Goal: Task Accomplishment & Management: Use online tool/utility

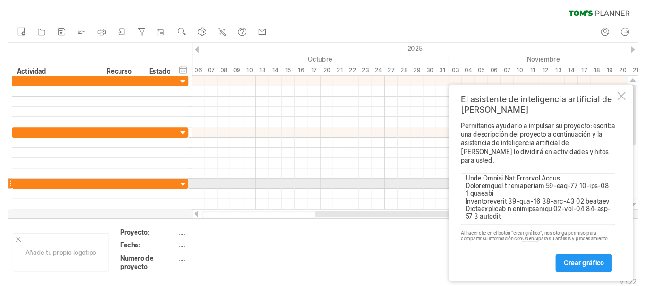
scroll to position [432, 0]
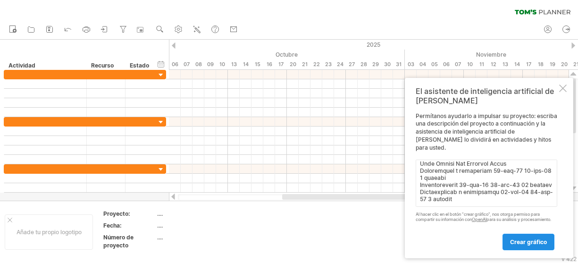
type textarea "🟩 Loremip Dolo: Sitametcons a Elitseddoe Tempori 📅 Utlabor etdol magnaali: 1 en…"
click at [521, 246] on link "crear gráfico" at bounding box center [529, 242] width 52 height 17
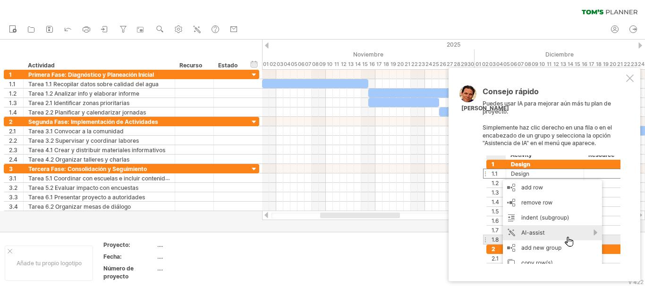
click at [567, 235] on div at bounding box center [551, 210] width 138 height 109
click at [567, 246] on div at bounding box center [551, 210] width 138 height 109
drag, startPoint x: 530, startPoint y: 80, endPoint x: 529, endPoint y: 72, distance: 7.6
click at [529, 72] on div "Consejo rápido Puedes usar IA para mejorar aún más tu plan de proyecto. Simplem…" at bounding box center [544, 175] width 192 height 214
click at [520, 172] on div at bounding box center [551, 210] width 138 height 109
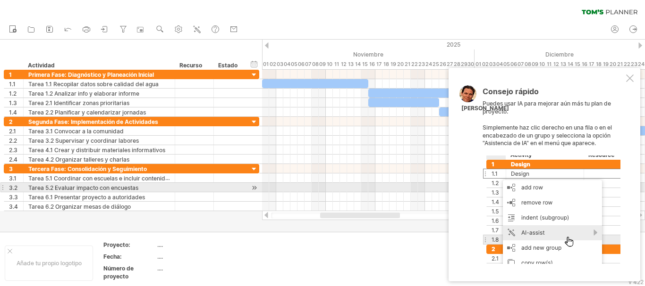
click at [522, 187] on div at bounding box center [551, 210] width 138 height 109
click at [536, 189] on div at bounding box center [551, 210] width 138 height 109
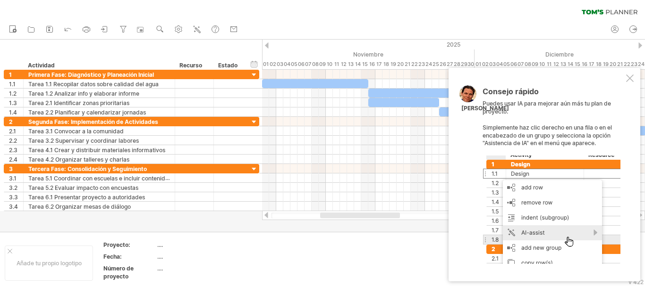
click at [569, 231] on div at bounding box center [551, 210] width 138 height 109
click at [578, 79] on div at bounding box center [630, 79] width 8 height 8
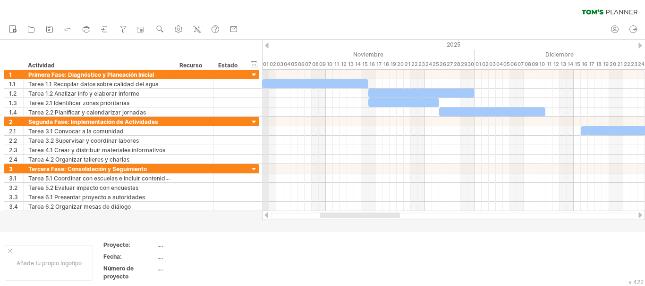
click at [265, 62] on font "01" at bounding box center [266, 64] width 6 height 7
click at [270, 65] on font "02" at bounding box center [272, 64] width 7 height 7
click at [252, 62] on div "ocultar inicio/fin/duración mostrar inicio/fin/duración" at bounding box center [254, 64] width 9 height 10
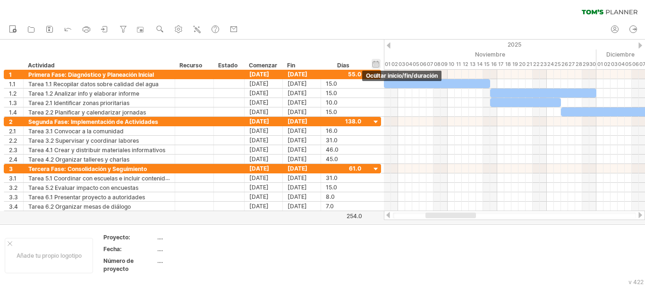
click at [374, 66] on div "ocultar inicio/fin/duración mostrar inicio/fin/duración" at bounding box center [375, 64] width 9 height 10
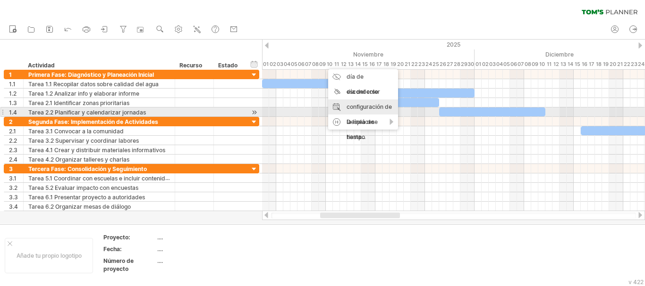
click at [362, 108] on font "configuración de la línea de tiempo" at bounding box center [368, 121] width 45 height 37
select select "*"
select select "**"
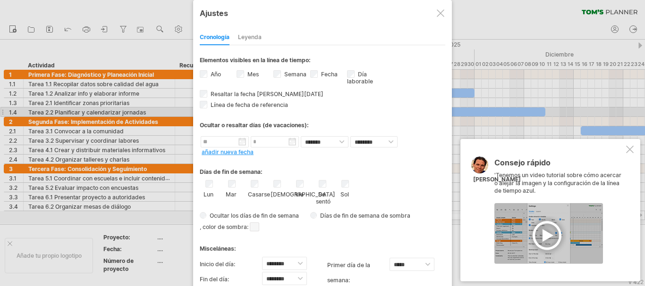
click at [578, 152] on div at bounding box center [630, 150] width 8 height 8
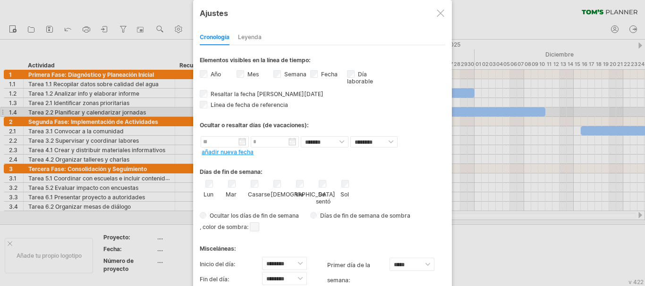
click at [436, 12] on div "**********" at bounding box center [322, 168] width 259 height 337
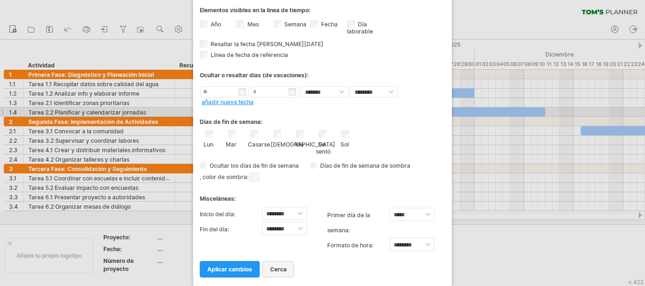
click at [284, 262] on link "cerca" at bounding box center [278, 269] width 32 height 17
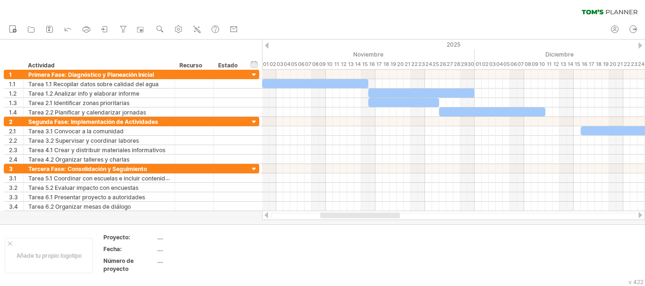
drag, startPoint x: 372, startPoint y: 214, endPoint x: 386, endPoint y: 214, distance: 13.7
click at [372, 214] on div at bounding box center [360, 216] width 80 height 6
click at [578, 216] on div at bounding box center [640, 215] width 8 height 6
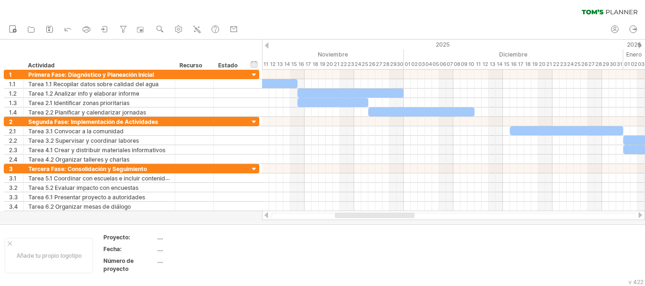
click at [578, 216] on div at bounding box center [640, 215] width 8 height 6
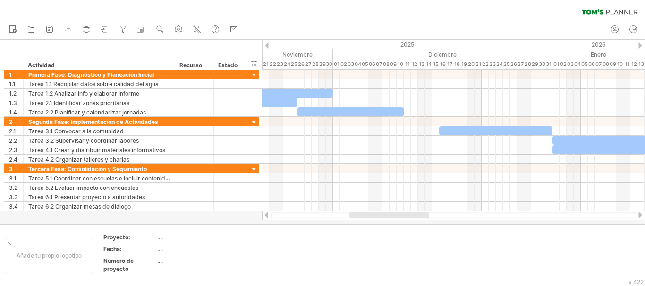
click at [578, 216] on div at bounding box center [640, 215] width 8 height 6
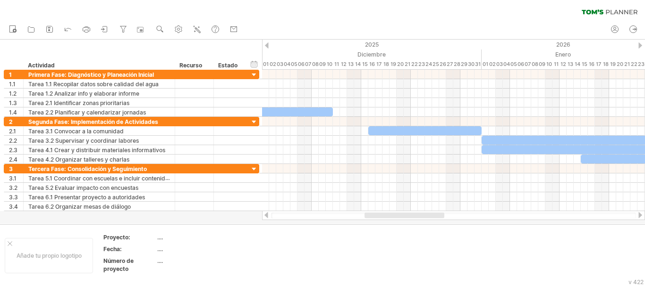
click at [578, 216] on div at bounding box center [640, 215] width 8 height 6
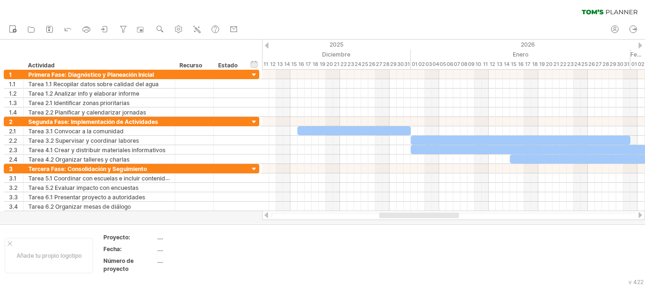
click at [578, 216] on div at bounding box center [640, 215] width 8 height 6
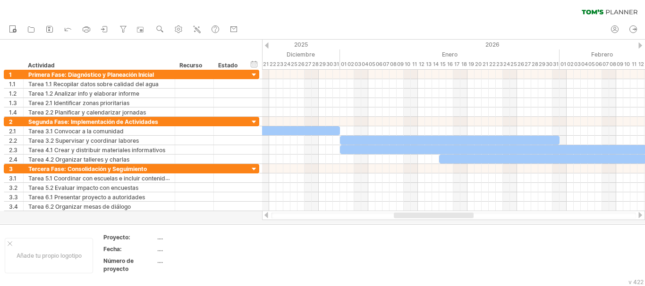
click at [578, 216] on div at bounding box center [640, 215] width 8 height 6
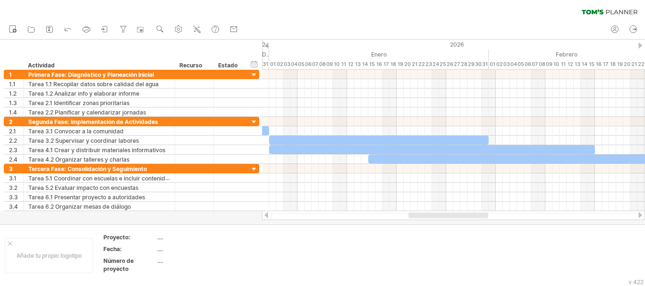
click at [578, 216] on div at bounding box center [640, 215] width 8 height 6
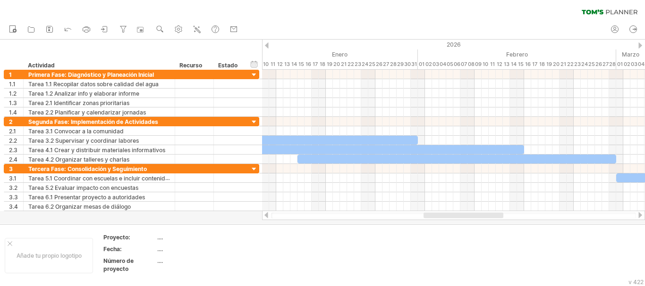
click at [578, 216] on div at bounding box center [640, 215] width 8 height 6
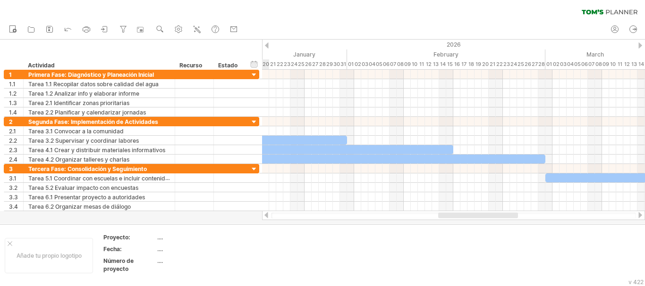
click at [578, 216] on div at bounding box center [640, 215] width 8 height 6
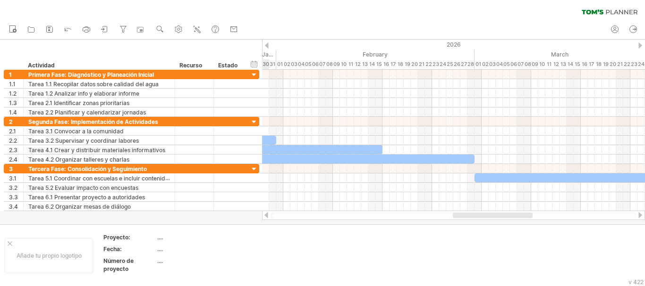
click at [578, 216] on div at bounding box center [640, 215] width 8 height 6
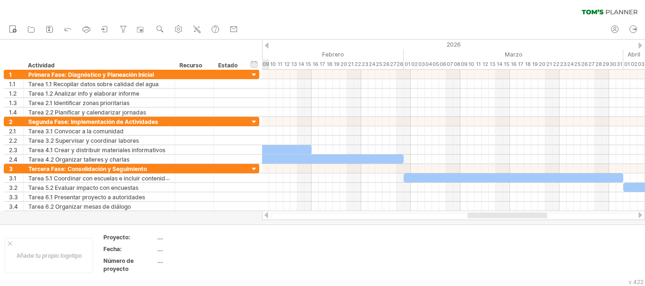
click at [578, 216] on div at bounding box center [640, 215] width 8 height 6
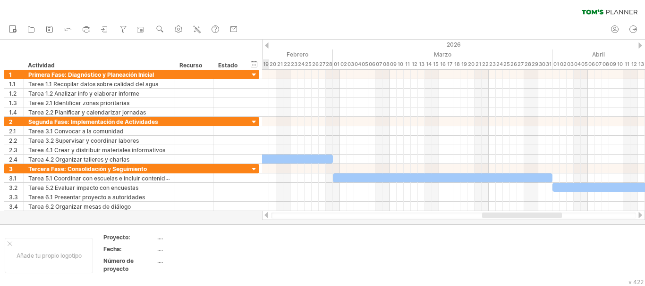
click at [578, 216] on div at bounding box center [640, 215] width 8 height 6
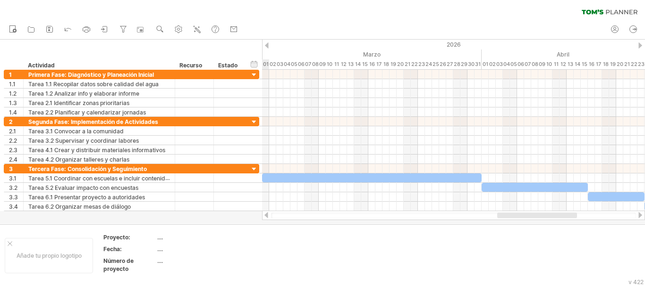
click at [578, 216] on div at bounding box center [640, 215] width 8 height 6
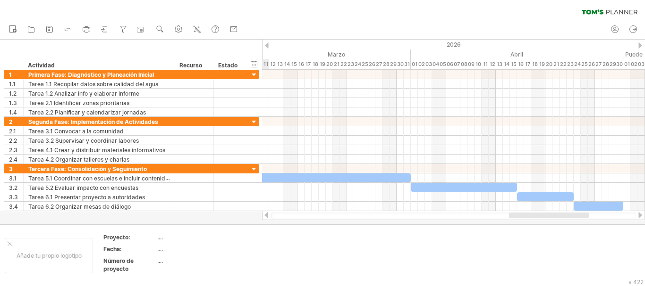
click at [578, 216] on div at bounding box center [640, 215] width 8 height 6
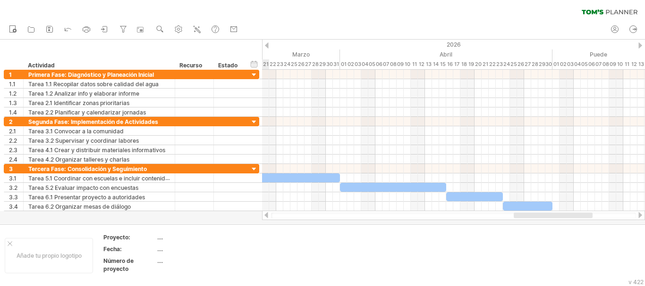
click at [578, 216] on div at bounding box center [640, 215] width 8 height 6
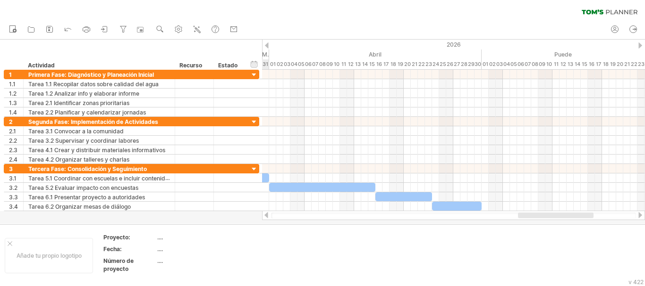
click at [578, 216] on div at bounding box center [640, 215] width 8 height 6
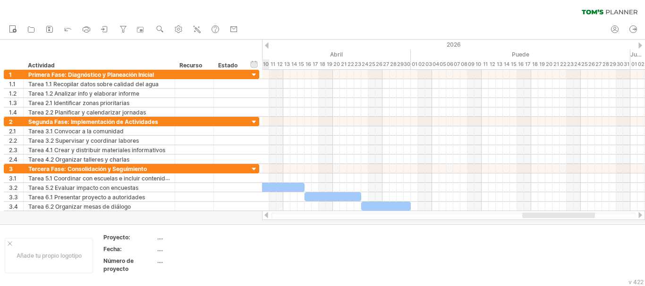
click at [578, 216] on div at bounding box center [640, 215] width 8 height 6
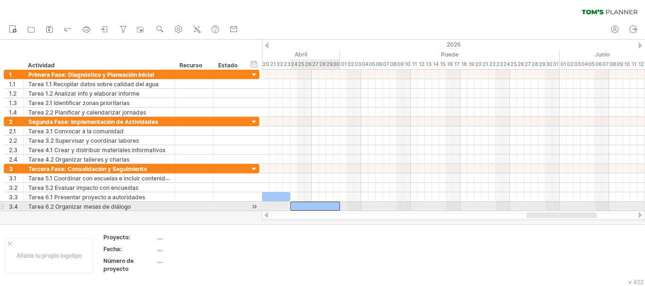
click at [314, 208] on div at bounding box center [315, 206] width 50 height 9
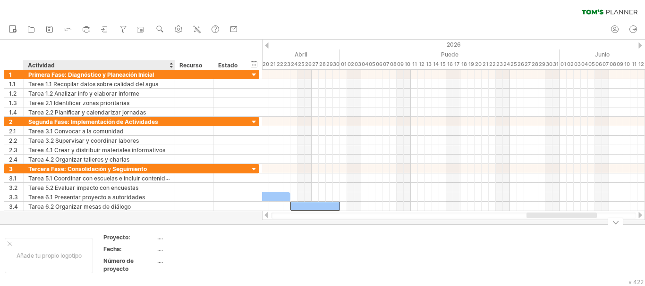
click at [160, 244] on td "...." at bounding box center [197, 239] width 80 height 11
type input "**********"
click at [161, 250] on font "...." at bounding box center [160, 249] width 6 height 7
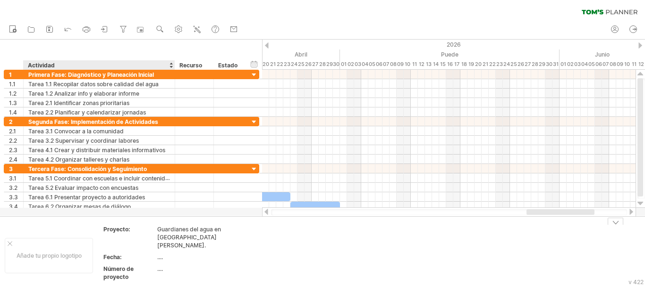
click at [161, 254] on font "...." at bounding box center [160, 257] width 6 height 7
click at [165, 253] on div "...." at bounding box center [196, 257] width 79 height 8
click at [165, 253] on input "text" at bounding box center [195, 257] width 76 height 8
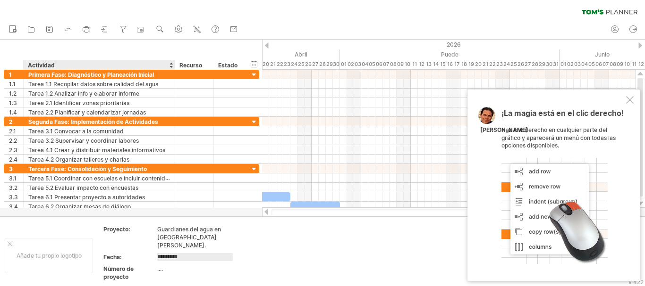
type input "**********"
click at [158, 262] on font "...." at bounding box center [160, 269] width 6 height 7
click at [162, 262] on font "...." at bounding box center [160, 269] width 6 height 7
click at [118, 262] on font "Número de proyecto" at bounding box center [118, 273] width 30 height 15
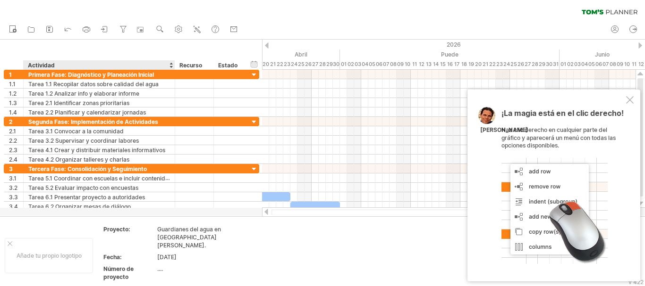
click at [118, 262] on font "Número de proyecto" at bounding box center [118, 273] width 30 height 15
click at [121, 262] on font "Número de proyecto" at bounding box center [118, 273] width 30 height 15
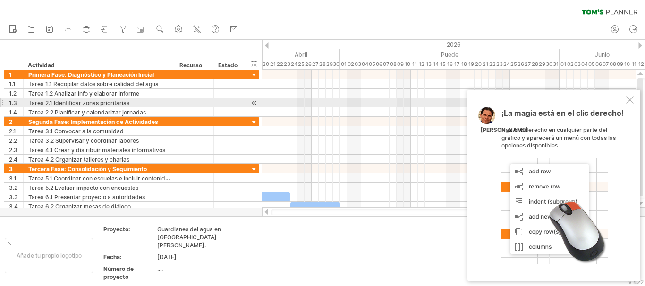
click at [578, 101] on div at bounding box center [630, 100] width 8 height 8
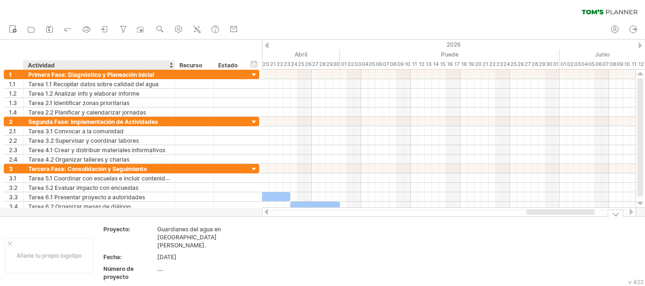
click at [122, 262] on div "Número de proyecto" at bounding box center [129, 273] width 52 height 16
type input "*"
type input "*******"
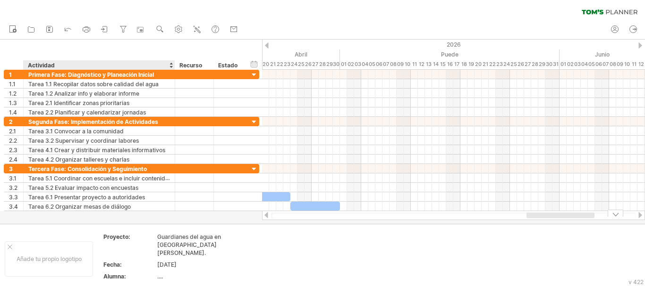
click at [161, 262] on table "Proyecto: Guardianes del agua en San Bartolo Ameyalco. Fecha: 04/10/2025 Alumna…" at bounding box center [170, 259] width 136 height 52
click at [123, 262] on font "Antigua alumna:" at bounding box center [125, 276] width 45 height 7
click at [135, 262] on font "Antigua alumna:" at bounding box center [125, 276] width 45 height 7
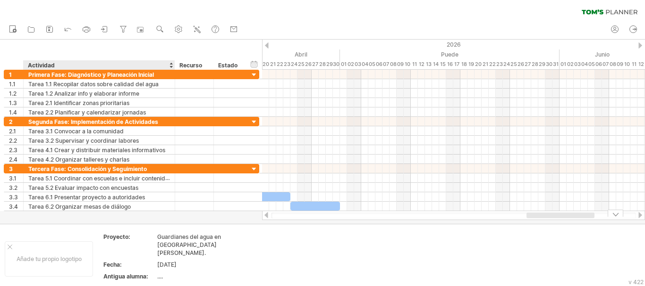
click at [125, 262] on font "Antigua alumna:" at bounding box center [125, 276] width 45 height 7
click at [157, 262] on font "...." at bounding box center [160, 276] width 6 height 7
click at [140, 262] on font "Antigua alumna:" at bounding box center [125, 276] width 45 height 7
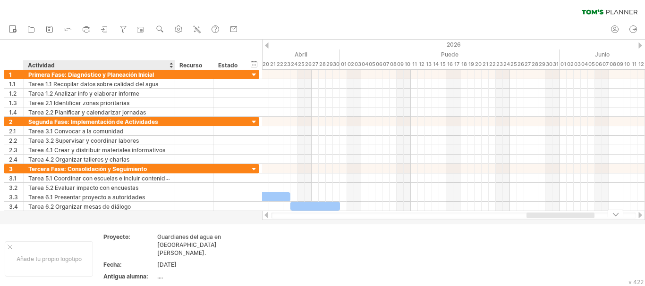
click at [140, 262] on font "Antigua alumna:" at bounding box center [125, 276] width 45 height 7
click at [127, 262] on div "Número de proyecto" at bounding box center [129, 281] width 52 height 16
type input "*"
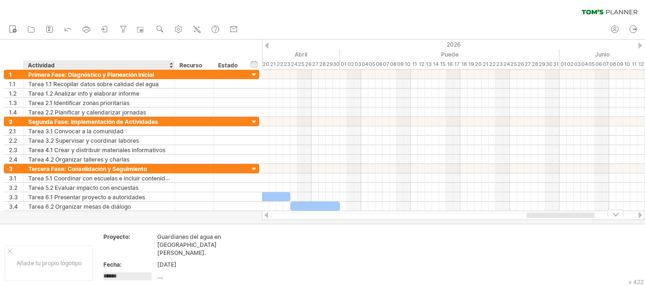
type input "*******"
click at [166, 262] on div "...." at bounding box center [196, 277] width 79 height 8
click at [126, 262] on font "Antigua alumna:" at bounding box center [125, 276] width 45 height 7
click at [164, 262] on div "...." at bounding box center [196, 277] width 79 height 8
type input "**********"
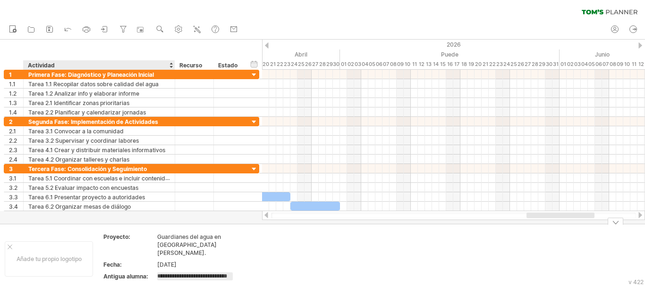
scroll to position [0, 10]
click at [282, 254] on td at bounding box center [280, 259] width 75 height 52
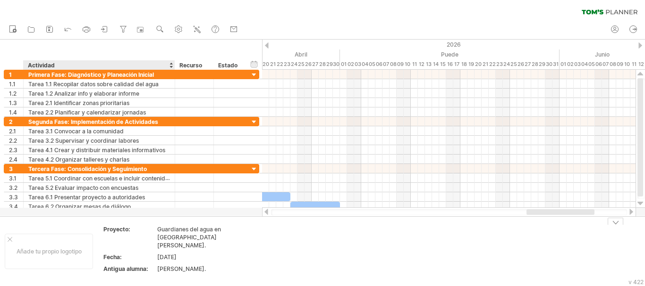
click at [110, 262] on th "Antigua alumna:" at bounding box center [129, 270] width 53 height 11
click at [128, 262] on input "**********" at bounding box center [127, 269] width 48 height 8
type input "*******"
click at [249, 237] on td at bounding box center [280, 252] width 75 height 52
click at [125, 262] on font "Antigua alumna:" at bounding box center [125, 269] width 45 height 7
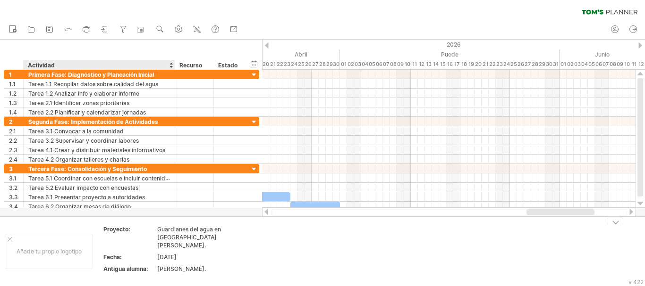
click at [125, 262] on font "Antigua alumna:" at bounding box center [125, 269] width 45 height 7
click at [129, 262] on font "Antigua alumna:" at bounding box center [125, 269] width 45 height 7
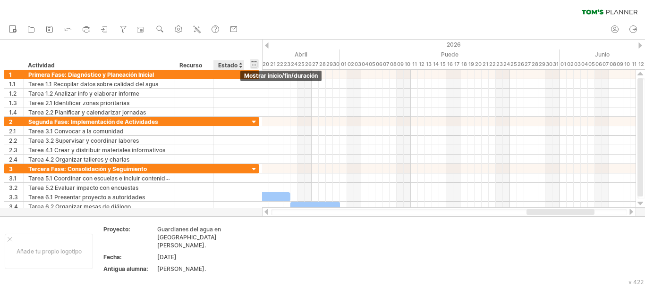
click at [256, 66] on div "ocultar inicio/fin/duración mostrar inicio/fin/duración" at bounding box center [254, 64] width 9 height 10
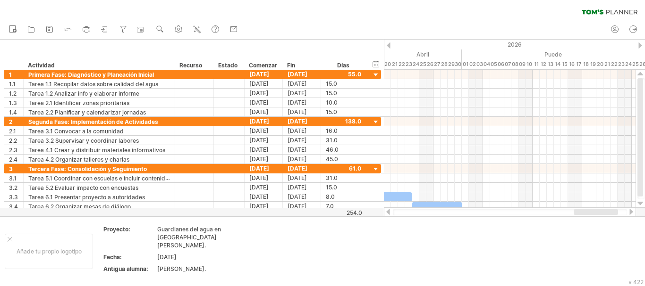
click at [377, 64] on div "ocultar inicio/fin/duración mostrar inicio/fin/duración" at bounding box center [375, 64] width 9 height 10
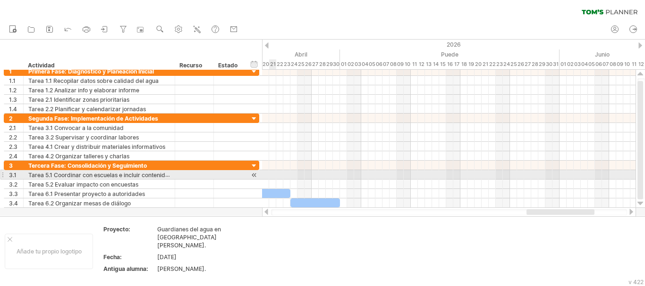
click at [253, 174] on div at bounding box center [254, 175] width 9 height 10
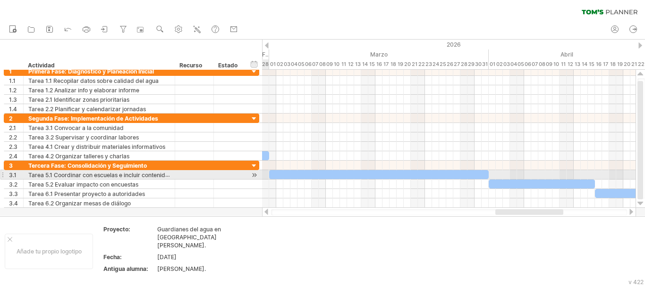
click at [253, 174] on div at bounding box center [254, 175] width 9 height 10
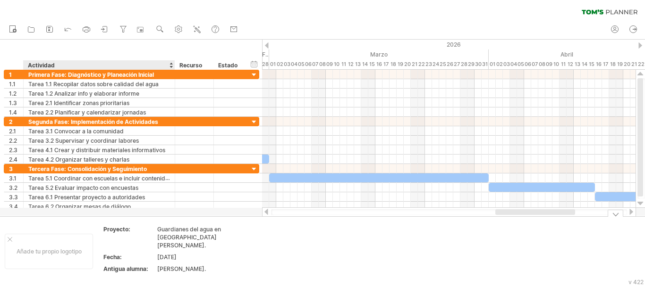
click at [132, 262] on font "Antigua alumna:" at bounding box center [125, 269] width 45 height 7
click at [131, 262] on font "Antigua alumna:" at bounding box center [125, 269] width 45 height 7
click at [129, 262] on font "Antigua alumna:" at bounding box center [125, 269] width 45 height 7
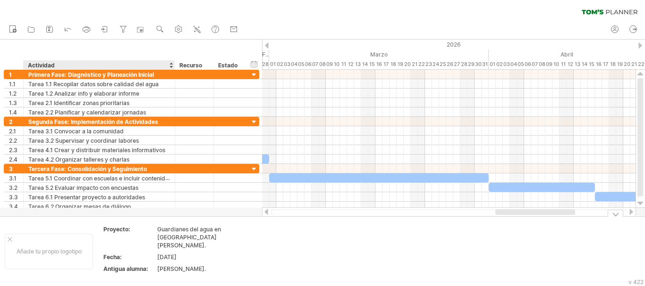
click at [129, 262] on font "Antigua alumna:" at bounding box center [125, 269] width 45 height 7
click at [140, 262] on font "Antigua alumna:" at bounding box center [125, 269] width 45 height 7
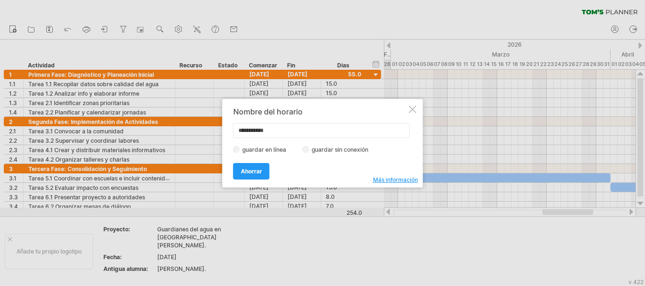
click at [410, 106] on div at bounding box center [413, 110] width 8 height 8
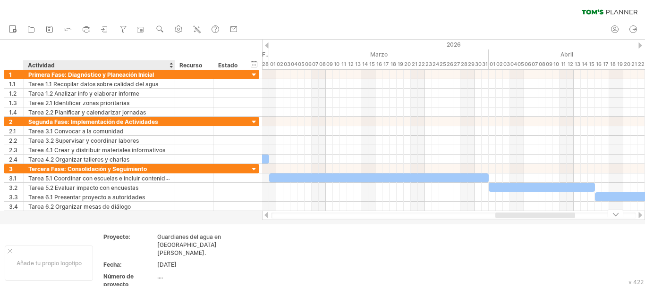
click at [161, 262] on font "...." at bounding box center [160, 276] width 6 height 7
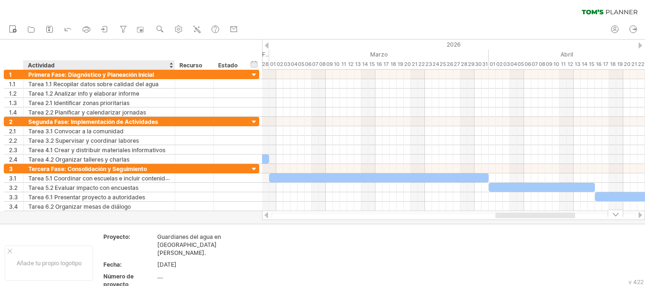
click at [161, 262] on font "...." at bounding box center [160, 276] width 6 height 7
click at [80, 262] on font "Añade tu propio logotipo" at bounding box center [49, 263] width 65 height 7
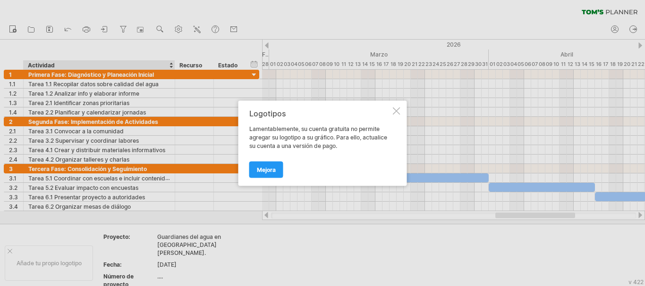
click at [400, 109] on div at bounding box center [397, 111] width 8 height 8
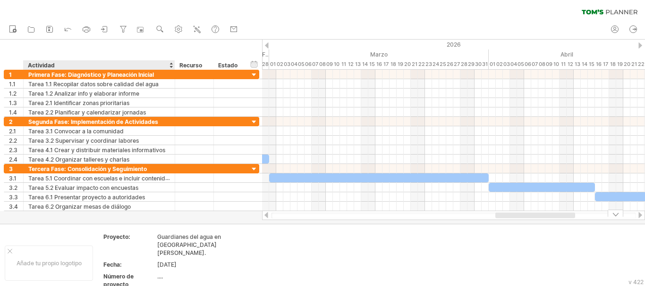
click at [159, 262] on font "...." at bounding box center [160, 276] width 6 height 7
click at [160, 262] on td "...." at bounding box center [197, 282] width 80 height 19
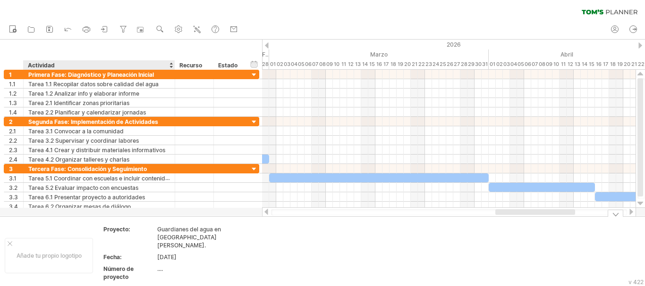
click at [160, 262] on td "...." at bounding box center [197, 274] width 80 height 19
type input "**********"
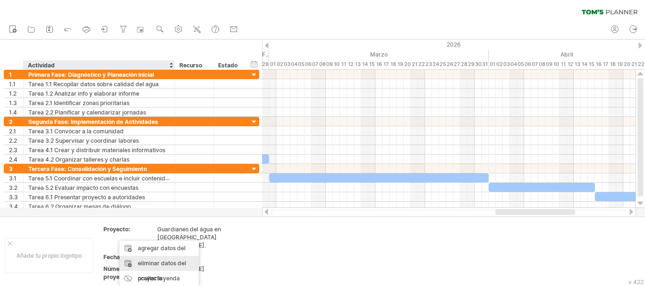
click at [162, 262] on font "eliminar datos del proyecto" at bounding box center [162, 271] width 48 height 22
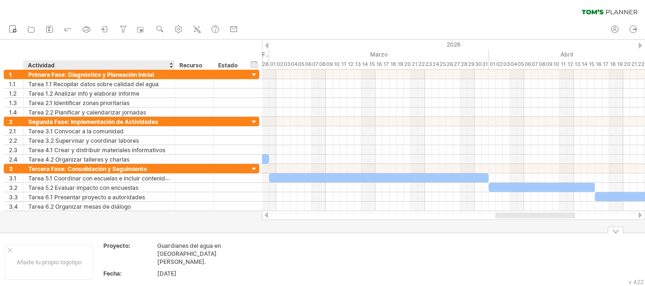
click at [106, 262] on font "Fecha:" at bounding box center [112, 273] width 18 height 7
click at [108, 262] on font "Fecha:" at bounding box center [112, 273] width 18 height 7
click at [272, 260] on td at bounding box center [280, 262] width 75 height 41
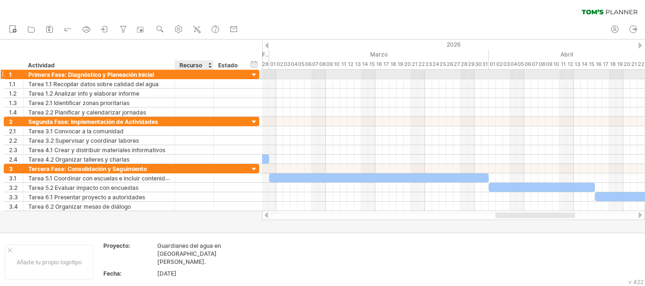
click at [196, 71] on div at bounding box center [194, 74] width 29 height 9
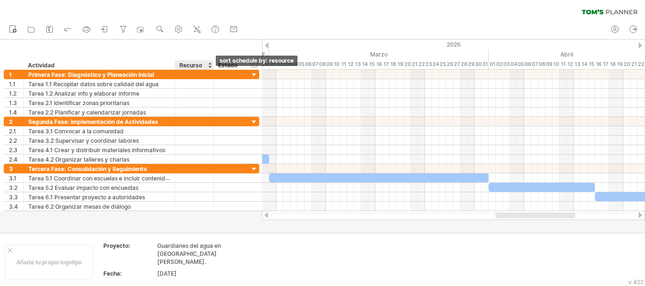
click at [210, 67] on div at bounding box center [210, 64] width 4 height 9
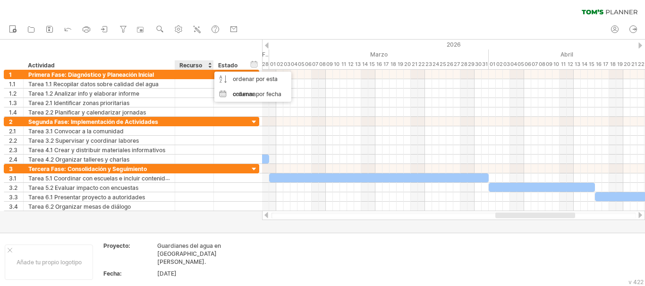
click at [242, 66] on div at bounding box center [243, 64] width 3 height 9
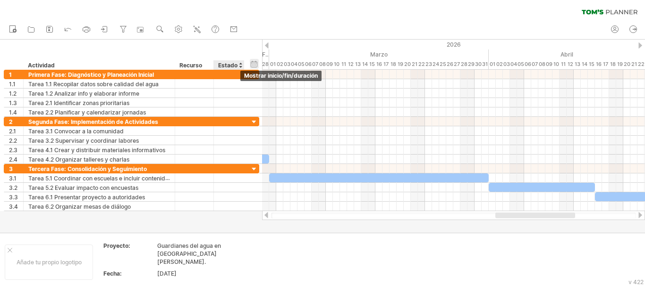
click at [254, 63] on div "ocultar inicio/fin/duración mostrar inicio/fin/duración" at bounding box center [254, 64] width 9 height 10
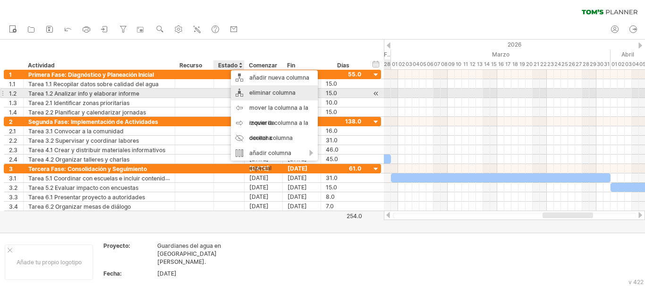
click at [262, 94] on font "eliminar columna" at bounding box center [272, 92] width 46 height 7
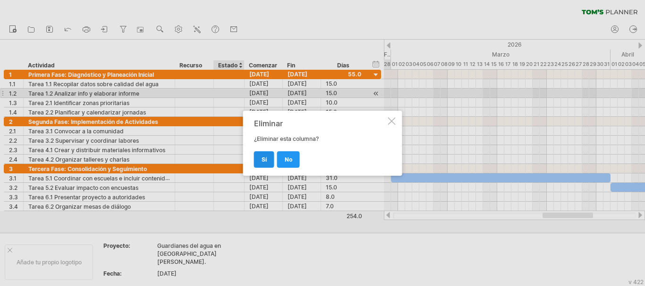
click at [268, 162] on link "Sí" at bounding box center [264, 159] width 20 height 17
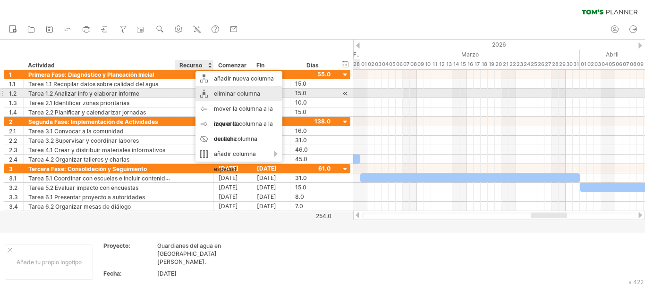
click at [236, 96] on font "eliminar columna" at bounding box center [237, 93] width 46 height 7
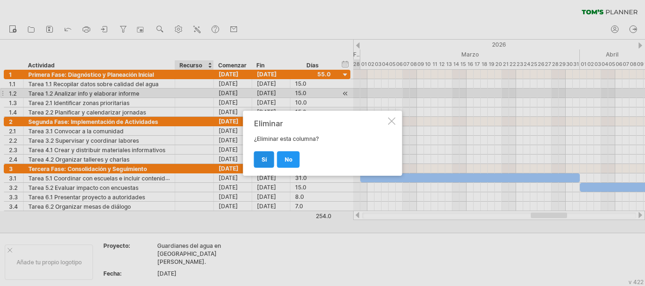
click at [266, 152] on link "Sí" at bounding box center [264, 159] width 20 height 17
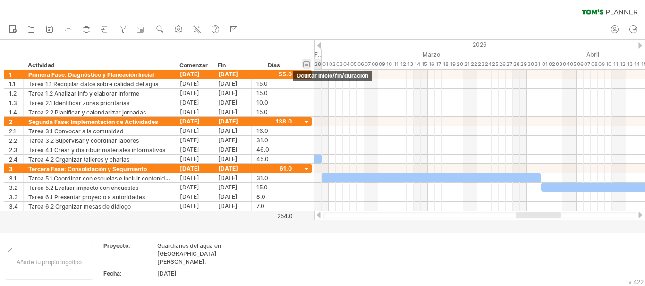
click at [305, 66] on div "ocultar inicio/fin/duración mostrar inicio/fin/duración" at bounding box center [306, 64] width 9 height 10
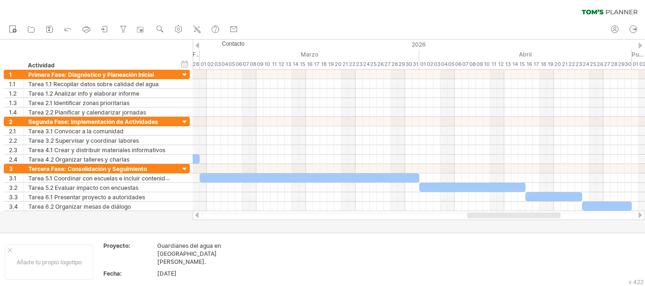
click at [199, 217] on div at bounding box center [197, 215] width 8 height 6
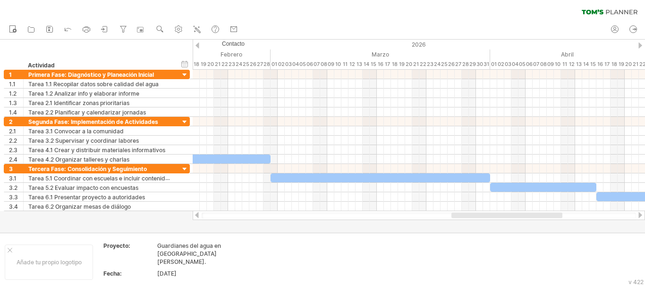
click at [199, 217] on div at bounding box center [197, 215] width 8 height 6
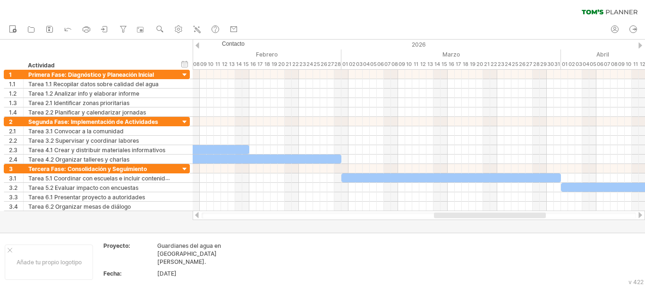
click at [199, 217] on div at bounding box center [197, 215] width 8 height 6
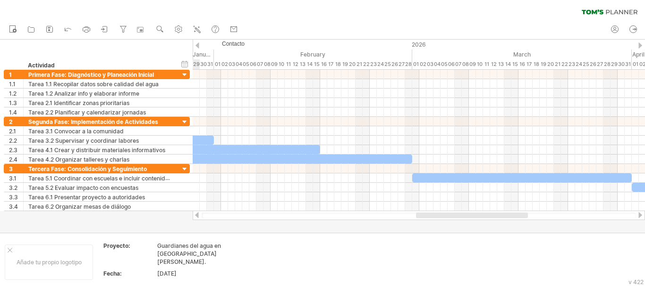
click at [199, 217] on div at bounding box center [197, 215] width 8 height 6
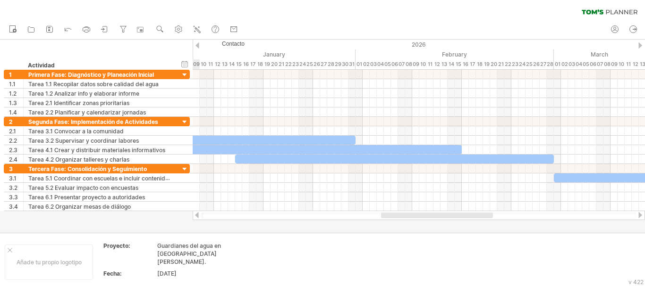
click at [199, 217] on div at bounding box center [197, 215] width 8 height 6
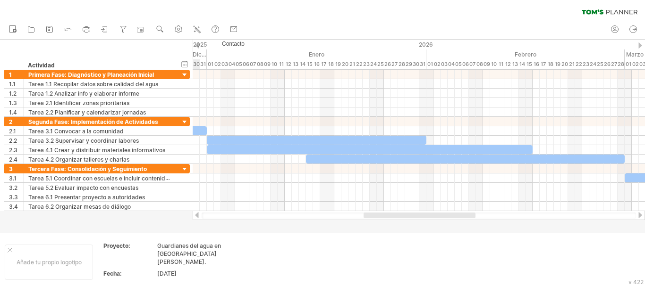
click at [199, 217] on div at bounding box center [197, 215] width 8 height 6
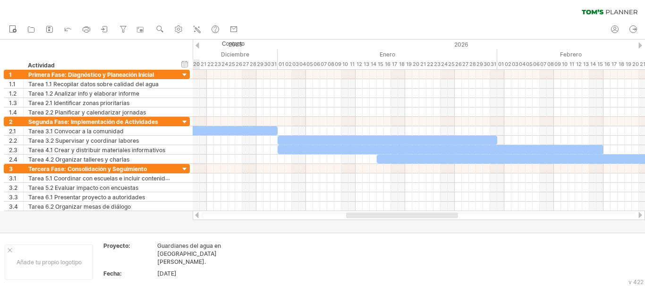
click at [199, 217] on div at bounding box center [197, 215] width 8 height 6
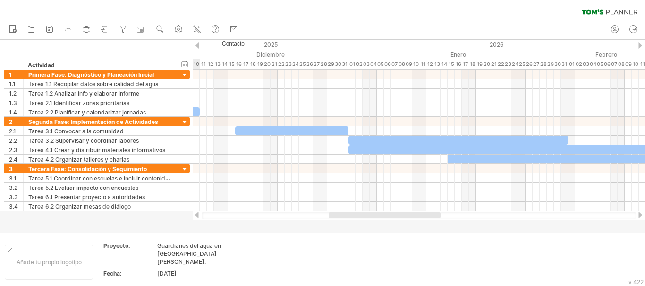
click at [199, 217] on div at bounding box center [197, 215] width 8 height 6
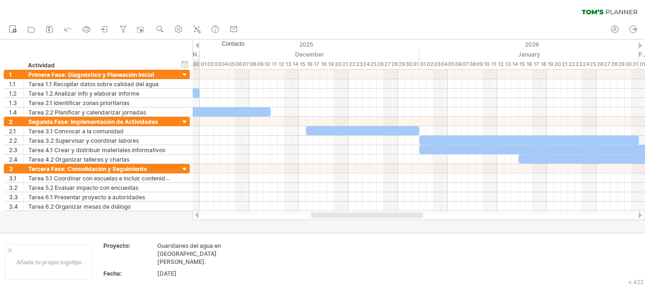
click at [199, 217] on div at bounding box center [197, 215] width 8 height 6
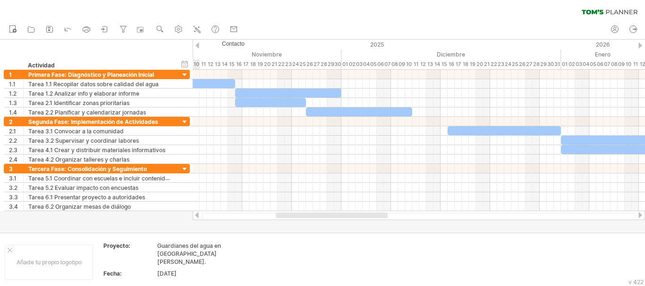
click at [199, 217] on div at bounding box center [197, 215] width 8 height 6
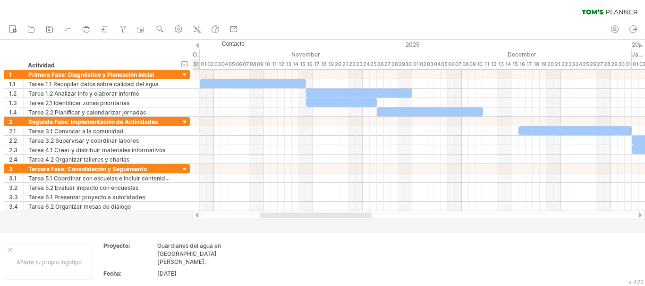
click at [199, 217] on div at bounding box center [197, 215] width 8 height 6
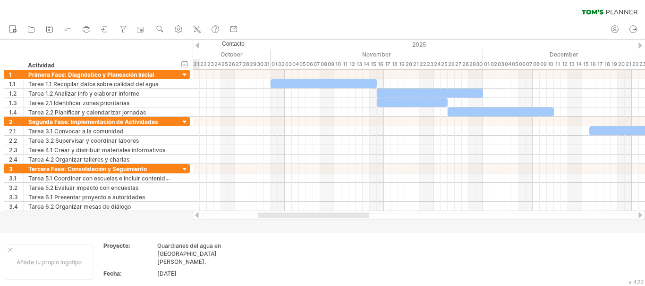
click at [199, 217] on div at bounding box center [197, 215] width 8 height 6
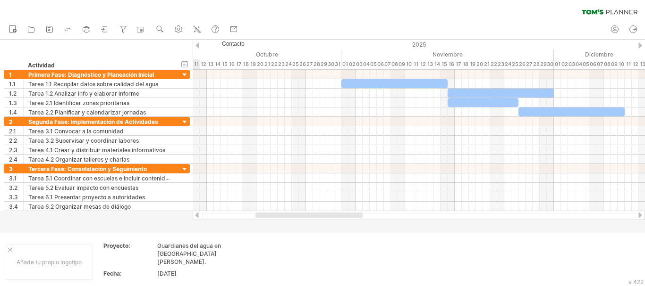
click at [199, 217] on div at bounding box center [197, 215] width 8 height 6
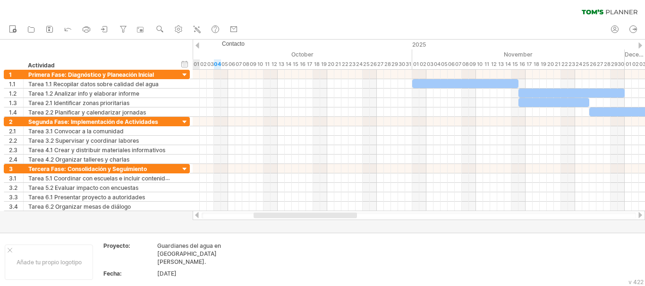
click at [199, 217] on div at bounding box center [197, 215] width 8 height 6
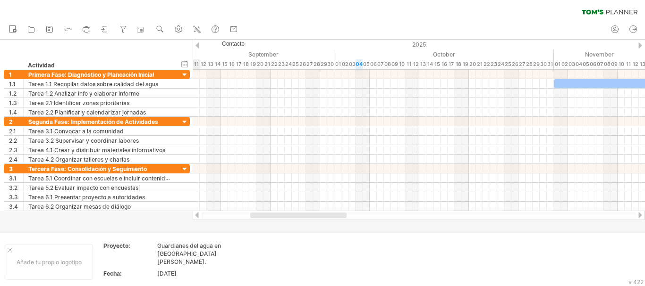
click at [199, 217] on div at bounding box center [197, 215] width 8 height 6
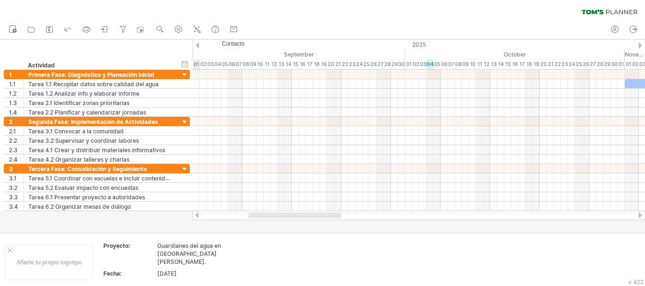
click at [199, 217] on div at bounding box center [197, 215] width 8 height 6
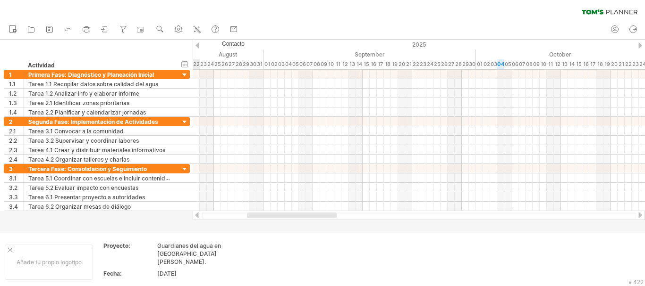
click at [199, 217] on div at bounding box center [197, 215] width 8 height 6
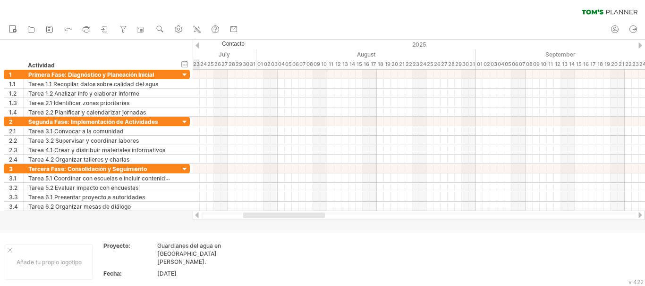
click at [199, 217] on div at bounding box center [197, 215] width 8 height 6
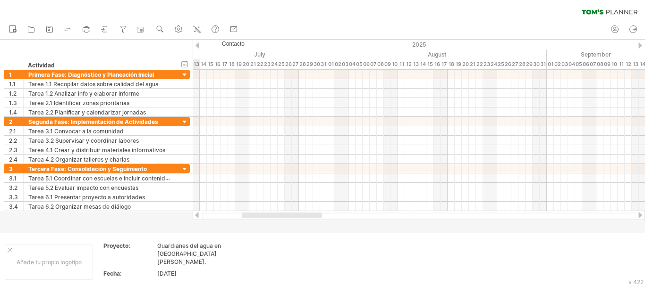
click at [200, 216] on div at bounding box center [197, 215] width 8 height 6
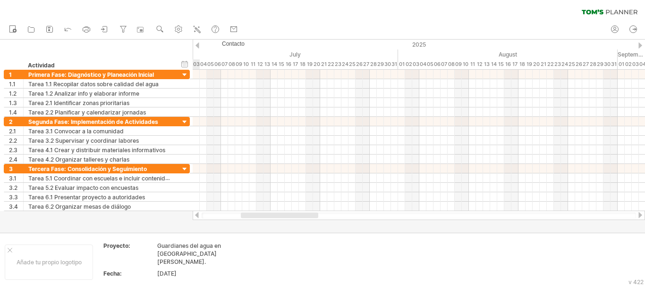
click at [200, 216] on div at bounding box center [197, 215] width 8 height 6
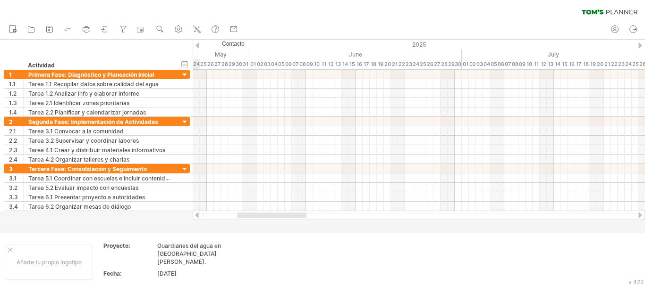
click at [200, 216] on div at bounding box center [197, 215] width 8 height 6
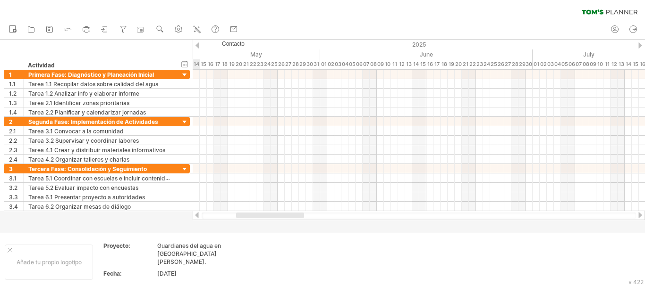
click at [200, 216] on div at bounding box center [197, 215] width 8 height 6
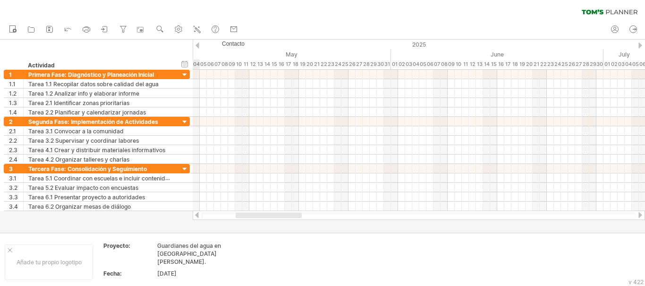
click at [200, 216] on div at bounding box center [197, 215] width 8 height 6
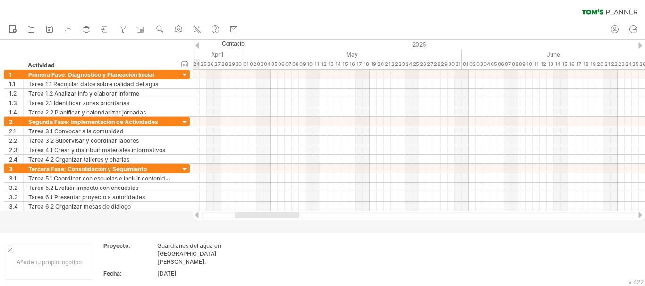
click at [200, 216] on div at bounding box center [197, 215] width 8 height 6
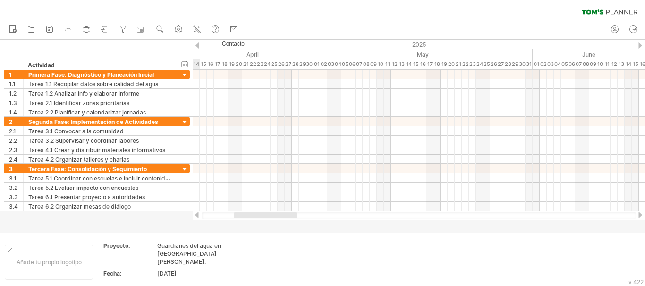
click at [200, 216] on div at bounding box center [197, 215] width 8 height 6
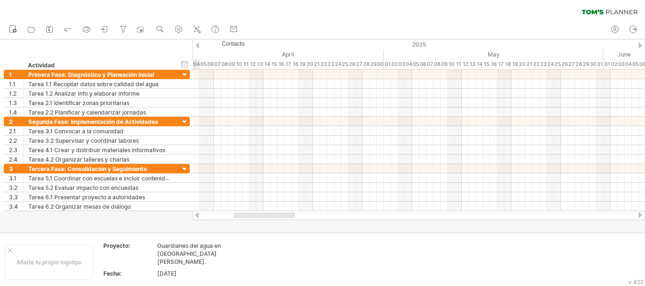
click at [200, 216] on div at bounding box center [197, 215] width 8 height 6
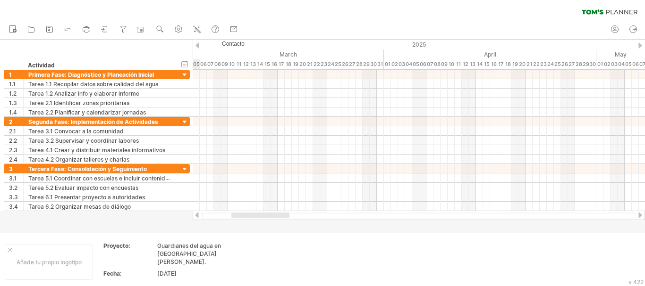
click at [200, 216] on div at bounding box center [197, 215] width 8 height 6
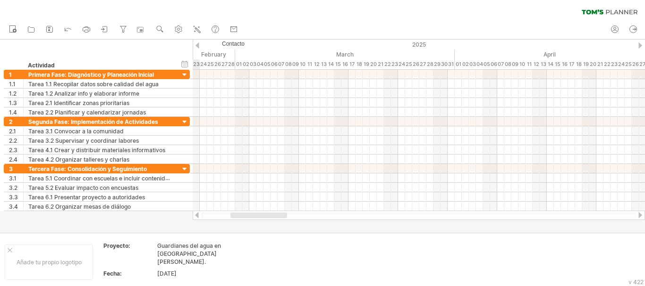
click at [200, 216] on div at bounding box center [197, 215] width 8 height 6
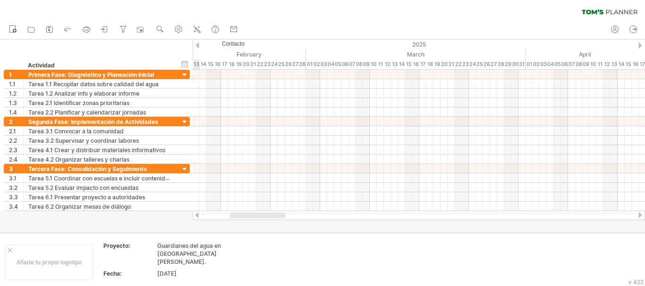
click at [200, 216] on div at bounding box center [197, 215] width 8 height 6
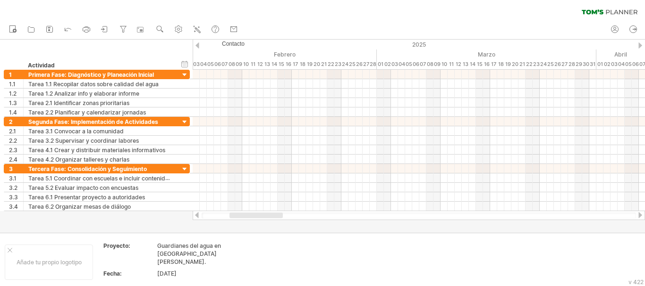
click at [194, 215] on div at bounding box center [197, 215] width 8 height 6
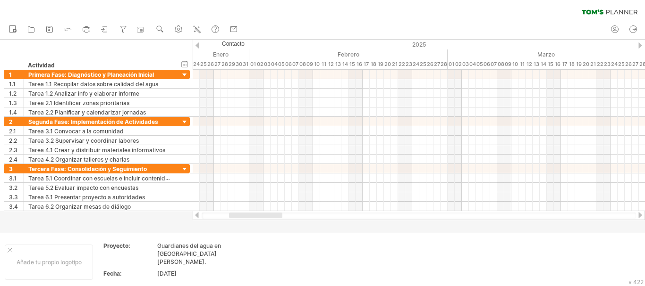
click at [194, 215] on div at bounding box center [197, 215] width 8 height 6
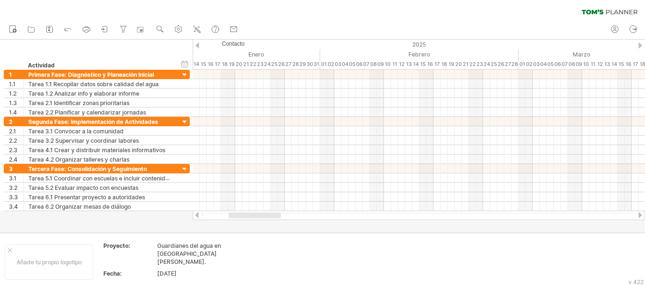
click at [194, 215] on div at bounding box center [197, 215] width 8 height 6
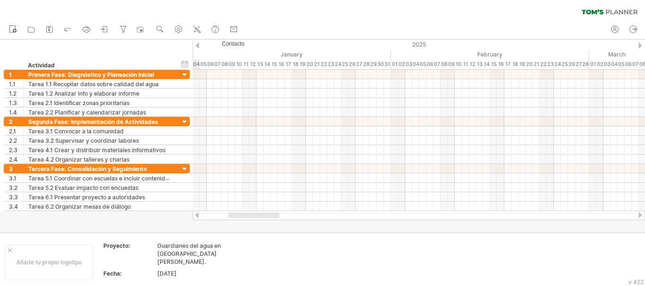
click at [194, 215] on div at bounding box center [197, 215] width 8 height 6
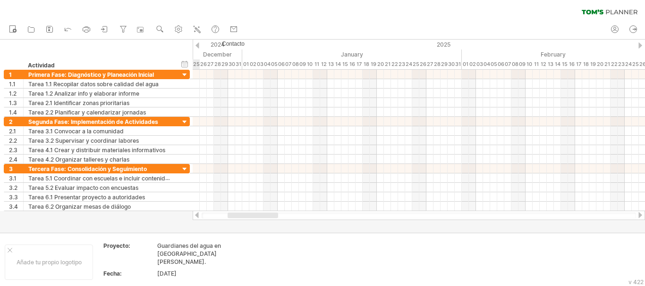
click at [194, 215] on div at bounding box center [197, 215] width 8 height 6
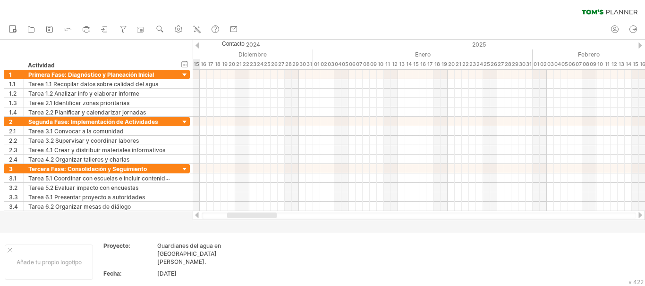
click at [194, 215] on div at bounding box center [197, 215] width 8 height 6
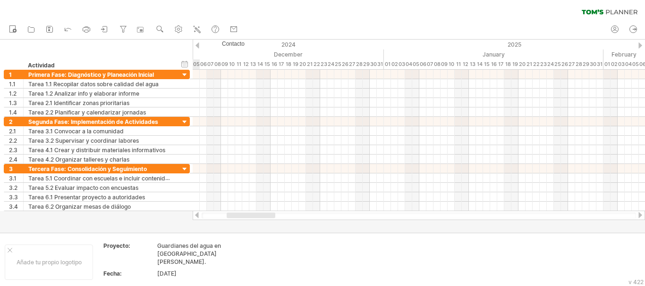
click at [194, 215] on div at bounding box center [197, 215] width 8 height 6
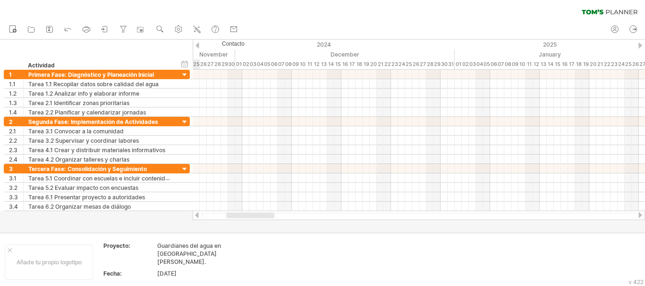
click at [194, 215] on div at bounding box center [197, 215] width 8 height 6
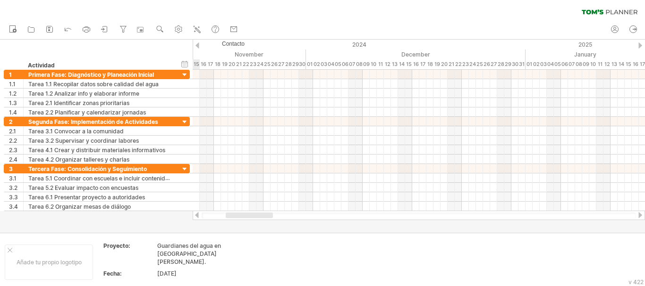
click at [194, 215] on div at bounding box center [197, 215] width 8 height 6
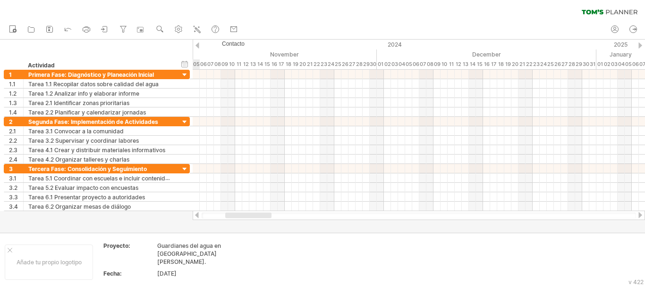
click at [194, 215] on div at bounding box center [197, 215] width 8 height 6
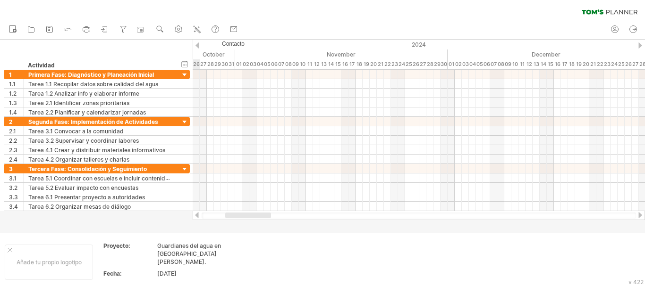
click at [194, 215] on div at bounding box center [197, 215] width 8 height 6
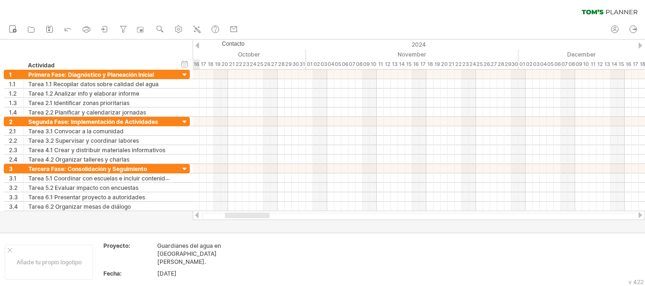
click at [194, 215] on div at bounding box center [197, 215] width 8 height 6
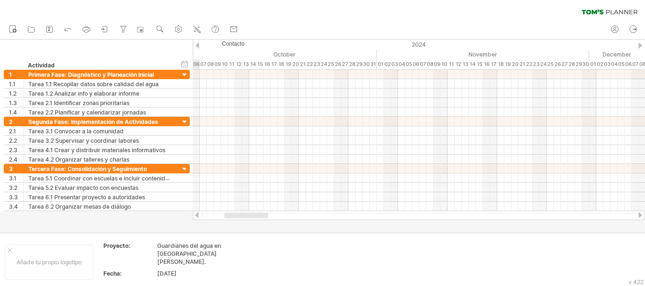
click at [194, 215] on div at bounding box center [197, 215] width 8 height 6
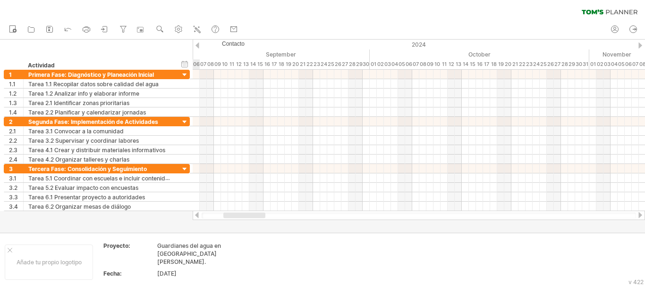
click at [194, 215] on div at bounding box center [197, 215] width 8 height 6
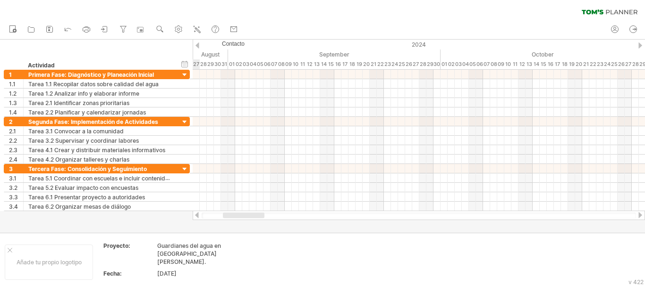
click at [194, 215] on div at bounding box center [197, 215] width 8 height 6
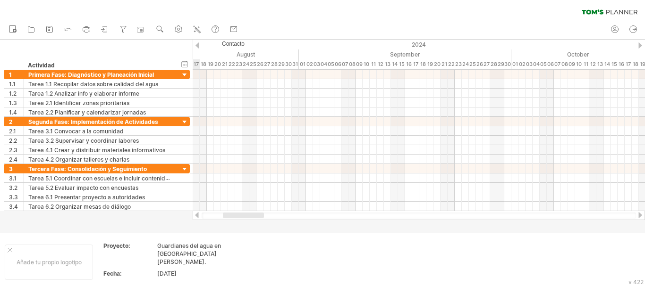
click at [194, 215] on div at bounding box center [197, 215] width 8 height 6
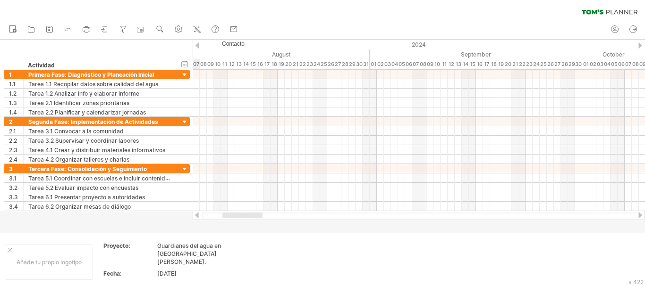
click at [194, 215] on div at bounding box center [197, 215] width 8 height 6
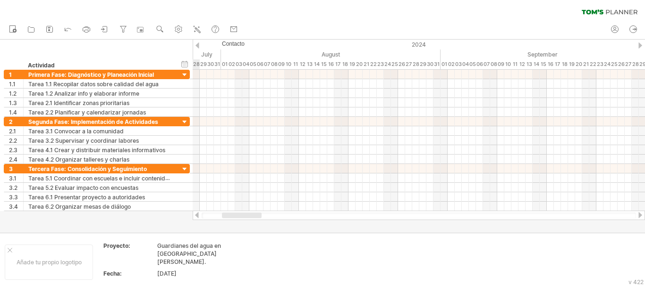
click at [194, 215] on div at bounding box center [197, 215] width 8 height 6
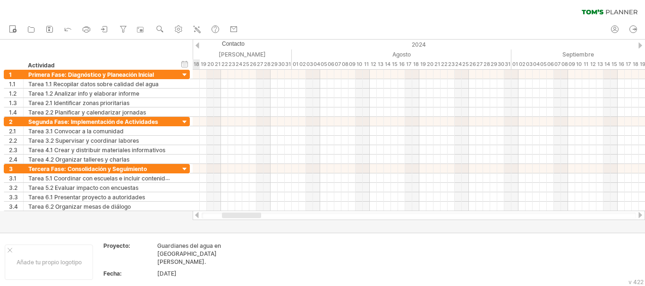
click at [194, 215] on div at bounding box center [197, 215] width 8 height 6
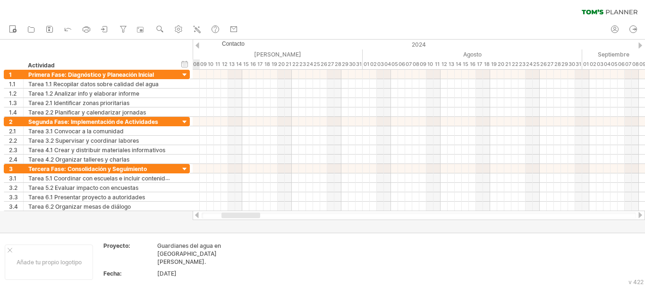
click at [194, 215] on div at bounding box center [197, 215] width 8 height 6
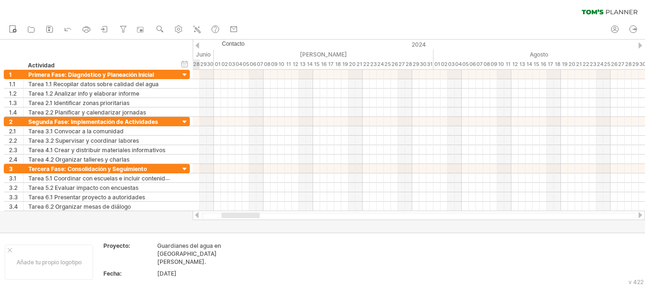
click at [194, 215] on div at bounding box center [197, 215] width 8 height 6
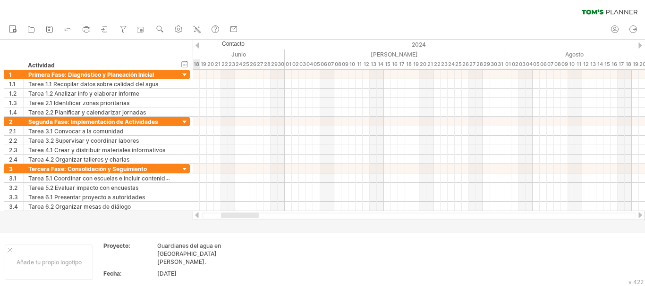
click at [194, 215] on div at bounding box center [197, 215] width 8 height 6
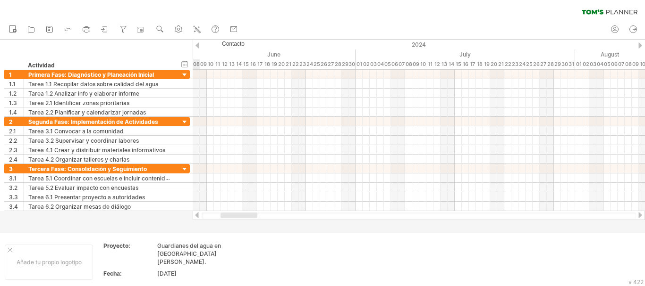
click at [194, 215] on div at bounding box center [197, 215] width 8 height 6
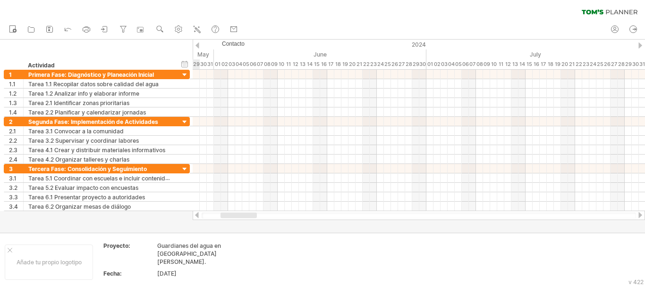
click at [194, 215] on div at bounding box center [197, 215] width 8 height 6
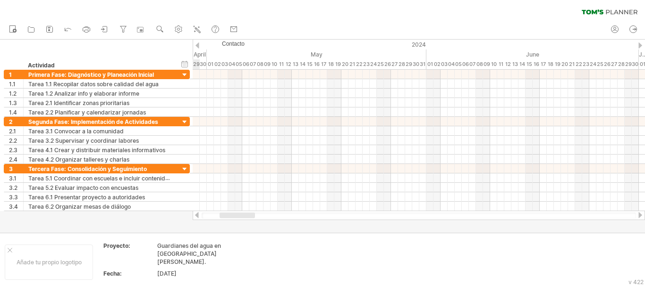
click at [194, 215] on div at bounding box center [197, 215] width 8 height 6
click at [67, 27] on icon at bounding box center [67, 28] width 9 height 9
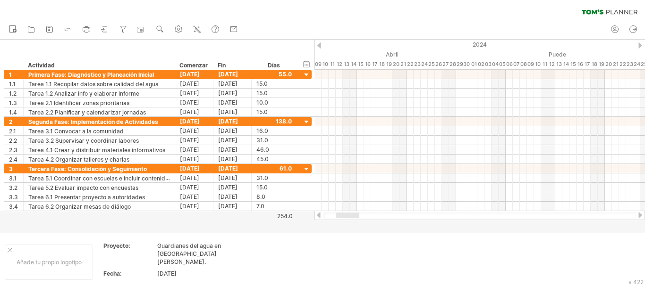
click at [578, 215] on div at bounding box center [640, 215] width 8 height 6
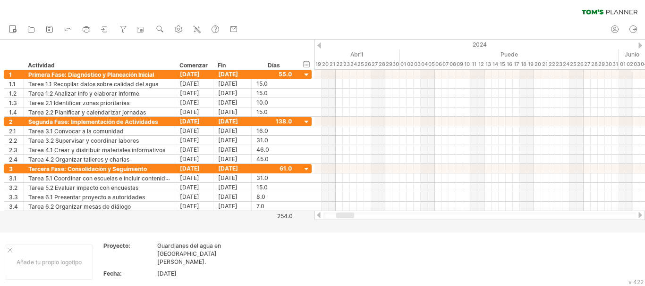
click at [578, 215] on div at bounding box center [640, 215] width 8 height 6
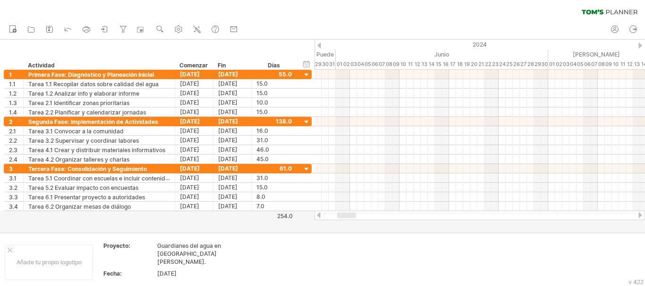
click at [578, 215] on div at bounding box center [640, 215] width 8 height 6
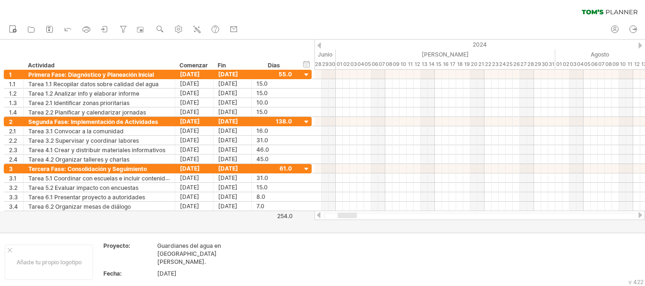
click at [578, 215] on div at bounding box center [640, 215] width 8 height 6
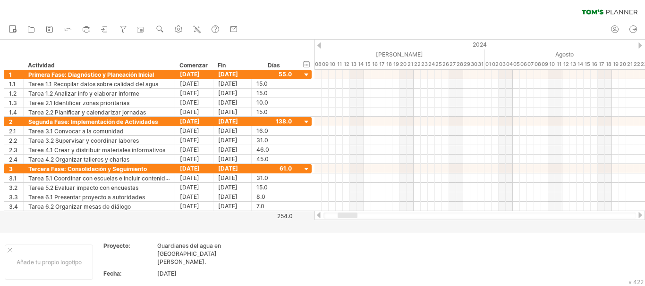
click at [578, 215] on div at bounding box center [640, 215] width 8 height 6
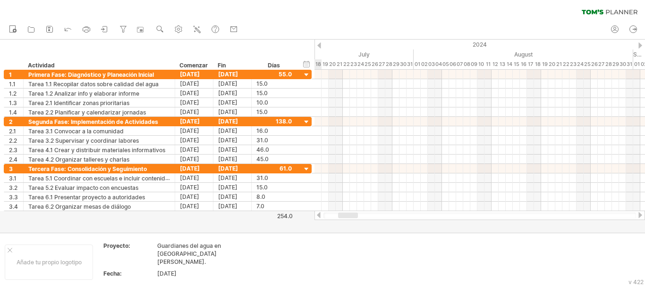
click at [578, 215] on div at bounding box center [640, 215] width 8 height 6
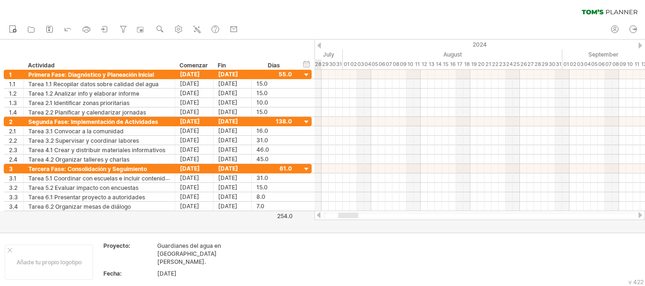
click at [578, 215] on div at bounding box center [640, 215] width 8 height 6
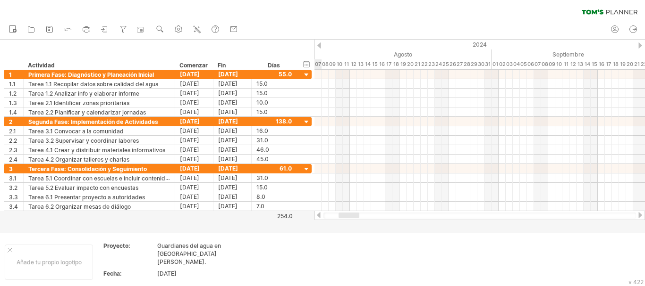
click at [578, 215] on div at bounding box center [640, 215] width 8 height 6
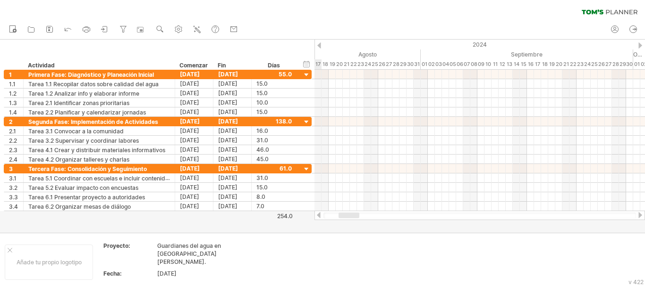
click at [578, 215] on div at bounding box center [640, 215] width 8 height 6
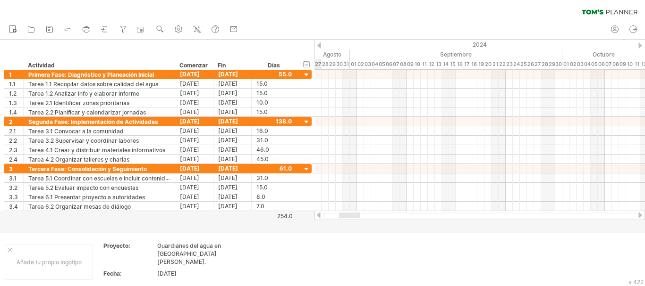
click at [578, 215] on div at bounding box center [640, 215] width 8 height 6
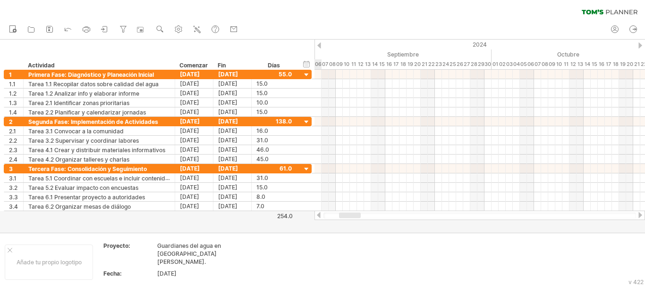
click at [578, 215] on div at bounding box center [640, 215] width 8 height 6
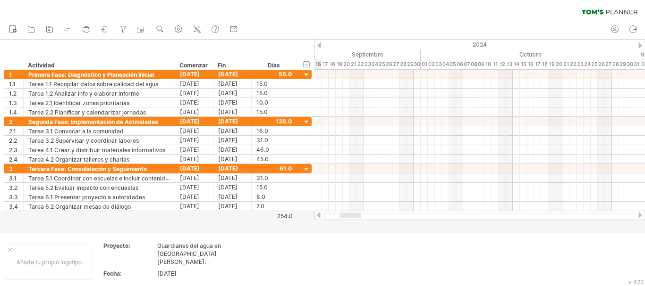
click at [578, 215] on div at bounding box center [640, 215] width 8 height 6
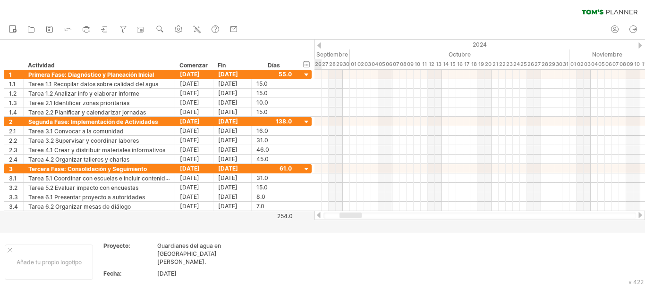
click at [578, 215] on div at bounding box center [640, 215] width 8 height 6
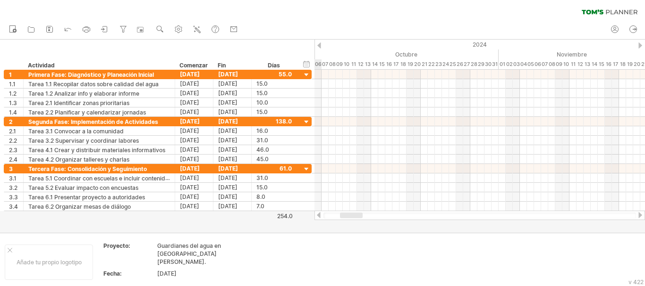
click at [578, 215] on div at bounding box center [640, 215] width 8 height 6
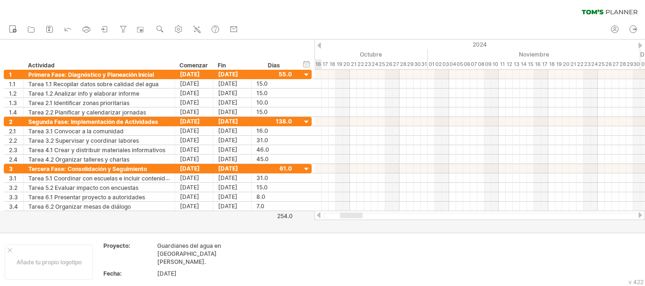
click at [578, 215] on div at bounding box center [640, 215] width 8 height 6
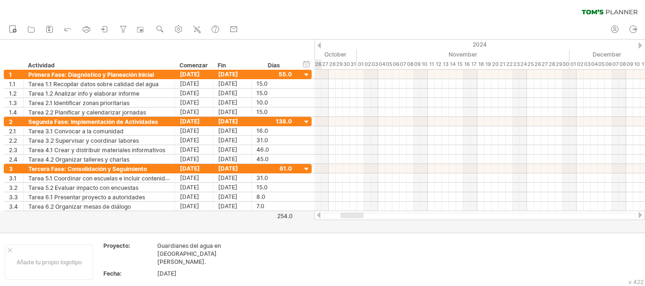
click at [578, 215] on div at bounding box center [640, 215] width 8 height 6
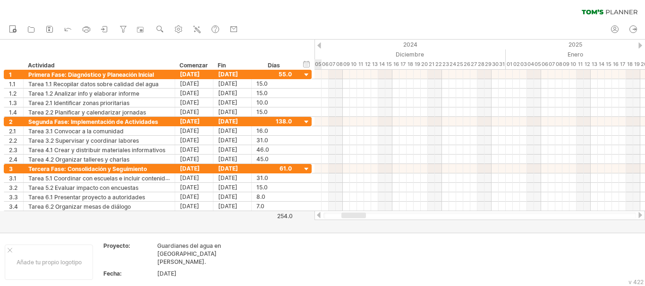
click at [578, 215] on div at bounding box center [640, 215] width 8 height 6
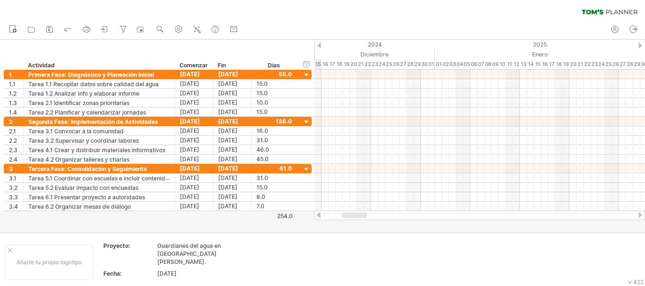
click at [578, 215] on div at bounding box center [640, 215] width 8 height 6
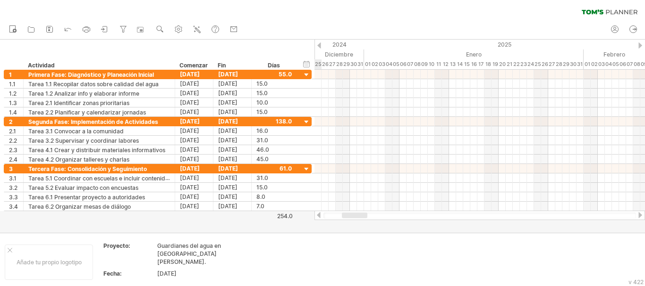
click at [578, 215] on div at bounding box center [640, 215] width 8 height 6
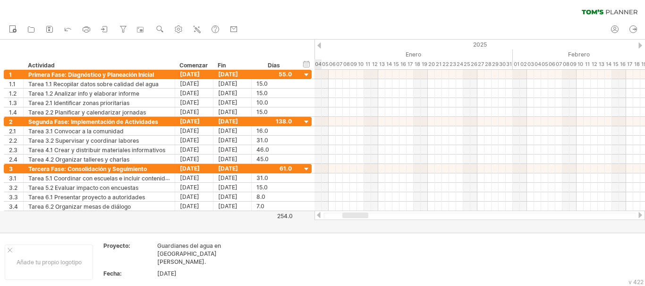
click at [578, 215] on div at bounding box center [640, 215] width 8 height 6
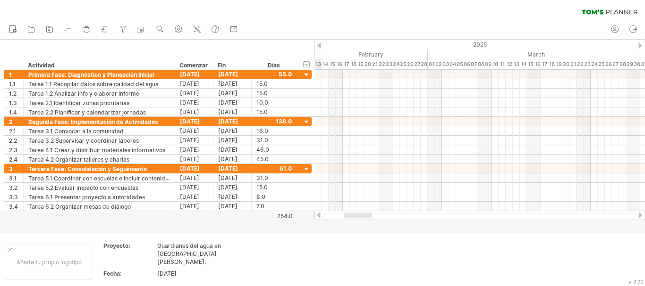
click at [578, 215] on div at bounding box center [640, 215] width 8 height 6
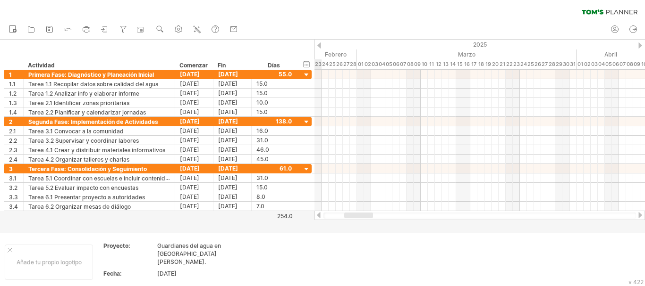
click at [578, 215] on div at bounding box center [640, 215] width 8 height 6
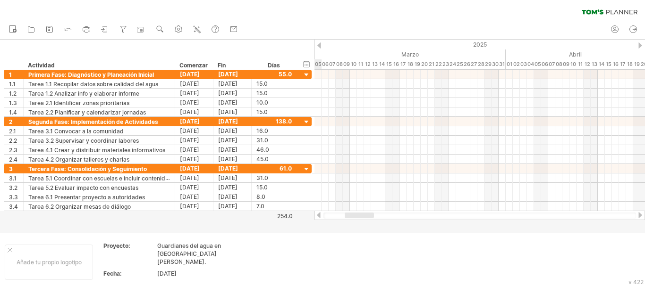
click at [578, 215] on div at bounding box center [640, 215] width 8 height 6
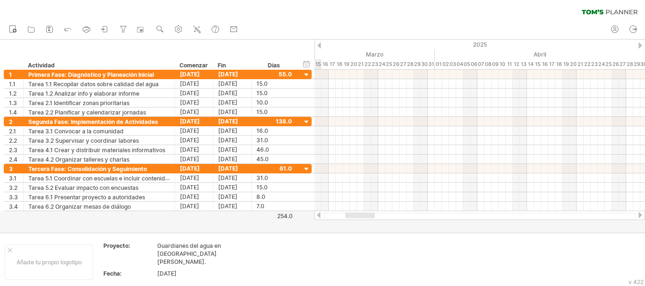
click at [578, 215] on div at bounding box center [640, 215] width 8 height 6
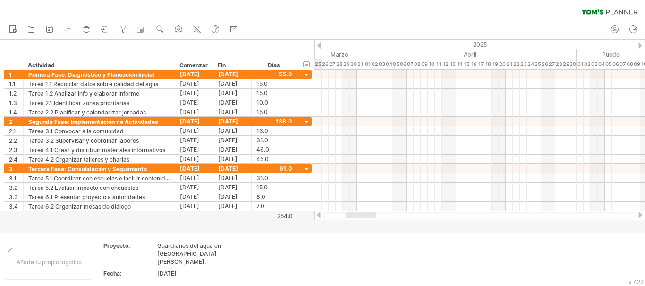
click at [578, 215] on div at bounding box center [640, 215] width 8 height 6
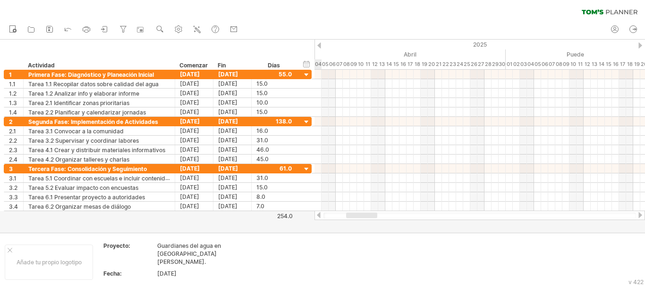
click at [578, 215] on div at bounding box center [640, 215] width 8 height 6
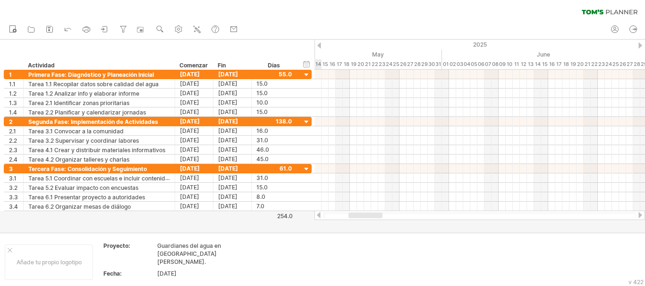
click at [578, 215] on div at bounding box center [640, 215] width 8 height 6
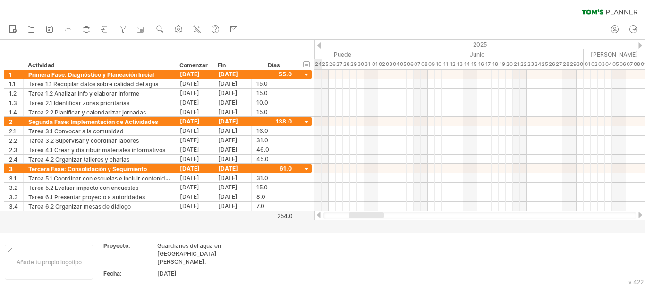
click at [578, 215] on div at bounding box center [640, 215] width 8 height 6
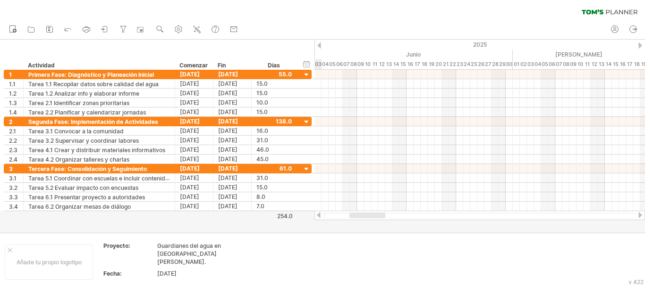
click at [578, 215] on div at bounding box center [640, 215] width 8 height 6
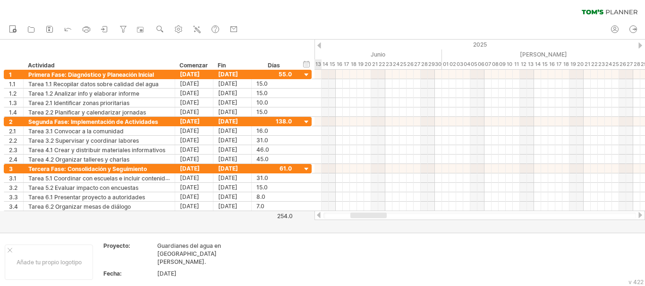
click at [578, 215] on div at bounding box center [640, 215] width 8 height 6
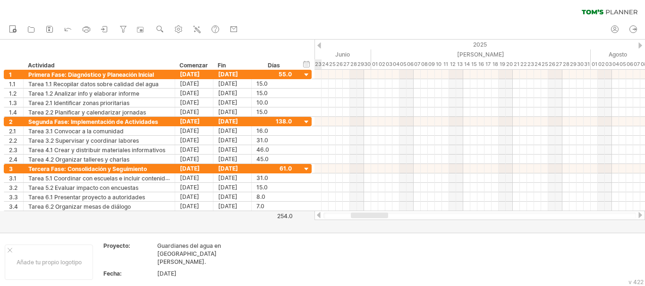
click at [578, 215] on div at bounding box center [640, 215] width 8 height 6
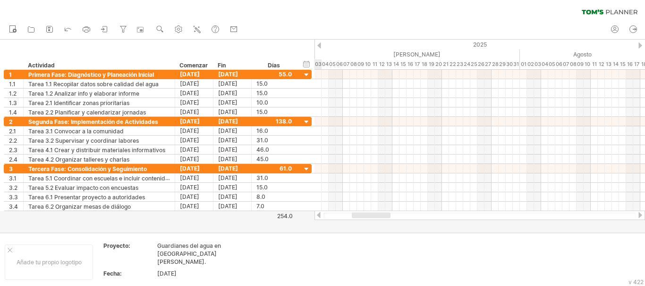
click at [578, 215] on div at bounding box center [640, 215] width 8 height 6
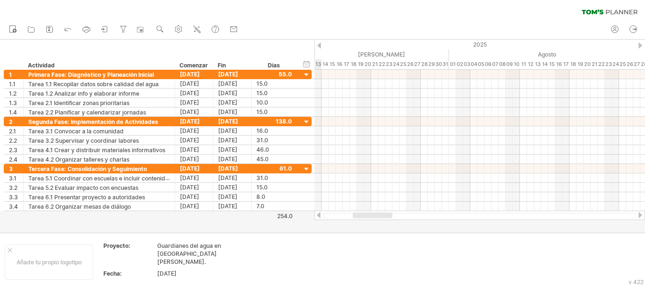
click at [578, 215] on div at bounding box center [640, 215] width 8 height 6
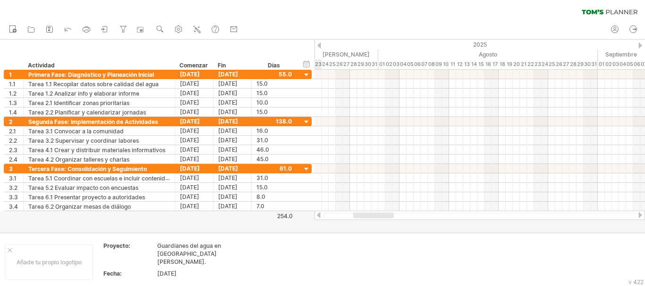
click at [578, 215] on div at bounding box center [640, 215] width 8 height 6
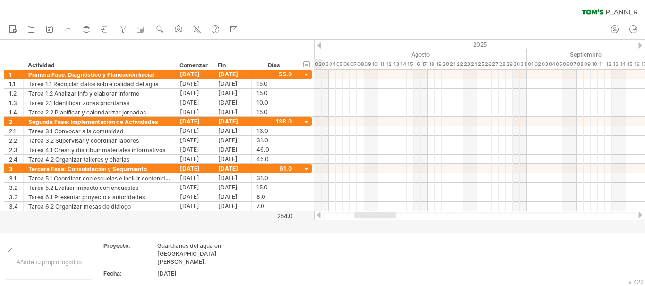
click at [578, 215] on div at bounding box center [640, 215] width 8 height 6
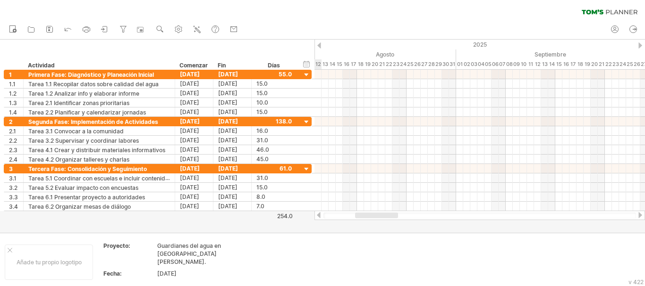
click at [578, 215] on div at bounding box center [640, 215] width 8 height 6
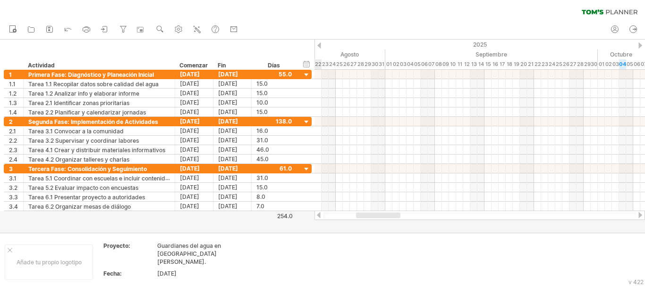
click at [578, 212] on div at bounding box center [640, 215] width 8 height 6
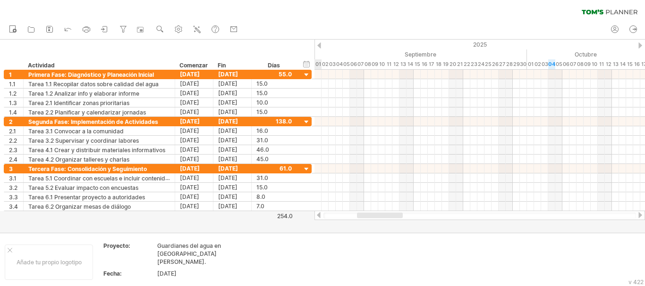
click at [578, 212] on div at bounding box center [640, 215] width 8 height 6
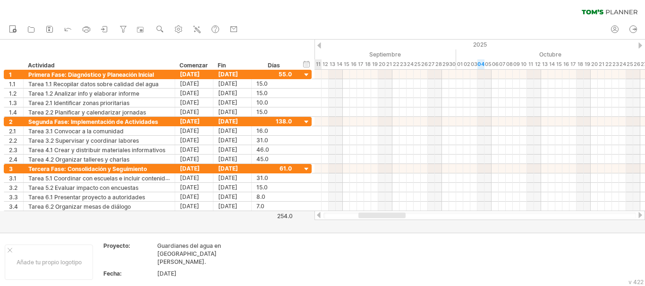
click at [578, 212] on div at bounding box center [640, 215] width 8 height 6
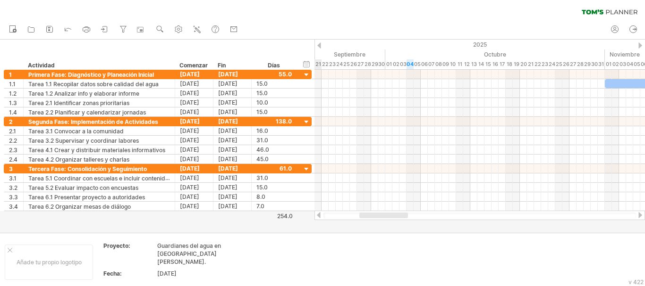
click at [578, 213] on div at bounding box center [640, 215] width 8 height 6
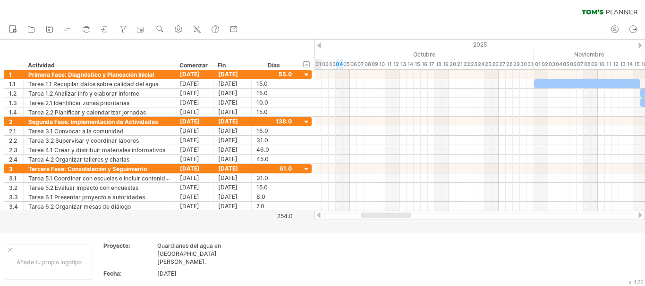
click at [578, 213] on div at bounding box center [640, 215] width 8 height 6
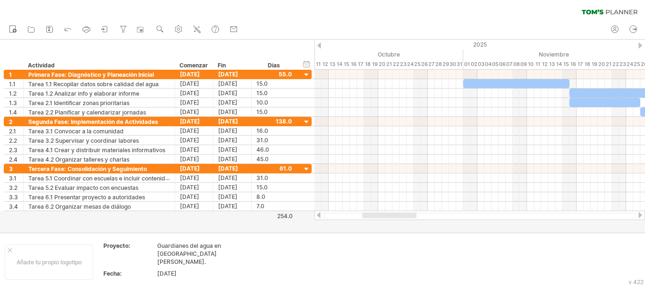
click at [578, 214] on div at bounding box center [640, 215] width 8 height 6
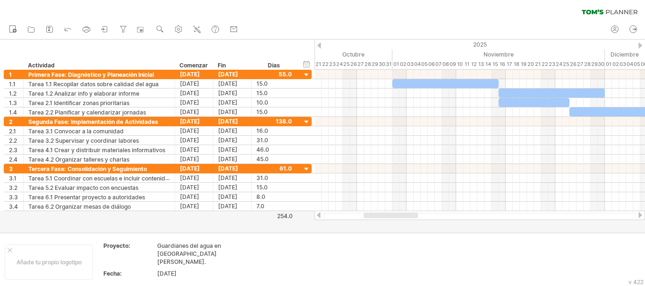
click at [578, 214] on div at bounding box center [640, 215] width 8 height 6
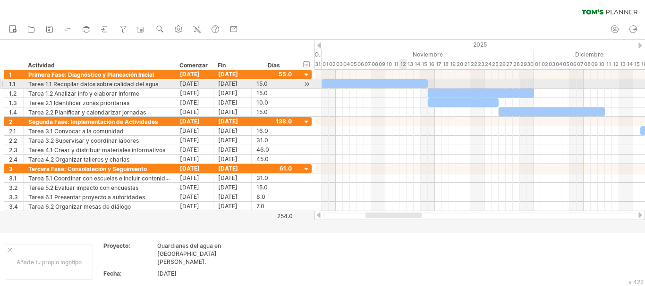
click at [401, 84] on div at bounding box center [374, 83] width 106 height 9
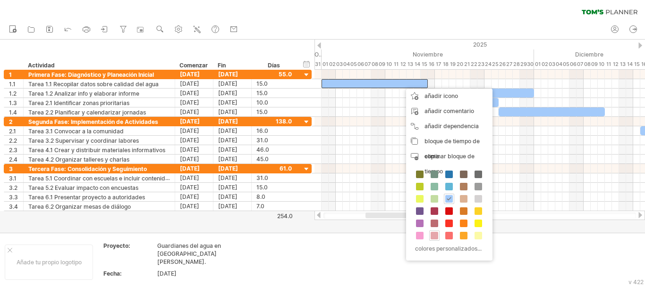
click at [435, 236] on span at bounding box center [434, 236] width 8 height 8
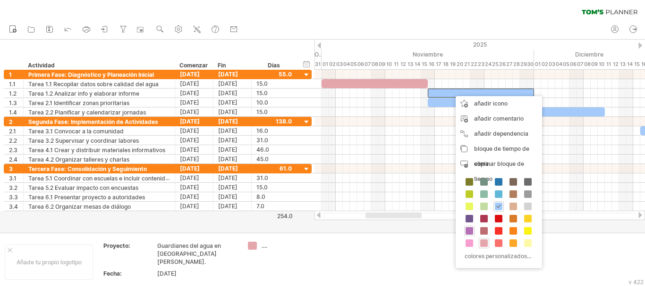
click at [468, 232] on span at bounding box center [469, 231] width 8 height 8
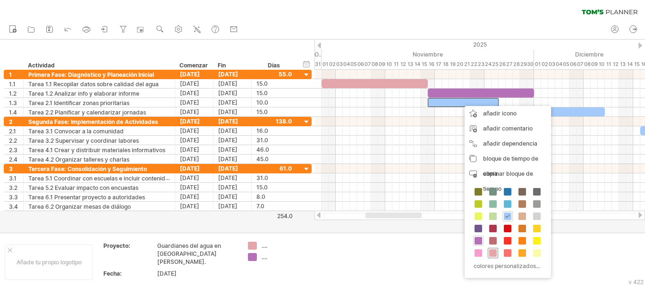
click at [496, 257] on div at bounding box center [493, 253] width 10 height 10
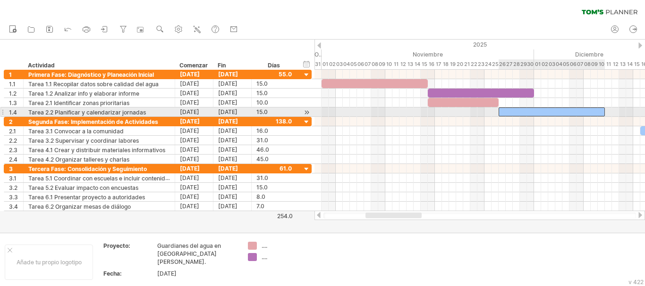
click at [552, 116] on div at bounding box center [551, 112] width 106 height 9
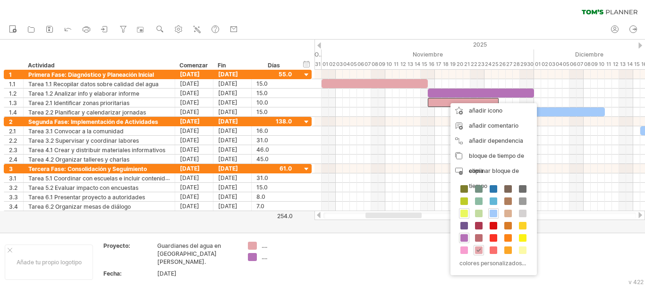
click at [465, 214] on span at bounding box center [464, 214] width 8 height 8
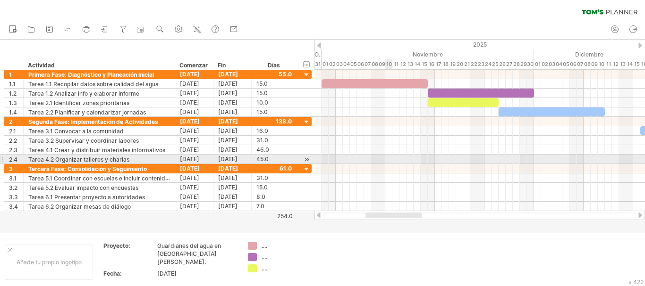
click at [390, 164] on div at bounding box center [479, 168] width 330 height 9
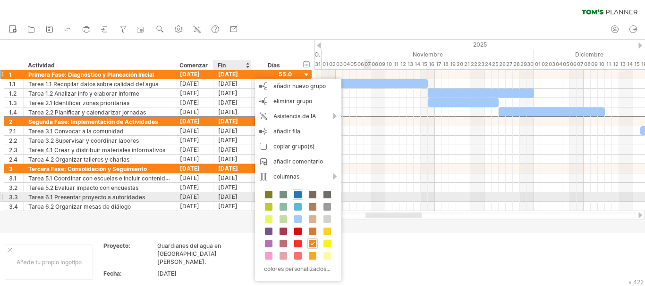
click at [298, 193] on span at bounding box center [298, 195] width 8 height 8
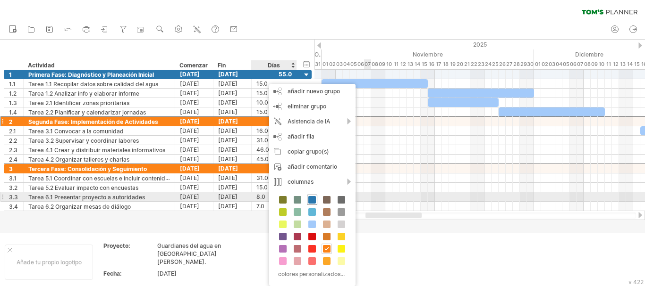
click at [316, 202] on div at bounding box center [312, 200] width 10 height 10
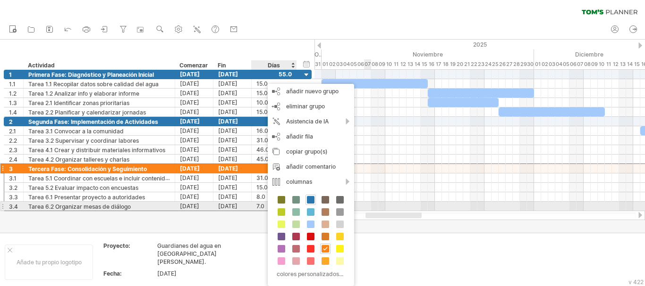
click at [310, 206] on div "colores personalizados..." at bounding box center [311, 238] width 86 height 97
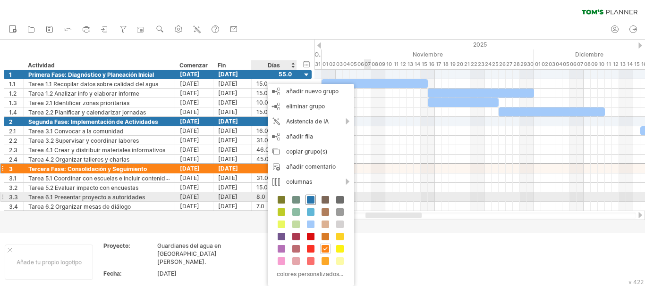
click at [310, 201] on span at bounding box center [311, 200] width 8 height 8
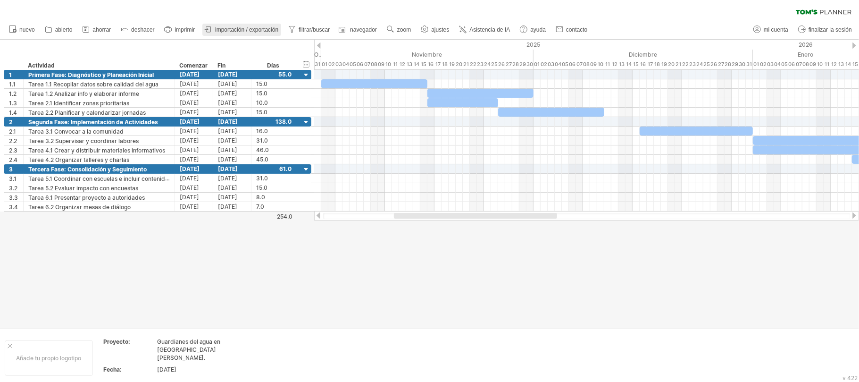
click at [241, 31] on font "importación / exportación" at bounding box center [246, 29] width 63 height 7
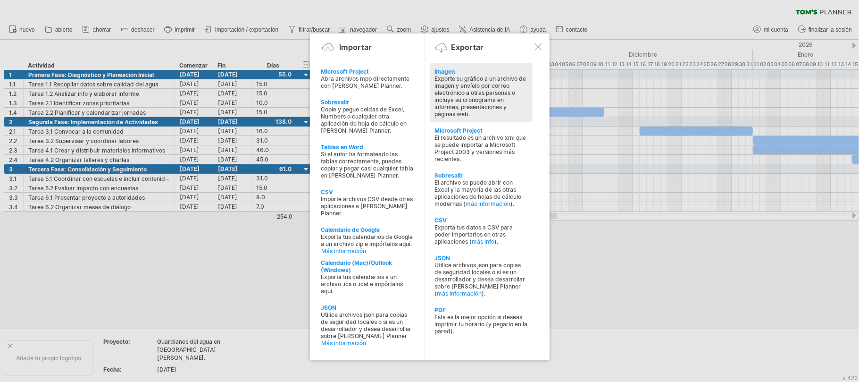
click at [467, 109] on font "Exporte su gráfico a un archivo de imagen y envíelo por correo electrónico a ot…" at bounding box center [481, 96] width 92 height 42
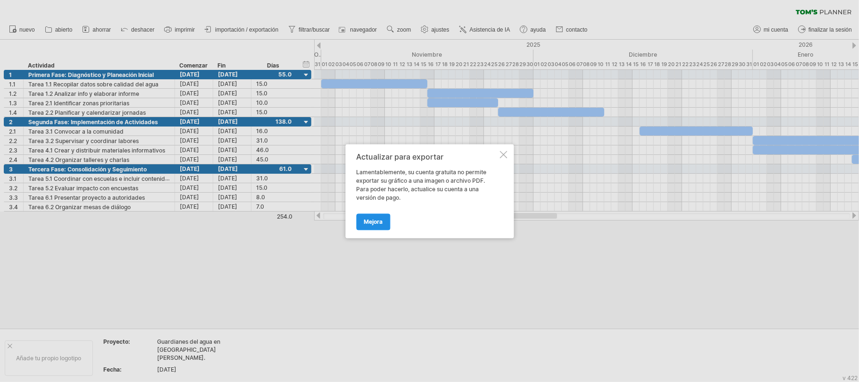
click at [380, 219] on font "Mejora" at bounding box center [373, 221] width 19 height 7
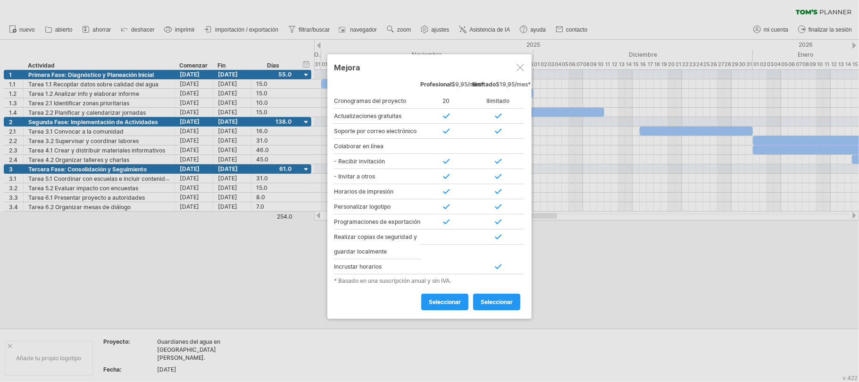
click at [522, 69] on div at bounding box center [521, 68] width 8 height 8
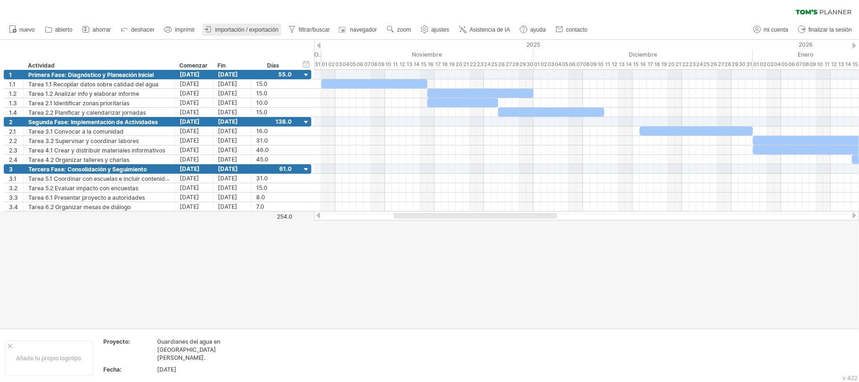
click at [244, 27] on font "importación / exportación" at bounding box center [246, 29] width 63 height 7
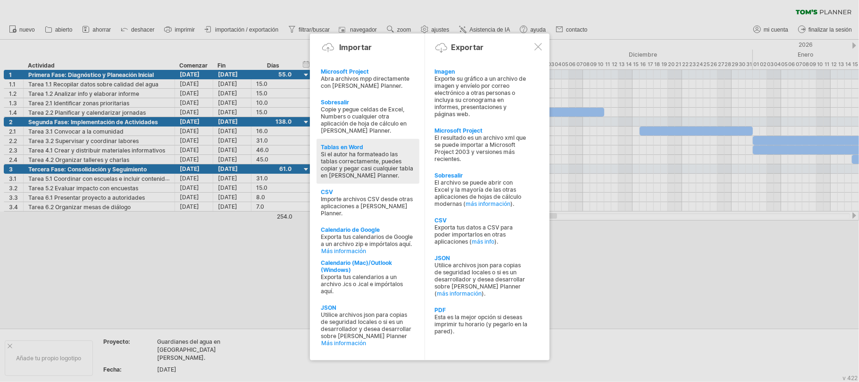
click at [383, 166] on font "Si el autor ha formateado las tablas correctamente, puedes copiar y pegar casi …" at bounding box center [367, 165] width 93 height 28
type textarea "**********"
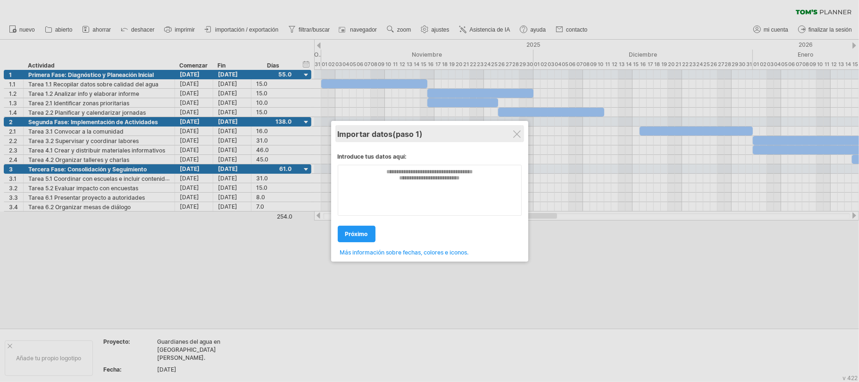
click at [522, 135] on div "Importar datos (paso 1)" at bounding box center [430, 133] width 184 height 17
click at [518, 132] on div at bounding box center [517, 134] width 8 height 8
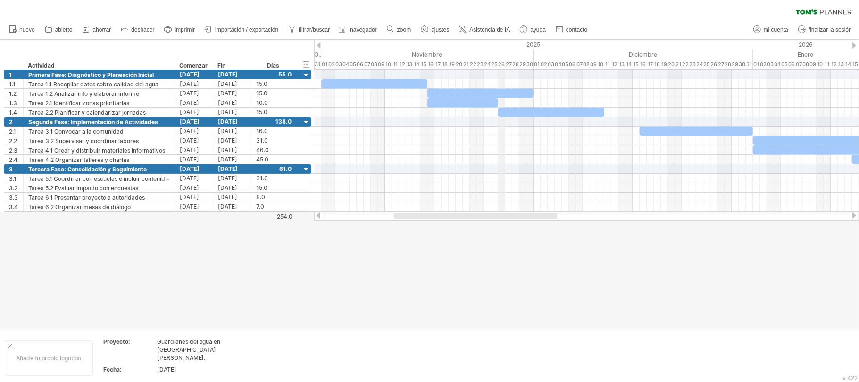
drag, startPoint x: 13, startPoint y: 51, endPoint x: 505, endPoint y: 67, distance: 492.0
click at [505, 67] on div "Intentando acceder a plan.tomsplanner.com Conectado de nuevo... 0% borrar filtro" at bounding box center [429, 191] width 859 height 382
click at [333, 259] on div at bounding box center [429, 184] width 859 height 288
click at [10, 50] on div "ocultar inicio/fin/duración mostrar inicio/fin/duración ******** Actividad Come…" at bounding box center [157, 55] width 314 height 30
click at [578, 244] on div at bounding box center [429, 184] width 859 height 288
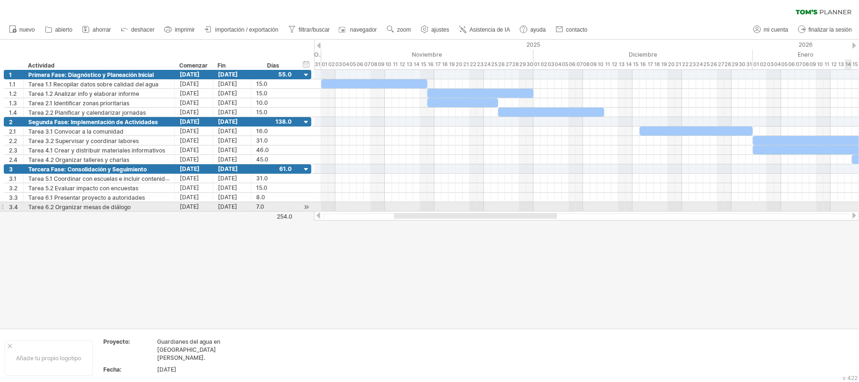
click at [578, 209] on div at bounding box center [586, 206] width 545 height 9
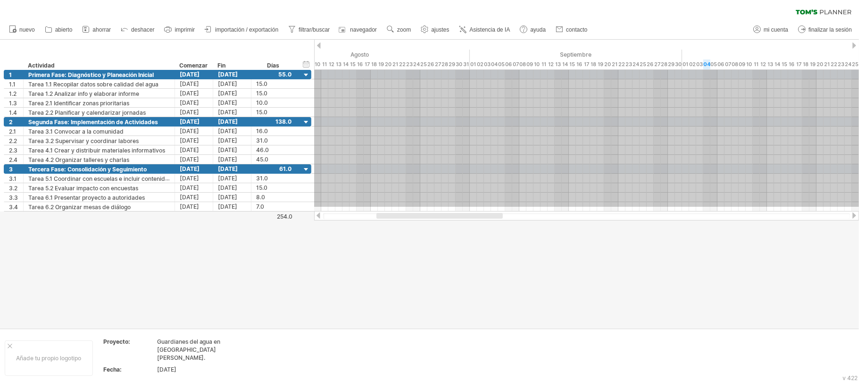
drag, startPoint x: 858, startPoint y: 207, endPoint x: 0, endPoint y: -4, distance: 883.5
click at [0, 0] on html "progreso(100%) Intentando acceder a plan.tomsplanner.com Conectado de nuevo... …" at bounding box center [429, 192] width 859 height 384
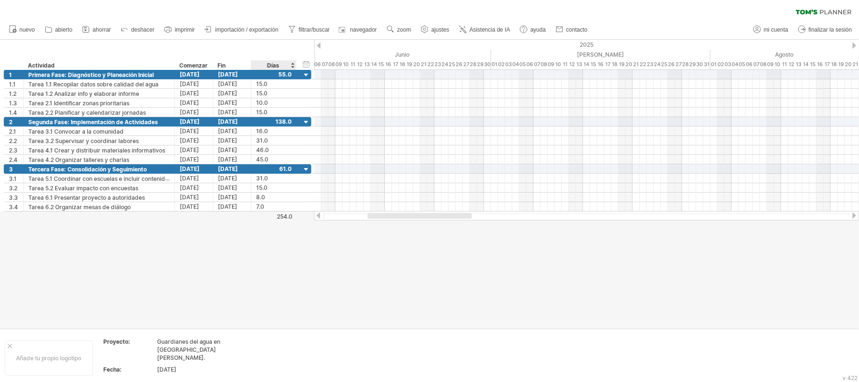
click at [304, 216] on div at bounding box center [429, 184] width 859 height 288
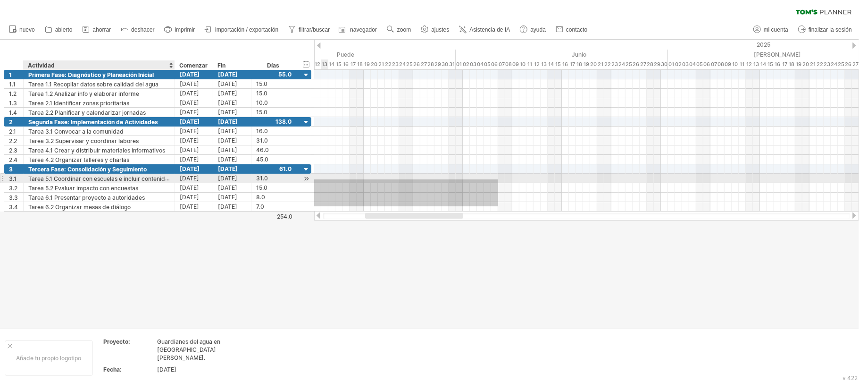
drag, startPoint x: 321, startPoint y: 206, endPoint x: 59, endPoint y: 179, distance: 263.8
click at [59, 179] on div "Intentando acceder a plan.tomsplanner.com Conectado de nuevo... 0% borrar filtro" at bounding box center [429, 191] width 859 height 382
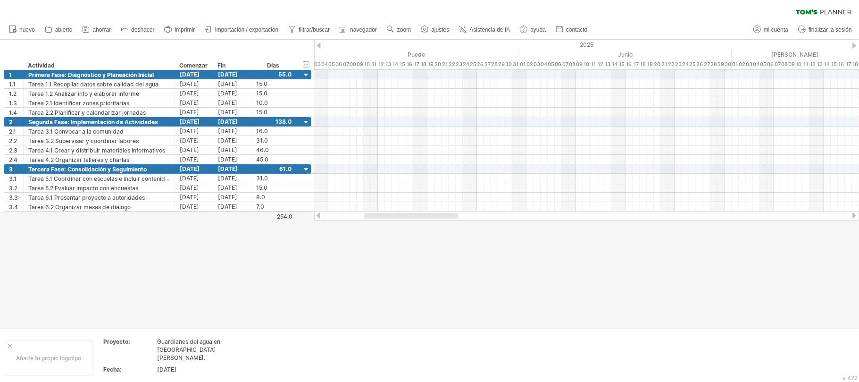
click at [578, 262] on div at bounding box center [429, 184] width 859 height 288
drag, startPoint x: 11, startPoint y: 65, endPoint x: 306, endPoint y: 74, distance: 295.1
click at [306, 74] on div "Intentando acceder a plan.tomsplanner.com Conectado de nuevo... 0% borrar filtro" at bounding box center [429, 191] width 859 height 382
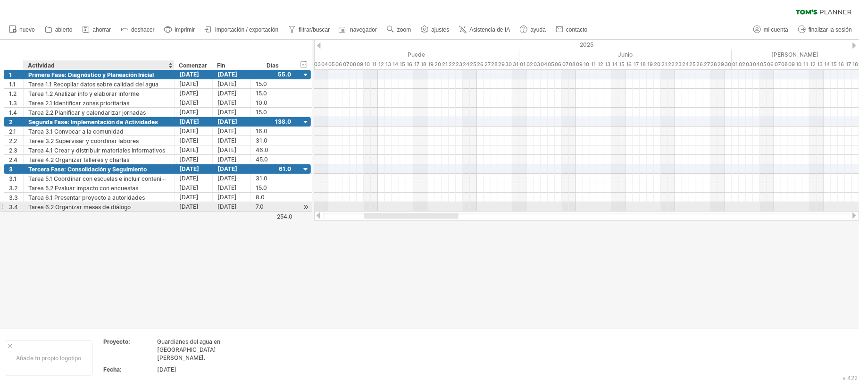
click at [172, 206] on div at bounding box center [173, 206] width 5 height 9
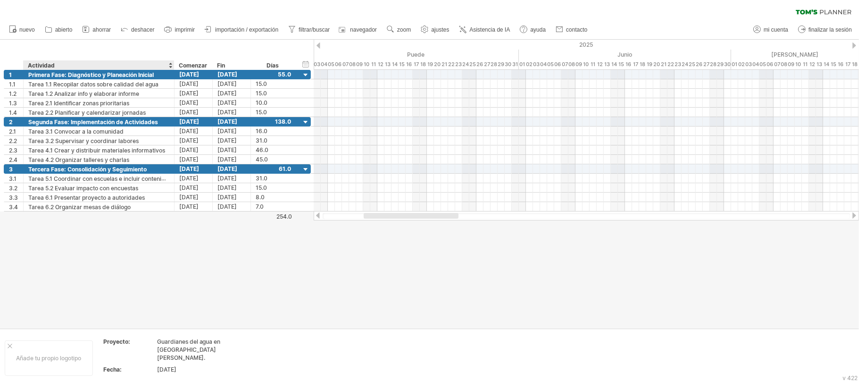
click at [59, 262] on div at bounding box center [429, 184] width 859 height 288
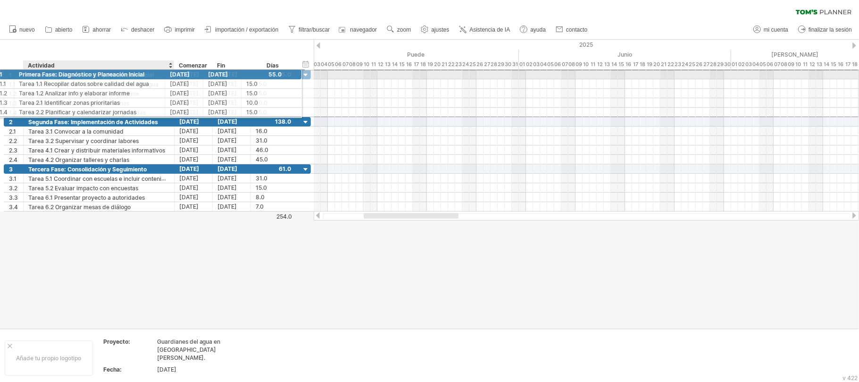
drag, startPoint x: 12, startPoint y: 75, endPoint x: 125, endPoint y: 73, distance: 112.3
click at [125, 73] on div "**********" at bounding box center [157, 74] width 307 height 10
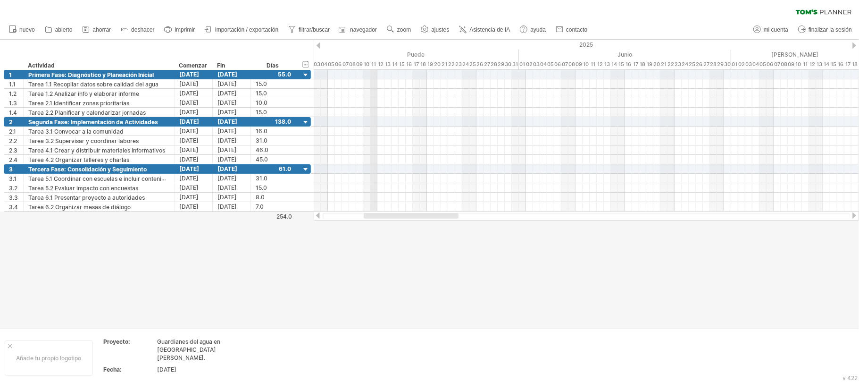
drag, startPoint x: 17, startPoint y: 40, endPoint x: 372, endPoint y: 51, distance: 355.1
click at [372, 51] on div "Intentando acceder a plan.tomsplanner.com Conectado de nuevo... 0% borrar filtro" at bounding box center [429, 191] width 859 height 382
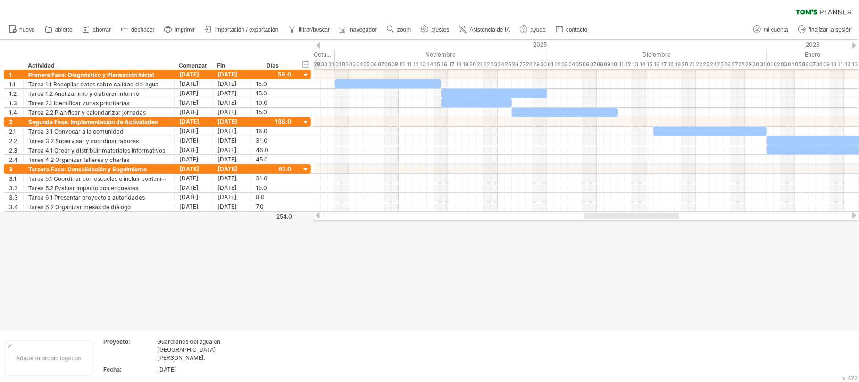
drag, startPoint x: 408, startPoint y: 216, endPoint x: 629, endPoint y: 228, distance: 221.2
click at [578, 228] on div "Intentando acceder a plan.tomsplanner.com Conectado de nuevo... 0% borrar filtro" at bounding box center [429, 191] width 859 height 382
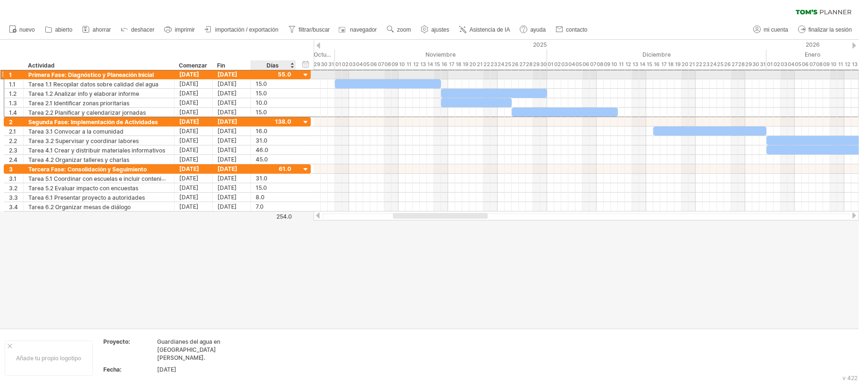
click at [287, 72] on div at bounding box center [273, 74] width 35 height 9
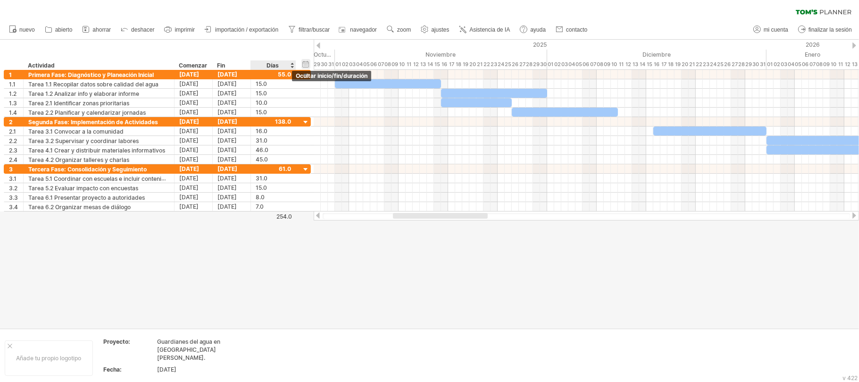
click at [304, 59] on div "ocultar inicio/fin/duración mostrar inicio/fin/duración" at bounding box center [306, 64] width 9 height 10
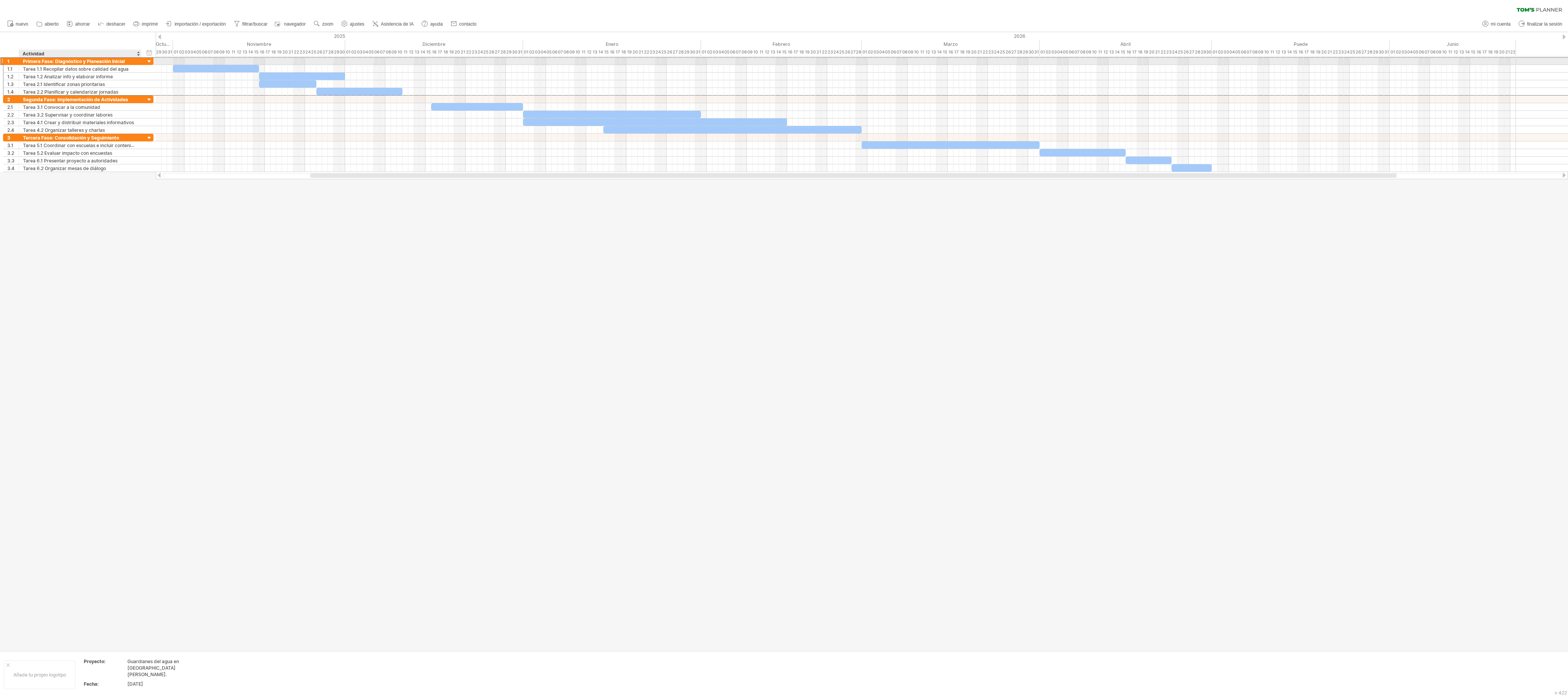
click at [24, 60] on font "Primera Fase: Diagnóstico y Planeación Inicial" at bounding box center [74, 61] width 102 height 6
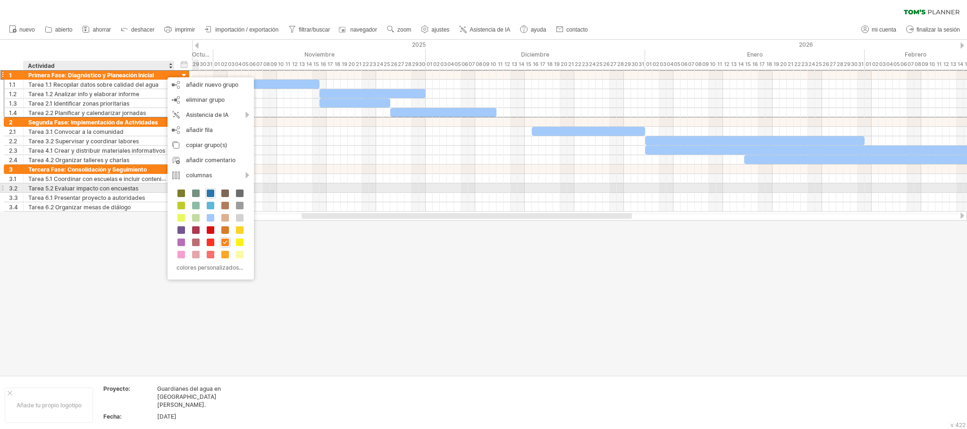
click at [210, 190] on span at bounding box center [211, 194] width 8 height 8
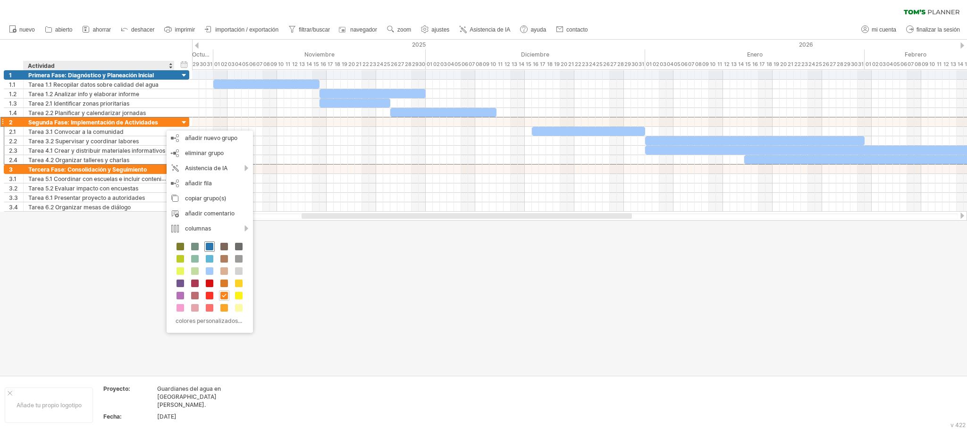
click at [212, 245] on span at bounding box center [210, 247] width 8 height 8
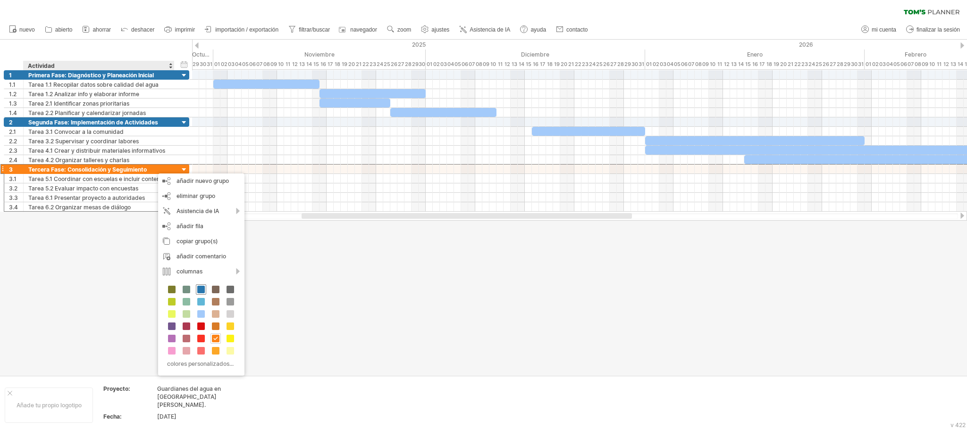
click at [205, 262] on span at bounding box center [201, 290] width 8 height 8
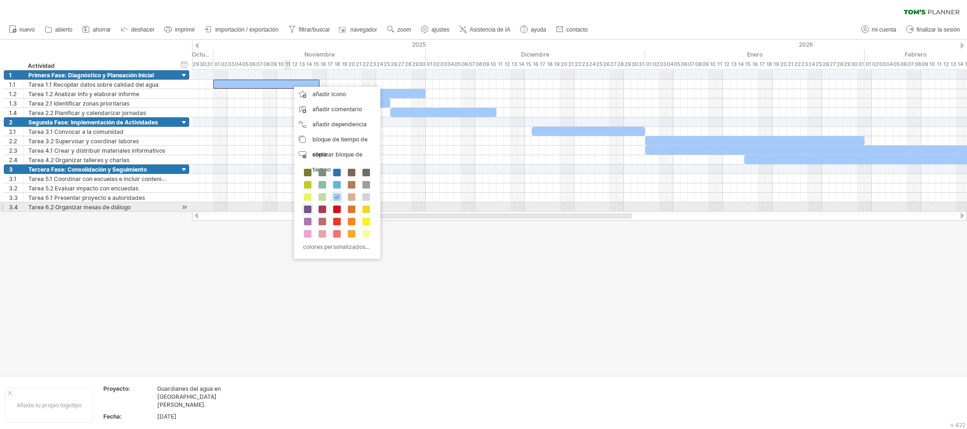
click at [303, 212] on div at bounding box center [308, 209] width 10 height 10
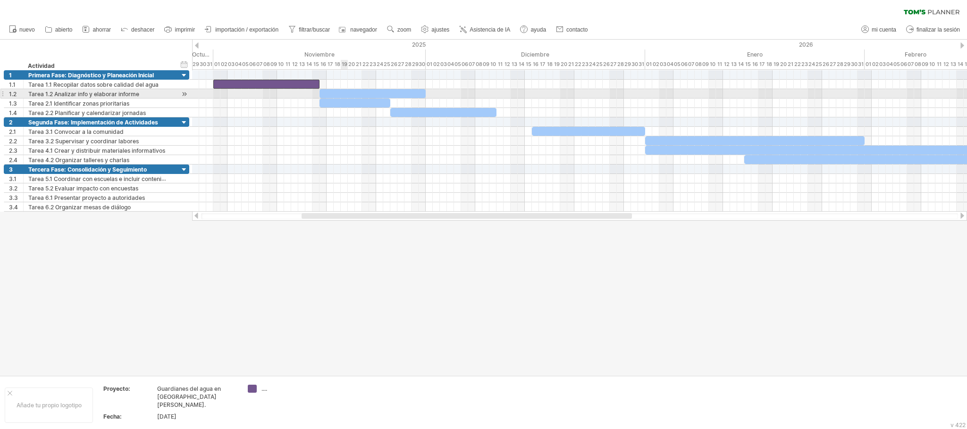
click at [347, 95] on div at bounding box center [373, 93] width 106 height 9
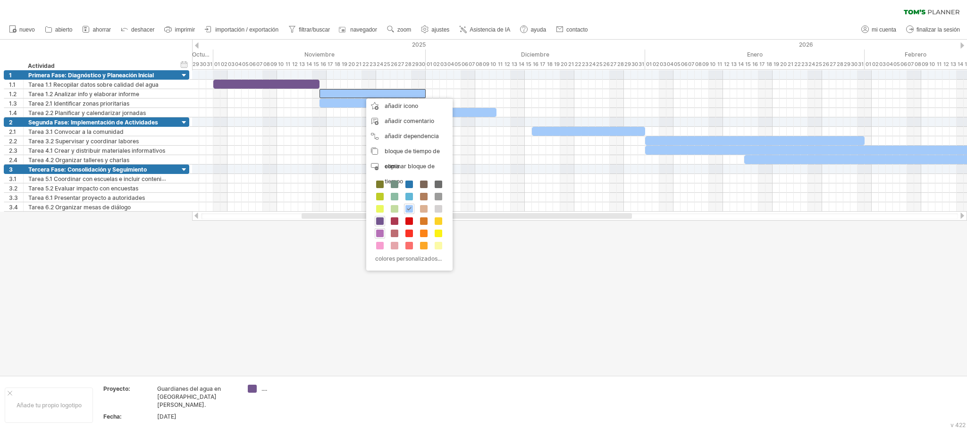
click at [380, 235] on span at bounding box center [380, 234] width 8 height 8
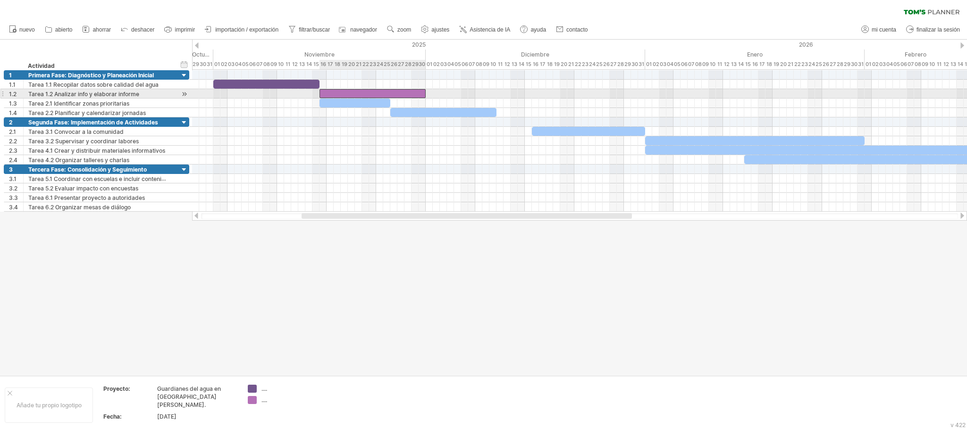
click at [363, 97] on div at bounding box center [373, 93] width 106 height 9
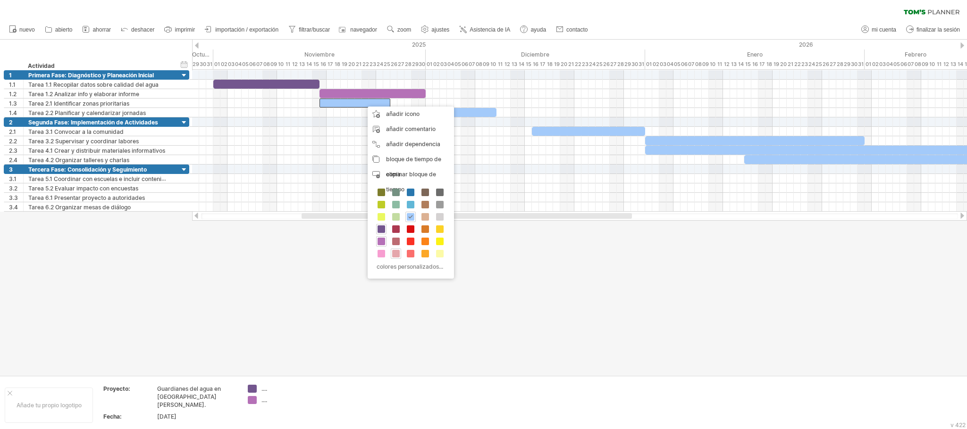
click at [394, 255] on span at bounding box center [396, 254] width 8 height 8
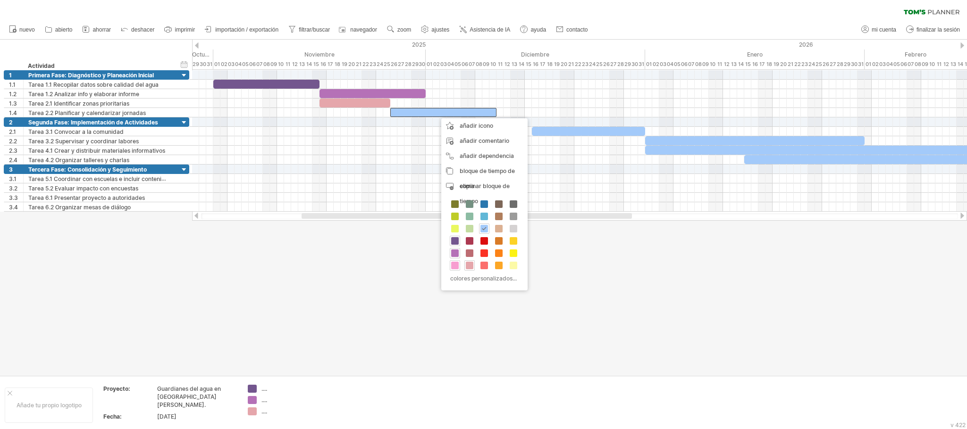
click at [456, 262] on span at bounding box center [455, 266] width 8 height 8
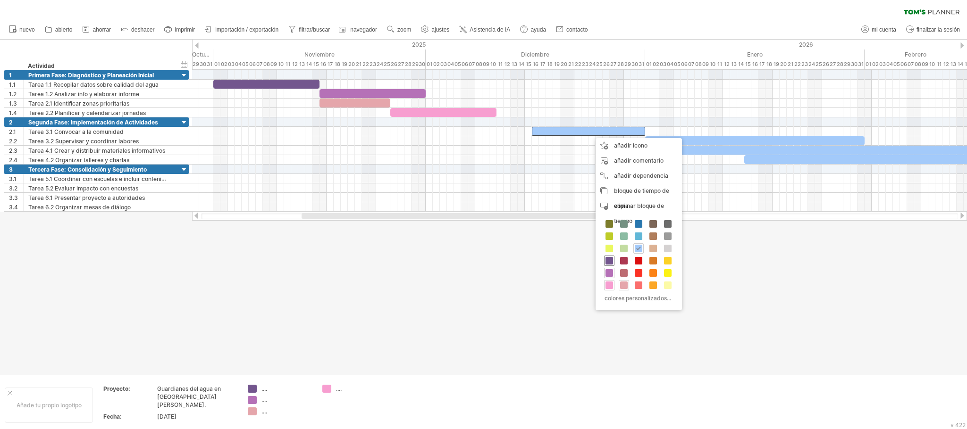
click at [578, 258] on div at bounding box center [609, 261] width 10 height 10
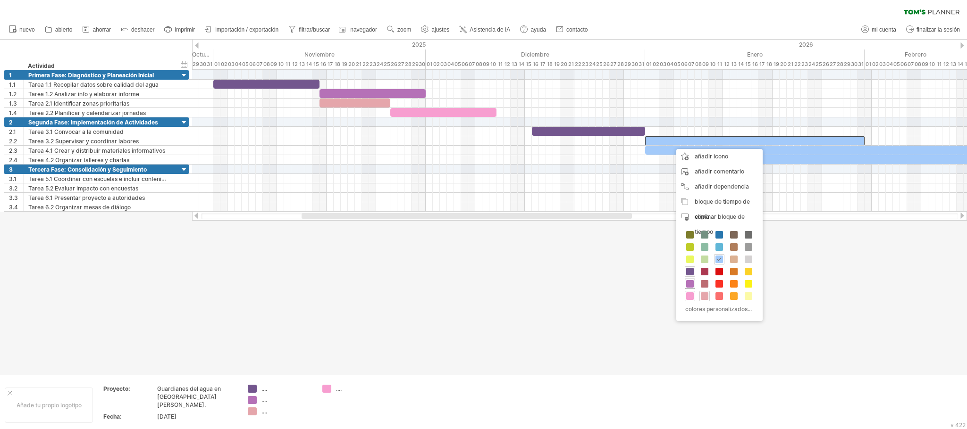
click at [578, 262] on span at bounding box center [690, 284] width 8 height 8
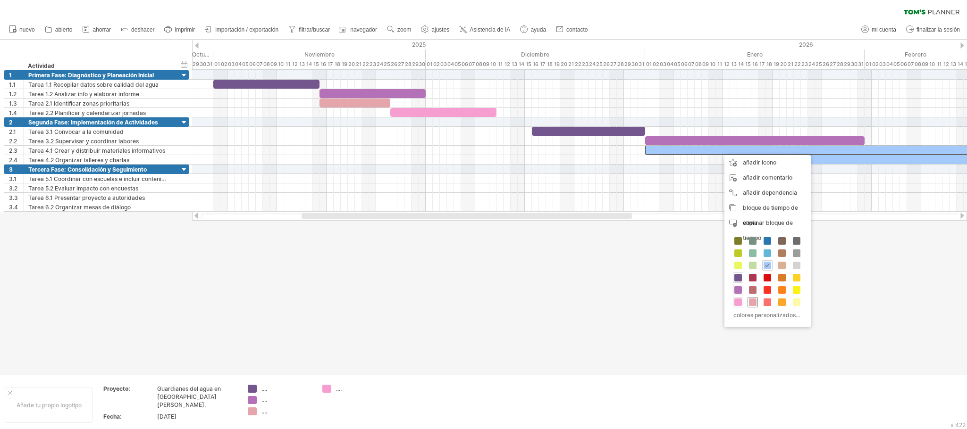
click at [578, 262] on span at bounding box center [753, 303] width 8 height 8
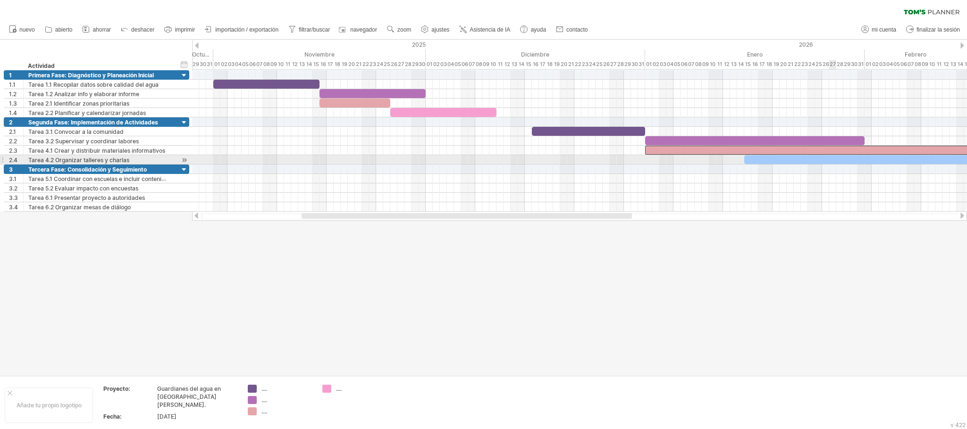
click at [578, 162] on div at bounding box center [903, 159] width 319 height 9
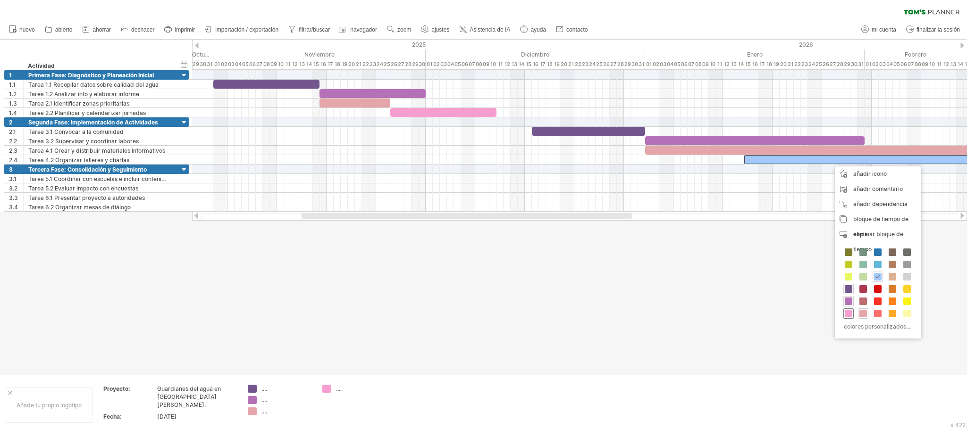
click at [578, 262] on span at bounding box center [849, 314] width 8 height 8
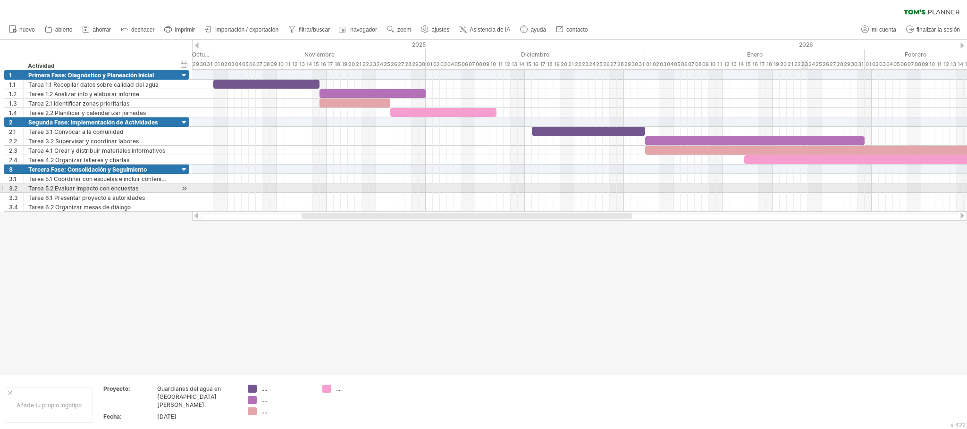
click at [578, 192] on div at bounding box center [579, 188] width 775 height 9
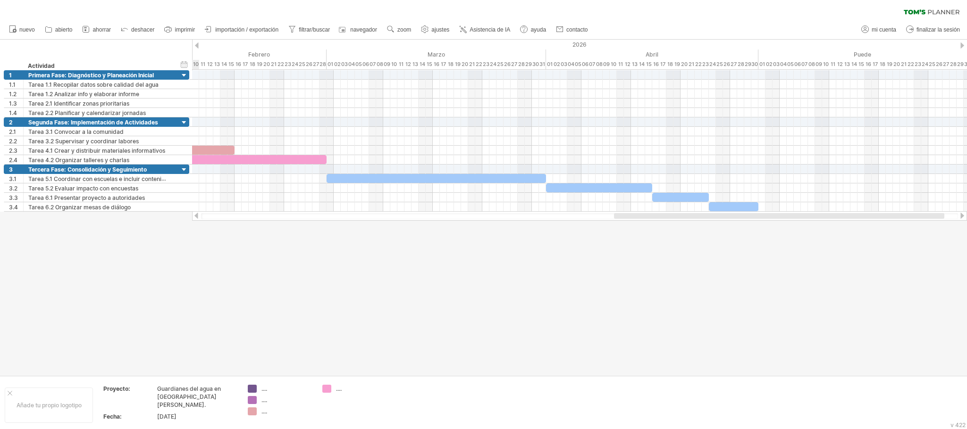
drag, startPoint x: 513, startPoint y: 216, endPoint x: 825, endPoint y: 219, distance: 312.5
click at [578, 219] on div at bounding box center [579, 215] width 775 height 9
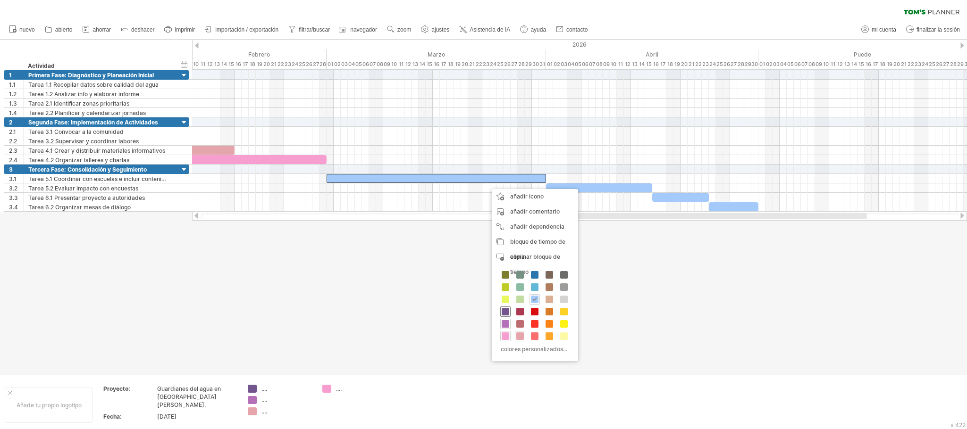
click at [502, 262] on span at bounding box center [506, 312] width 8 height 8
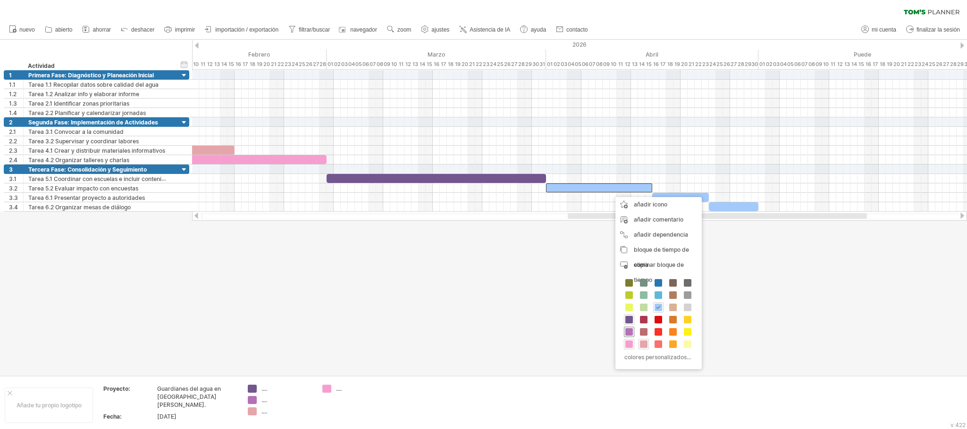
click at [578, 262] on span at bounding box center [629, 332] width 8 height 8
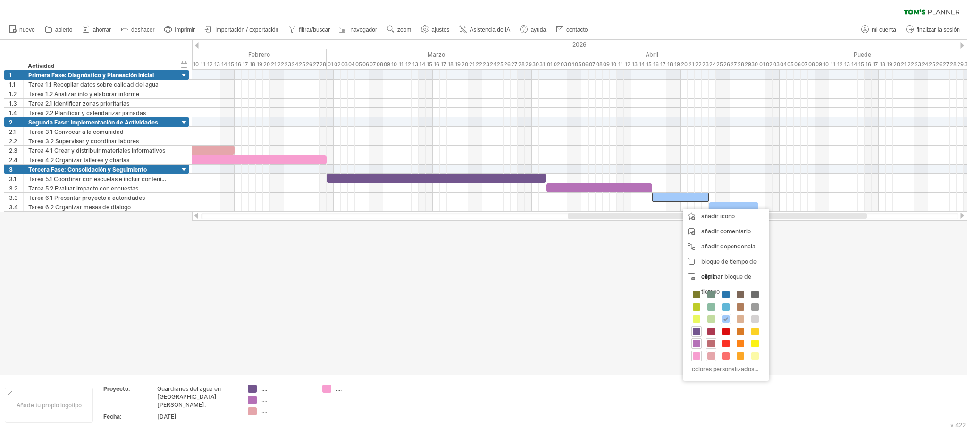
click at [578, 262] on span at bounding box center [711, 344] width 8 height 8
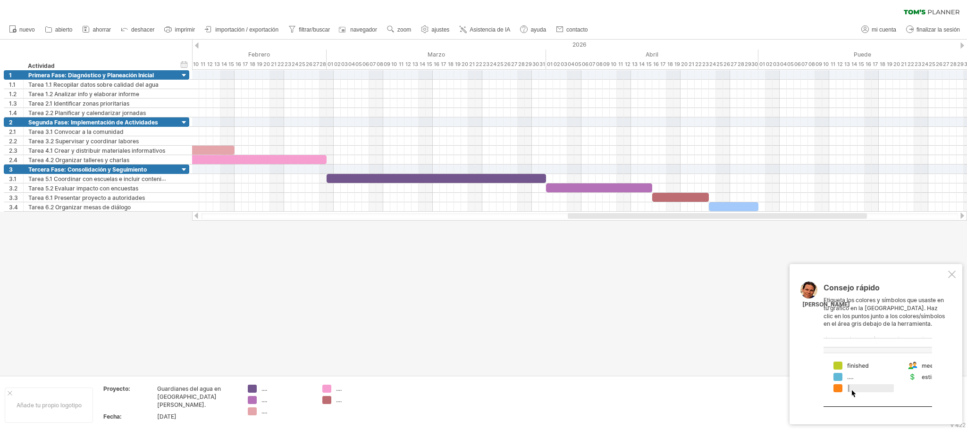
click at [578, 262] on div at bounding box center [878, 372] width 109 height 71
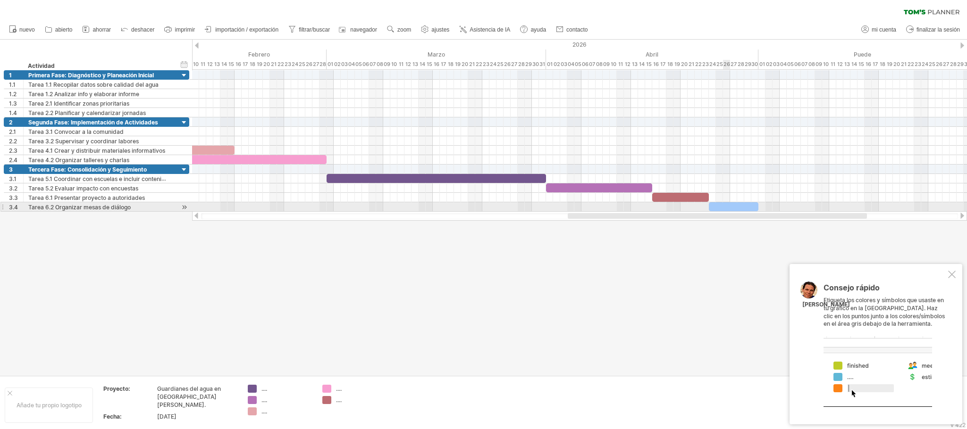
click at [578, 202] on div at bounding box center [579, 197] width 775 height 9
click at [578, 207] on div at bounding box center [734, 206] width 50 height 9
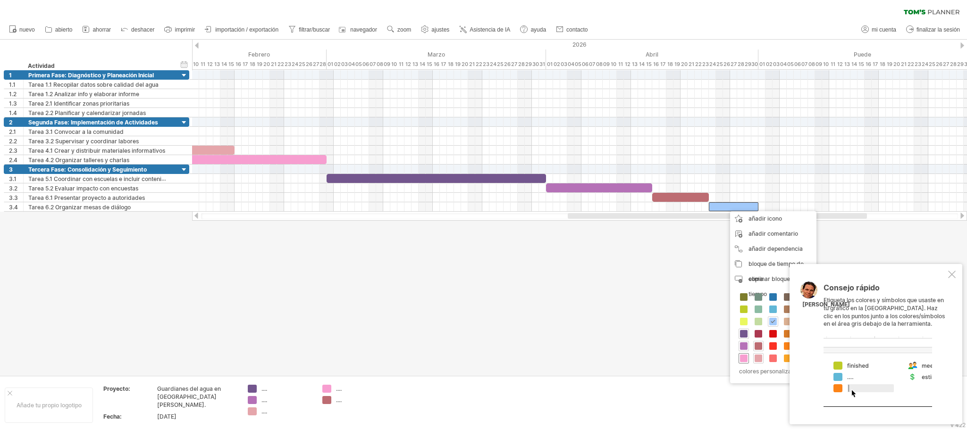
click at [578, 262] on span at bounding box center [744, 359] width 8 height 8
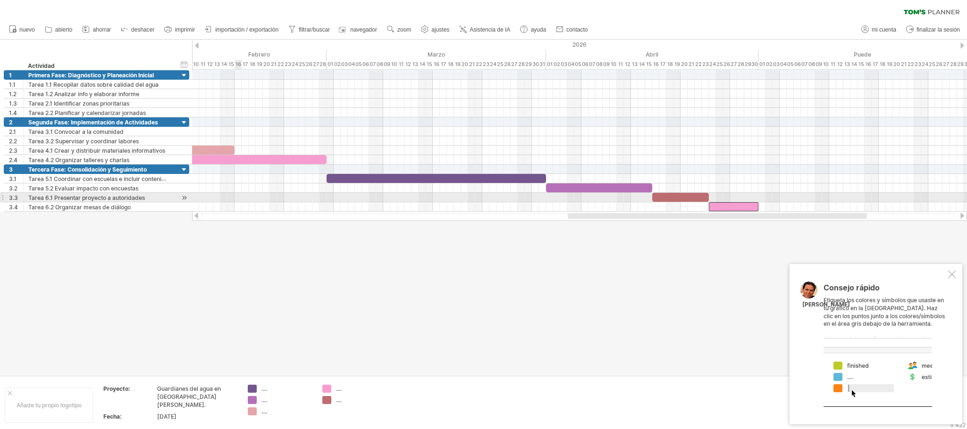
click at [235, 197] on div at bounding box center [579, 197] width 775 height 9
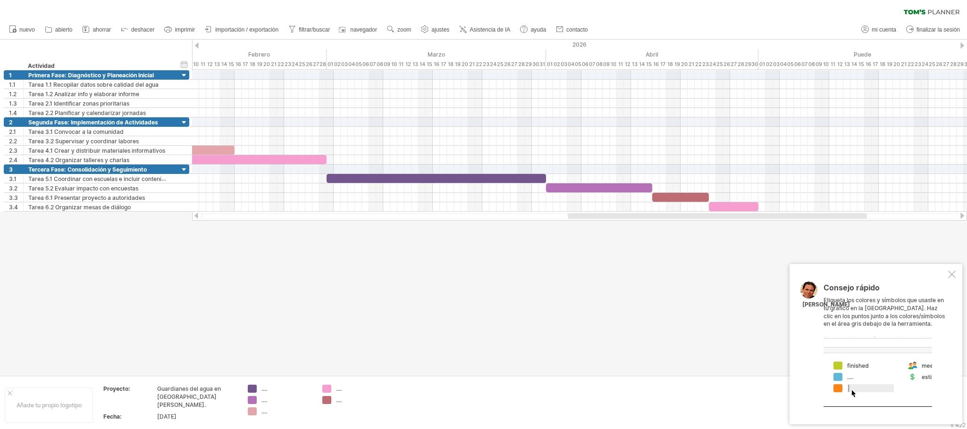
click at [578, 262] on div at bounding box center [952, 275] width 8 height 8
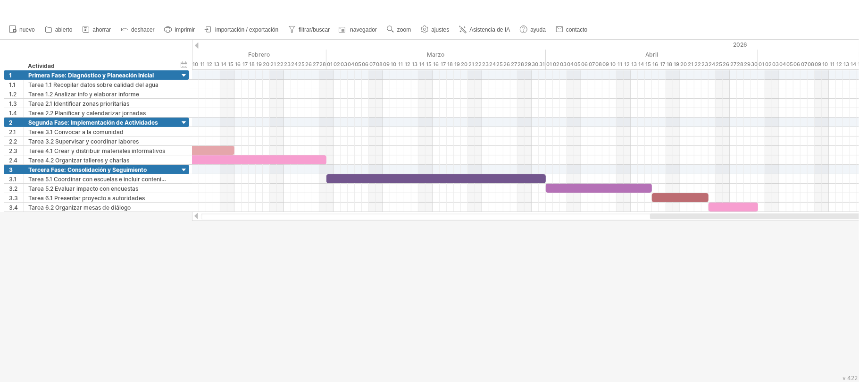
scroll to position [2, 0]
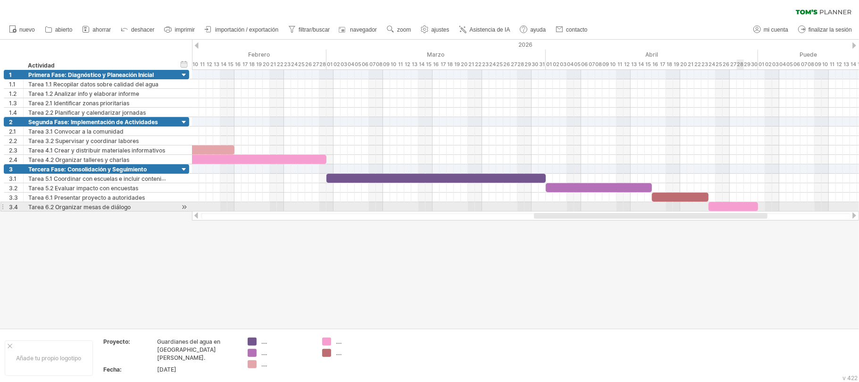
click at [578, 202] on div at bounding box center [734, 206] width 50 height 9
click at [578, 208] on div at bounding box center [525, 206] width 667 height 9
click at [61, 204] on div "Tarea 6.2 Organizar mesas de diálogo" at bounding box center [98, 206] width 141 height 9
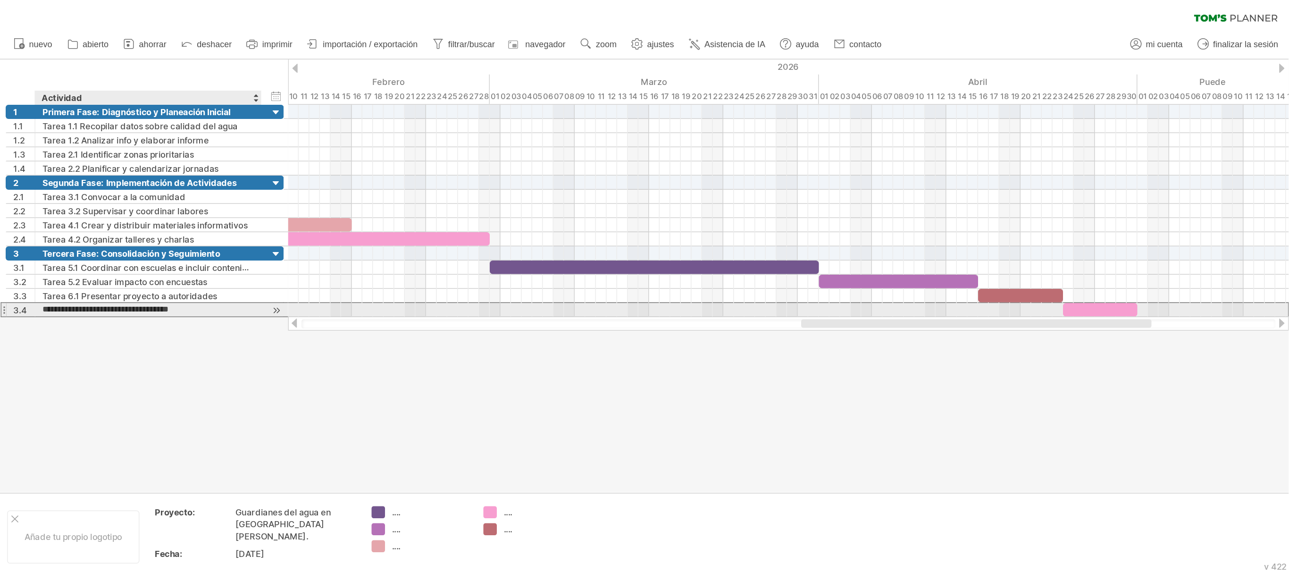
scroll to position [0, 0]
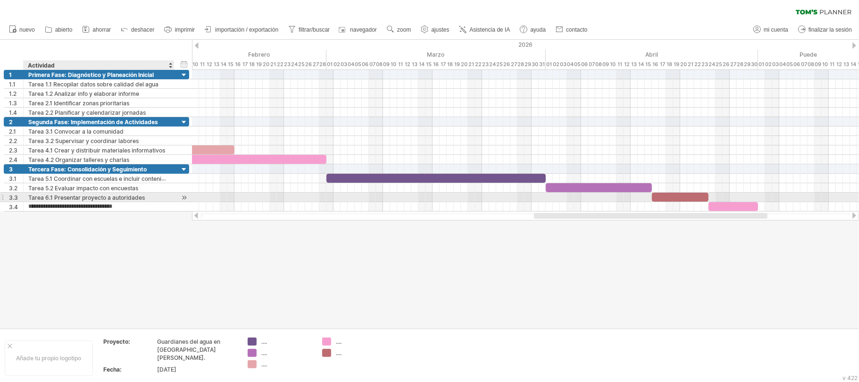
click at [185, 201] on div at bounding box center [184, 198] width 9 height 10
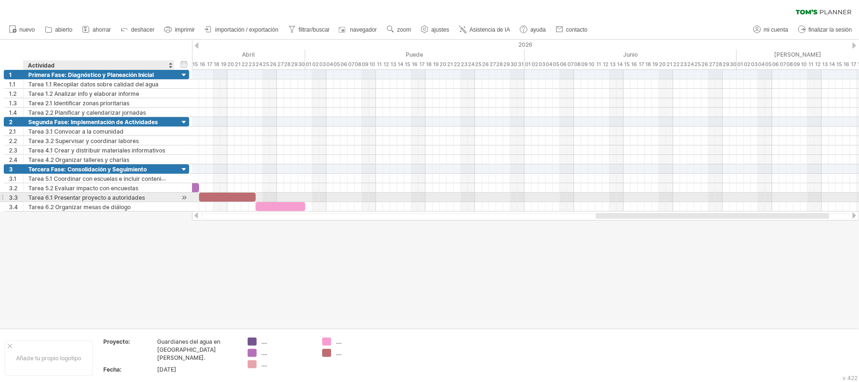
click at [185, 201] on div at bounding box center [184, 198] width 9 height 10
click at [187, 201] on div at bounding box center [184, 198] width 9 height 10
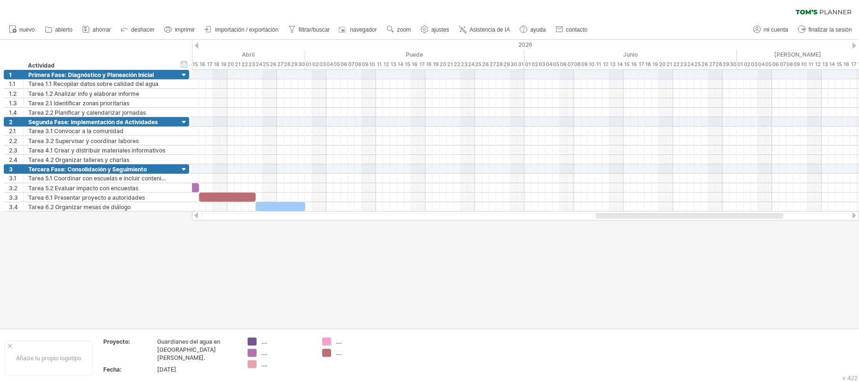
click at [241, 247] on div at bounding box center [429, 184] width 859 height 288
click at [125, 26] on icon at bounding box center [124, 28] width 9 height 9
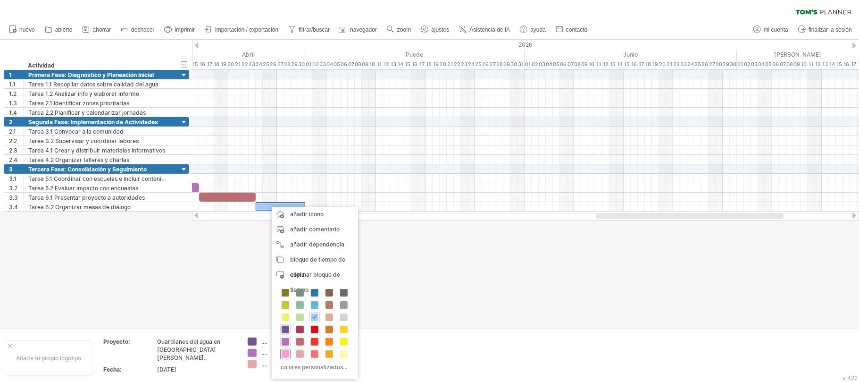
click at [286, 262] on span at bounding box center [286, 354] width 8 height 8
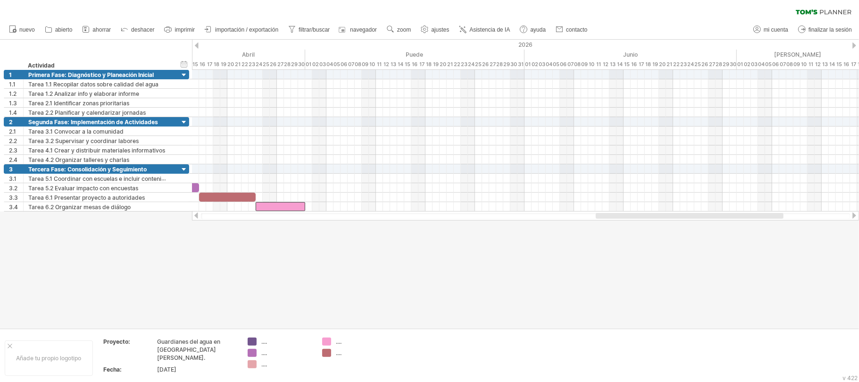
drag, startPoint x: 632, startPoint y: 219, endPoint x: 597, endPoint y: 219, distance: 35.9
click at [578, 219] on div at bounding box center [525, 215] width 667 height 9
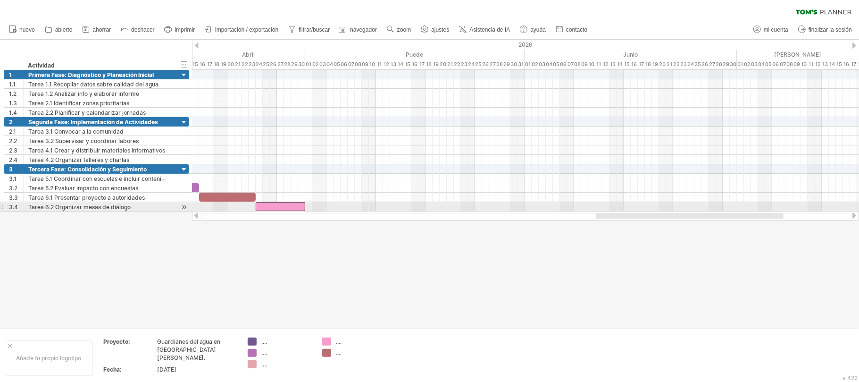
click at [578, 211] on div at bounding box center [525, 215] width 667 height 9
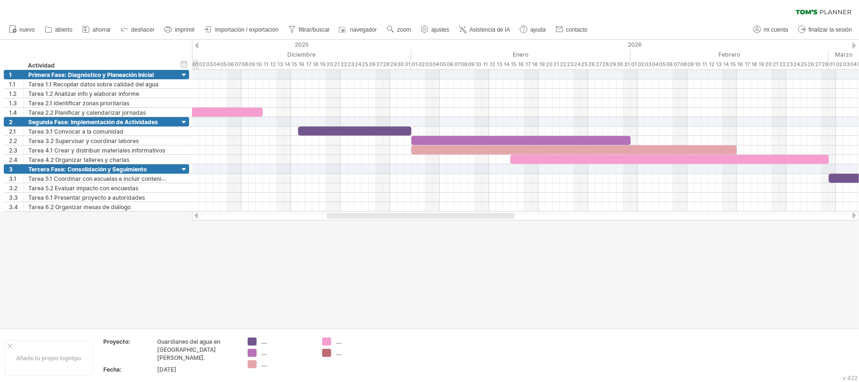
drag, startPoint x: 607, startPoint y: 215, endPoint x: 338, endPoint y: 227, distance: 269.3
click at [338, 227] on div "Intentando acceder a plan.tomsplanner.com Conectado de nuevo... 0% borrar filtro" at bounding box center [429, 191] width 859 height 382
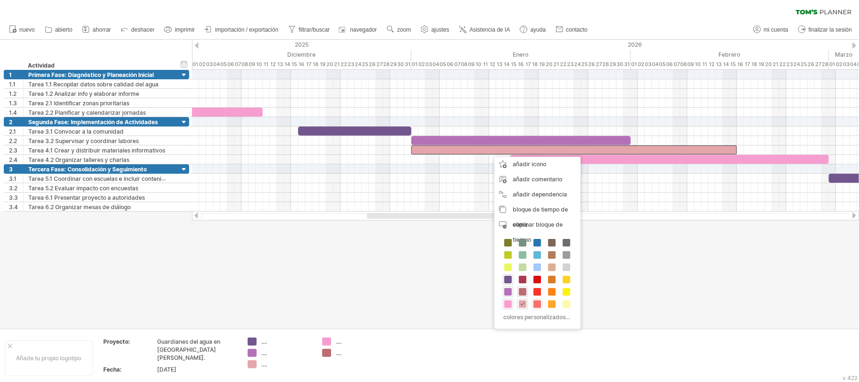
click at [539, 262] on div at bounding box center [537, 304] width 10 height 10
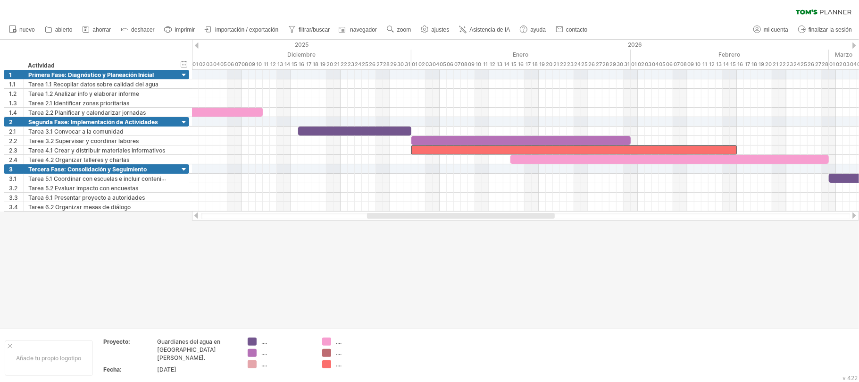
click at [421, 213] on div at bounding box center [461, 216] width 188 height 6
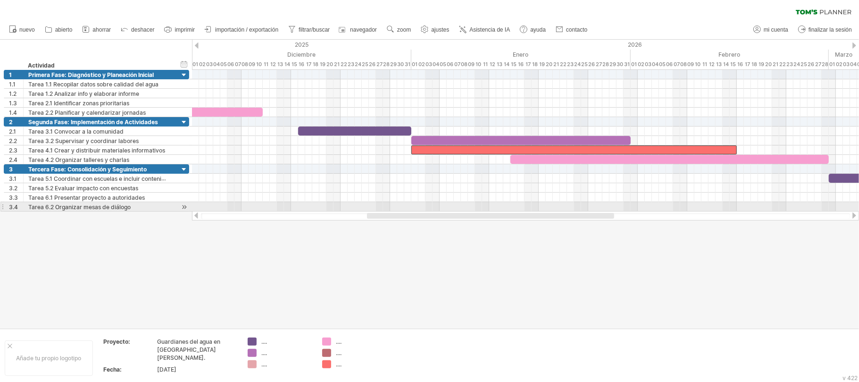
click at [431, 211] on div at bounding box center [525, 215] width 667 height 9
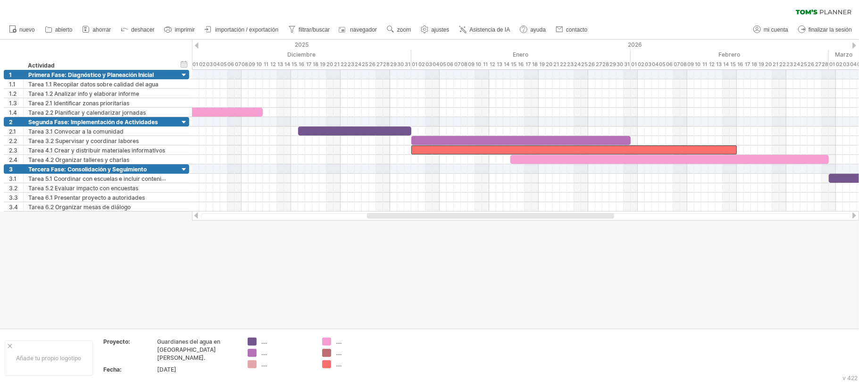
drag, startPoint x: 412, startPoint y: 219, endPoint x: 278, endPoint y: 215, distance: 135.0
click at [278, 215] on div at bounding box center [525, 215] width 667 height 9
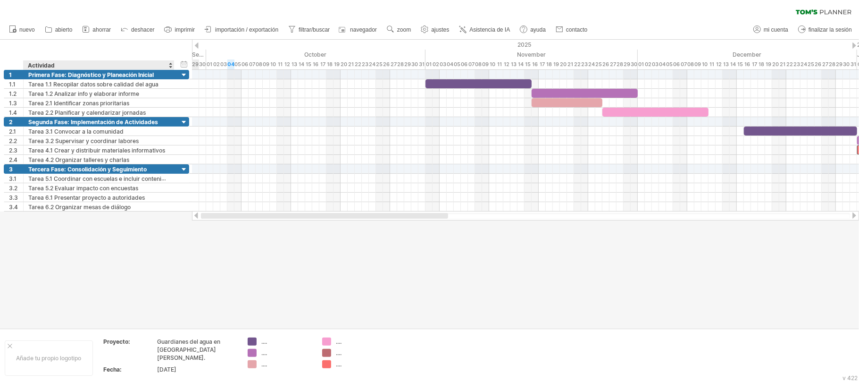
drag, startPoint x: 384, startPoint y: 216, endPoint x: 174, endPoint y: 214, distance: 209.6
click at [174, 214] on div "Intentando acceder a plan.tomsplanner.com Conectado de nuevo... 0% borrar filtro" at bounding box center [429, 191] width 859 height 382
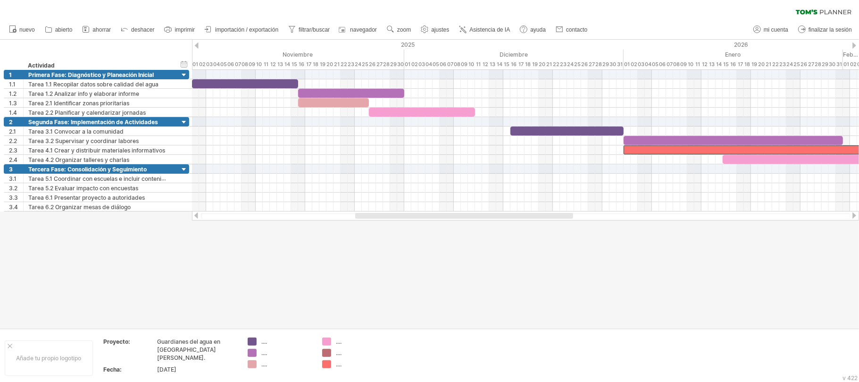
drag, startPoint x: 295, startPoint y: 217, endPoint x: 372, endPoint y: 223, distance: 77.6
click at [372, 223] on div "Intentando acceder a plan.tomsplanner.com Conectado de nuevo... 0% borrar filtro" at bounding box center [429, 191] width 859 height 382
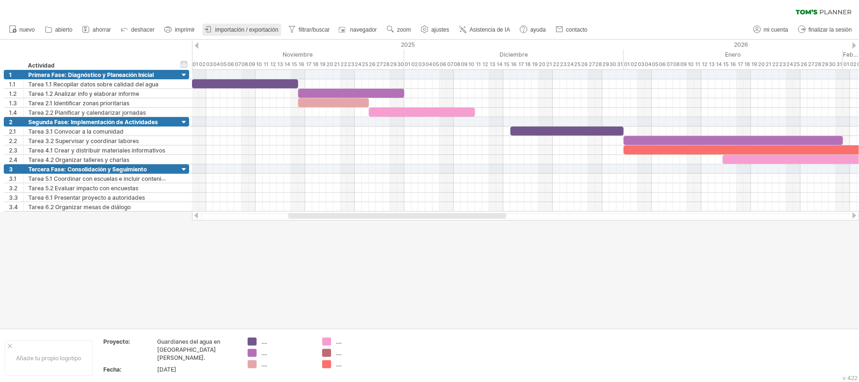
click at [222, 29] on font "importación / exportación" at bounding box center [246, 29] width 63 height 7
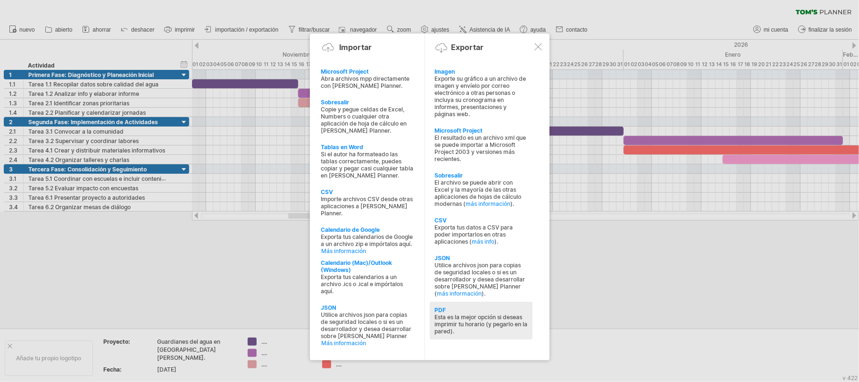
click at [493, 262] on font "Esta es la mejor opción si deseas imprimir tu horario (y pegarlo en la pared)." at bounding box center [481, 323] width 93 height 21
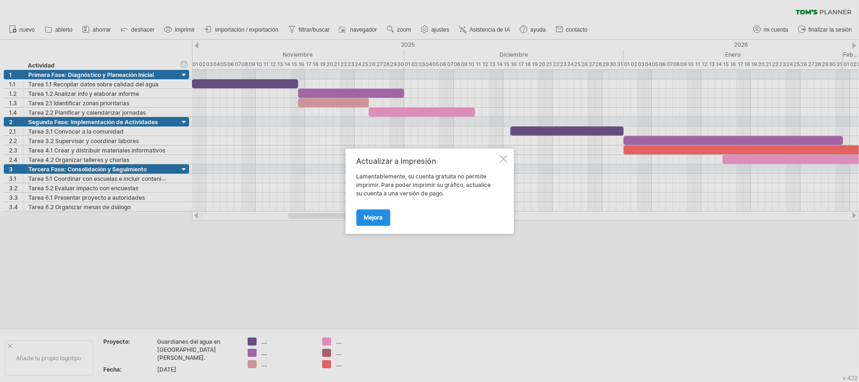
click at [366, 215] on font "Mejora" at bounding box center [373, 217] width 19 height 7
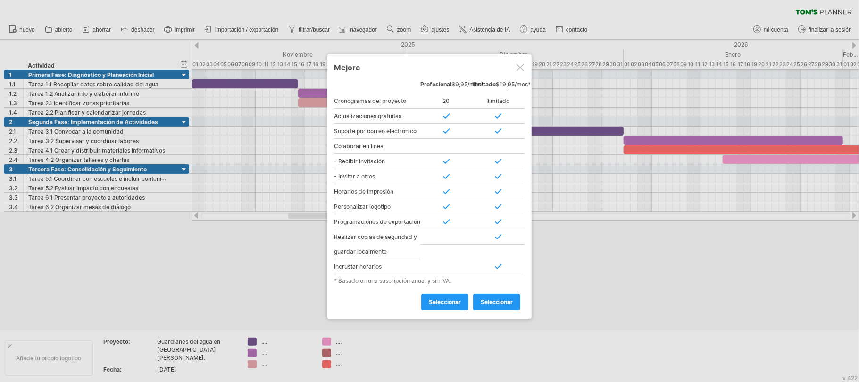
click at [517, 70] on div at bounding box center [521, 68] width 8 height 8
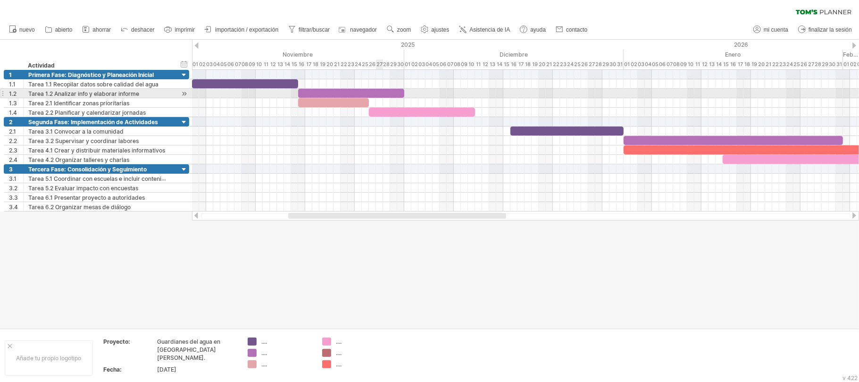
drag, startPoint x: 14, startPoint y: 51, endPoint x: 379, endPoint y: 97, distance: 367.3
click at [379, 97] on div "Intentando acceder a plan.tomsplanner.com Conectado de nuevo... 0% borrar filtro" at bounding box center [429, 191] width 859 height 382
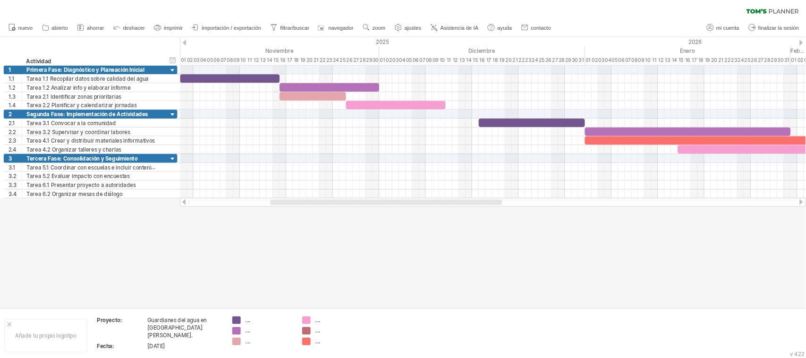
scroll to position [1, 0]
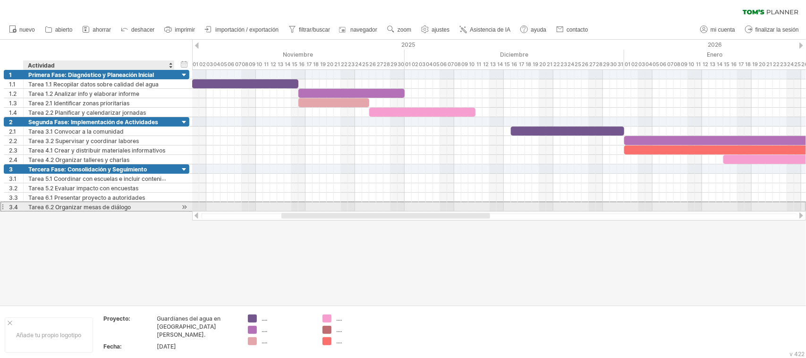
click at [110, 204] on div "Tarea 6.2 Organizar mesas de diálogo" at bounding box center [98, 206] width 141 height 9
drag, startPoint x: 11, startPoint y: 50, endPoint x: 198, endPoint y: 209, distance: 245.5
click at [198, 209] on div "Intentando acceder a plan.tomsplanner.com Conectado de nuevo... 0% borrar filtro" at bounding box center [403, 179] width 806 height 358
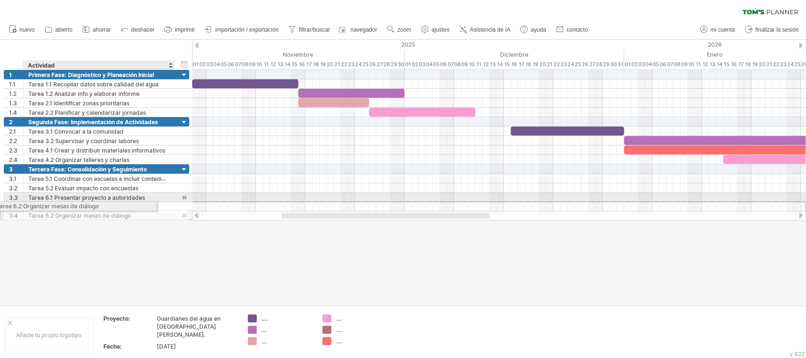
drag, startPoint x: 169, startPoint y: 209, endPoint x: 109, endPoint y: 204, distance: 60.1
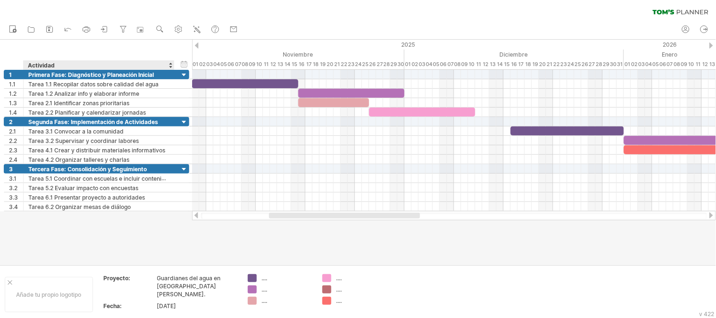
scroll to position [0, 0]
click at [304, 219] on div at bounding box center [454, 216] width 506 height 6
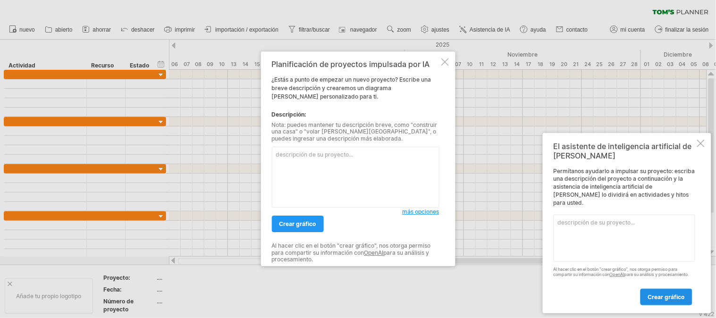
click at [670, 295] on font "crear gráfico" at bounding box center [666, 297] width 37 height 7
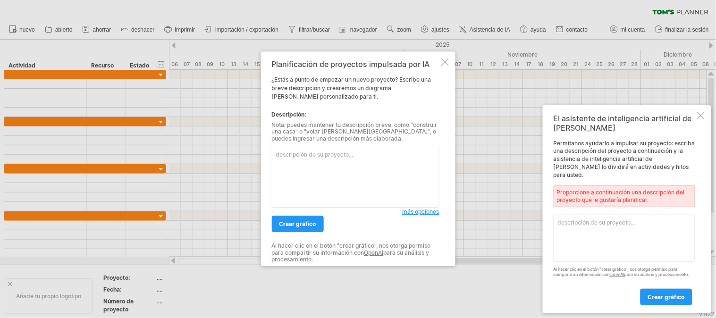
click at [587, 221] on textarea at bounding box center [625, 238] width 142 height 47
paste textarea "Fase Actividad Tarea Tarea Tarea Tarea Descripción de la tarea Recursos materia…"
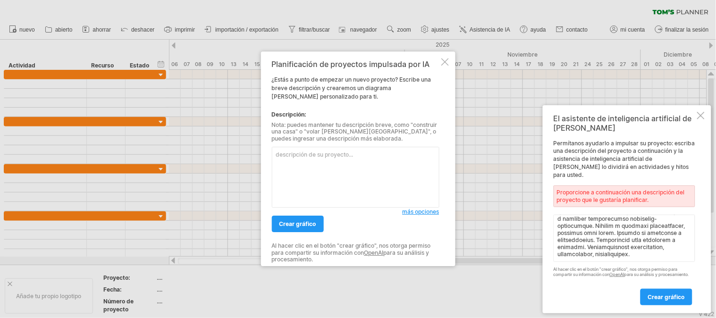
scroll to position [738, 0]
type textarea "Fase Actividad Tarea Tarea Tarea Tarea Descripción de la tarea Recursos materia…"
click at [663, 298] on font "crear gráfico" at bounding box center [666, 297] width 37 height 7
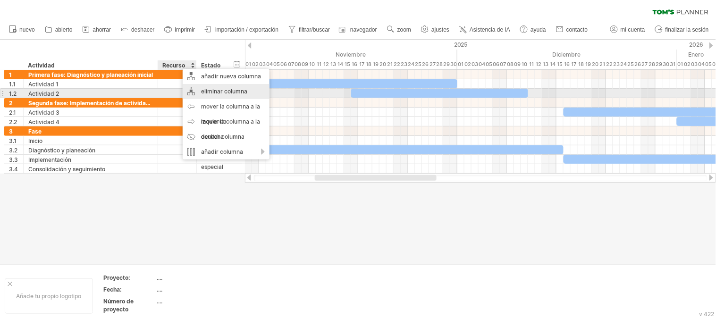
click at [220, 92] on font "eliminar columna" at bounding box center [224, 91] width 46 height 7
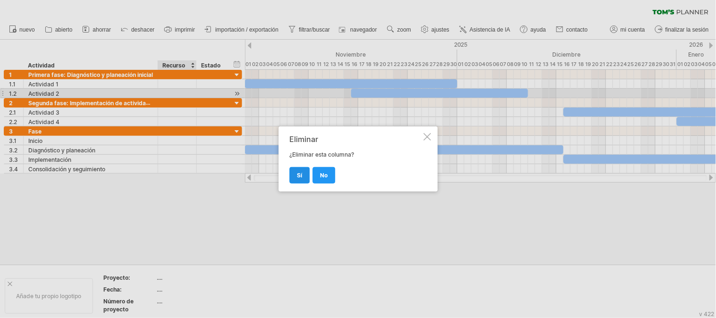
click at [299, 172] on font "Sí" at bounding box center [299, 175] width 5 height 7
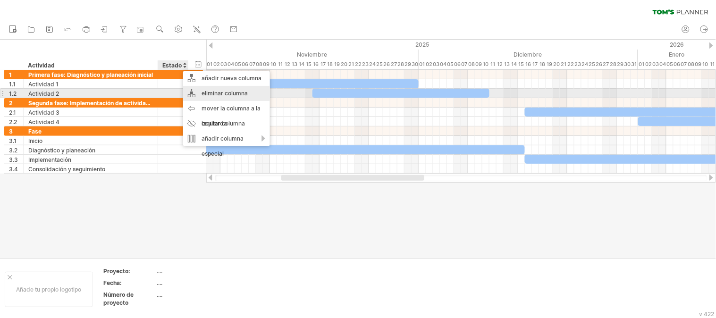
click at [225, 92] on font "eliminar columna" at bounding box center [225, 93] width 46 height 7
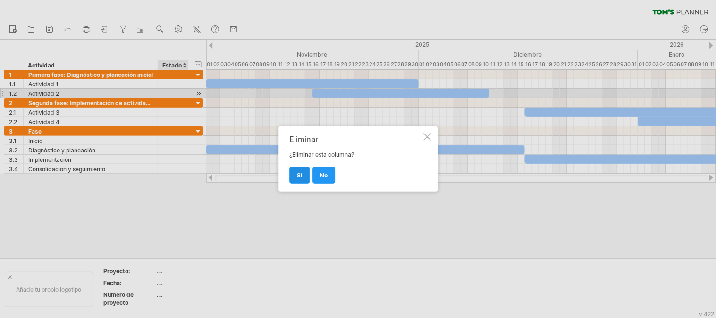
click at [301, 176] on font "Sí" at bounding box center [299, 175] width 5 height 7
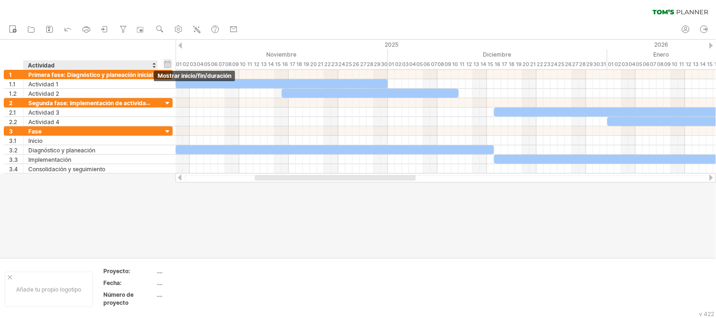
click at [165, 63] on div "hide start/end/duration mostrar inicio/fin/duración" at bounding box center [167, 64] width 9 height 10
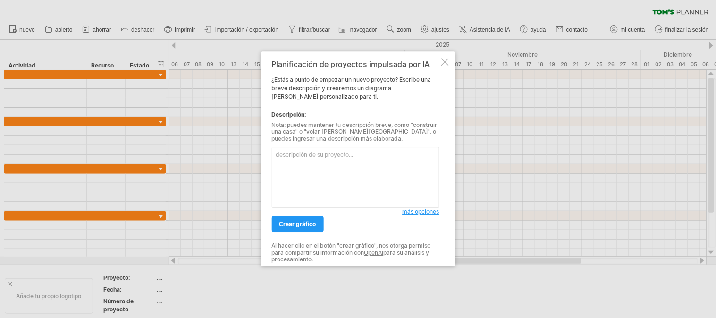
click at [334, 158] on textarea at bounding box center [356, 177] width 168 height 61
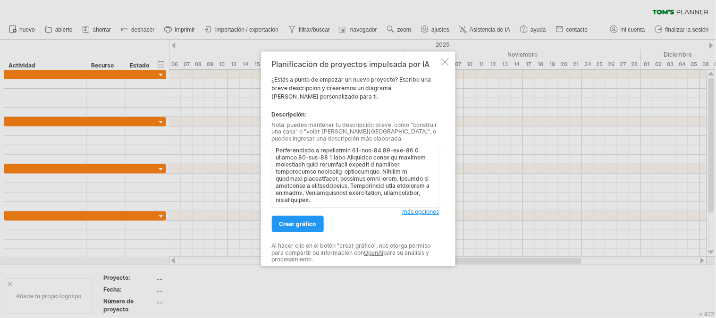
scroll to position [615, 0]
type textarea "Fase Actividad Tarea Tarea Tarea Tarea Descripción de la tarea Recursos materia…"
click at [312, 225] on font "crear gráfico" at bounding box center [297, 224] width 37 height 7
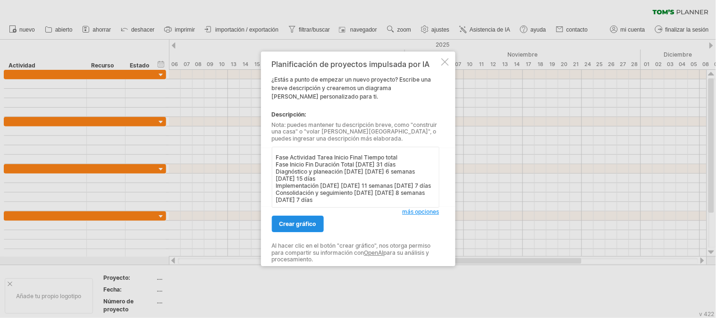
type textarea "Fase Actividad Tarea Tarea Tarea Tarea Primera fase: Diagnóstico y planeación i…"
click at [304, 222] on font "crear gráfico" at bounding box center [297, 224] width 37 height 7
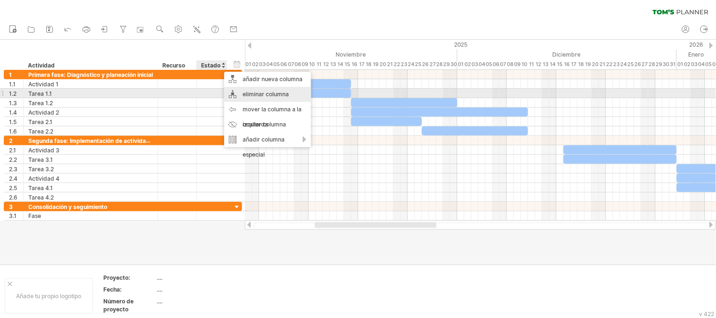
click at [258, 93] on font "eliminar columna" at bounding box center [266, 94] width 46 height 7
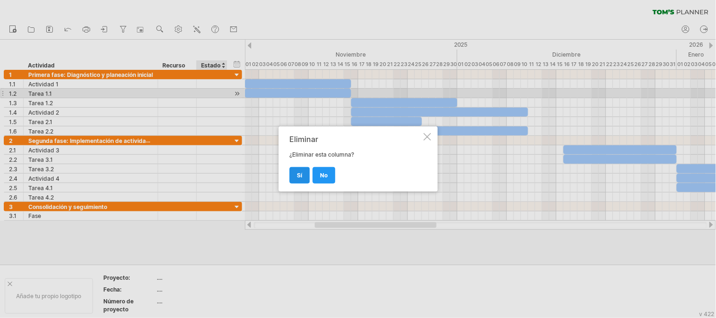
click at [297, 177] on font "Sí" at bounding box center [299, 175] width 5 height 7
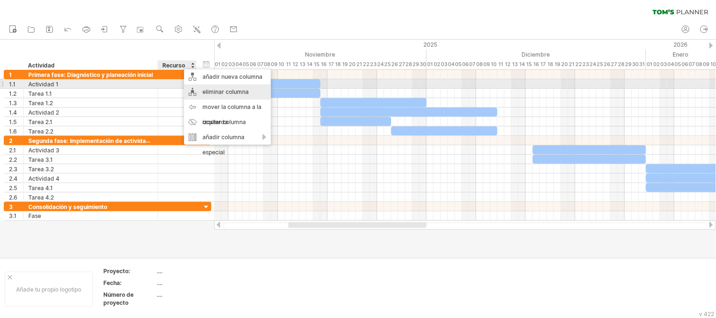
click at [222, 88] on font "eliminar columna" at bounding box center [225, 91] width 46 height 7
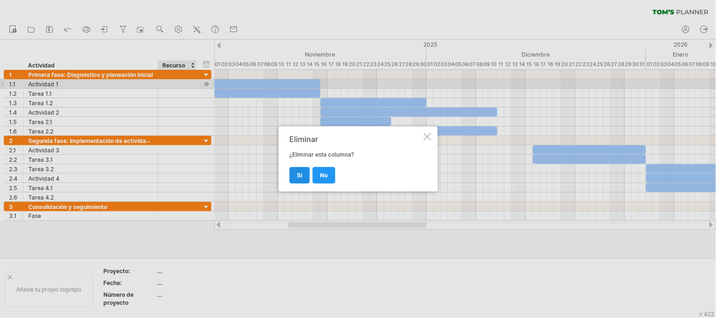
click at [305, 171] on link "Sí" at bounding box center [299, 175] width 20 height 17
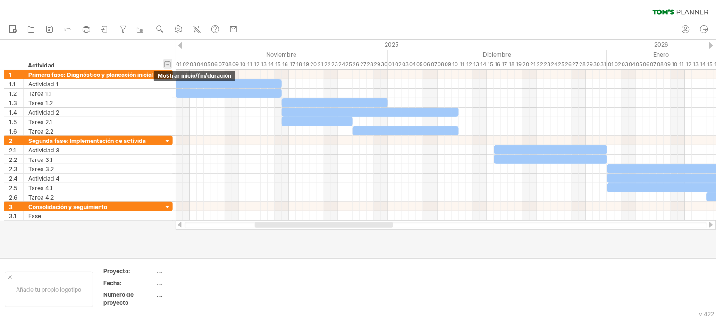
click at [167, 67] on div "hide start/end/duration mostrar inicio/fin/duración" at bounding box center [167, 64] width 9 height 10
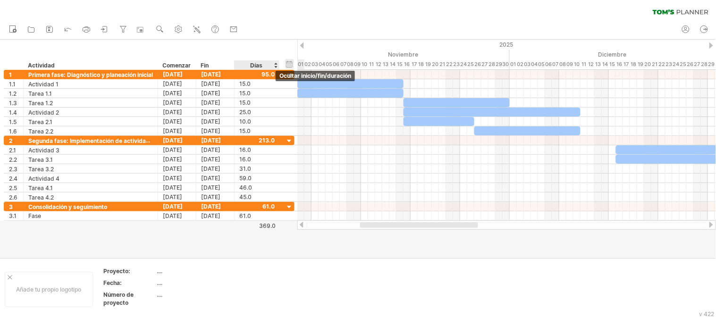
click at [288, 68] on div "ocultar inicio/fin/duración mostrar inicio/fin/duración" at bounding box center [289, 64] width 9 height 10
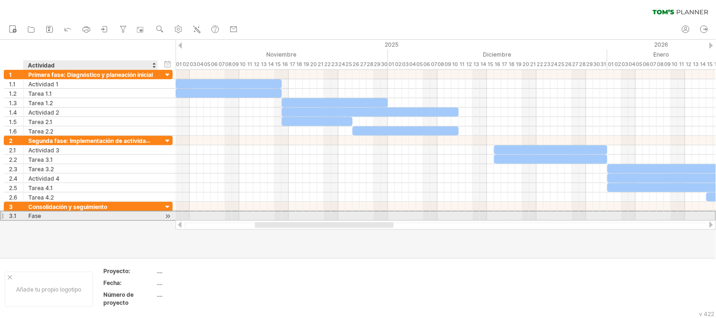
click at [48, 219] on div "Fase" at bounding box center [90, 215] width 125 height 9
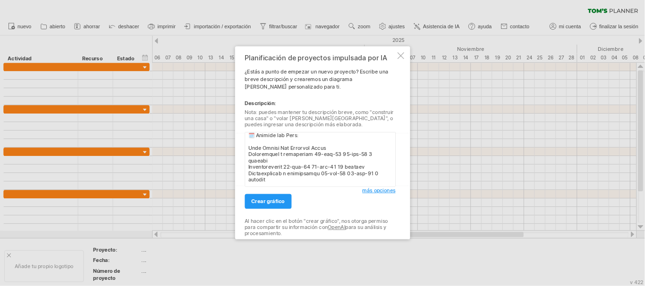
scroll to position [343, 0]
type textarea "🟩 Loremip Dolo: Sitametcons a Elitseddoe Tempori 📅 Utlabor etdol magnaali: 6 en…"
click at [304, 227] on font "crear gráfico" at bounding box center [297, 224] width 37 height 7
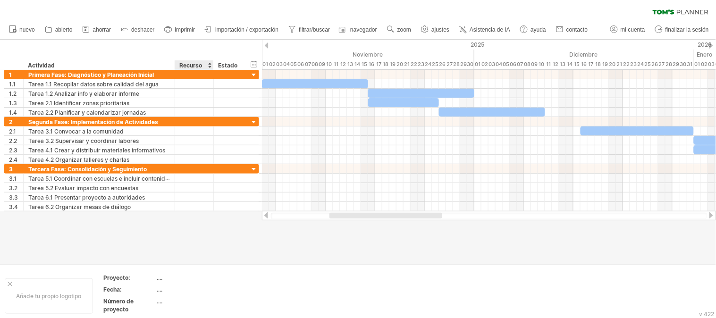
click at [188, 66] on font "Recurso" at bounding box center [190, 65] width 23 height 7
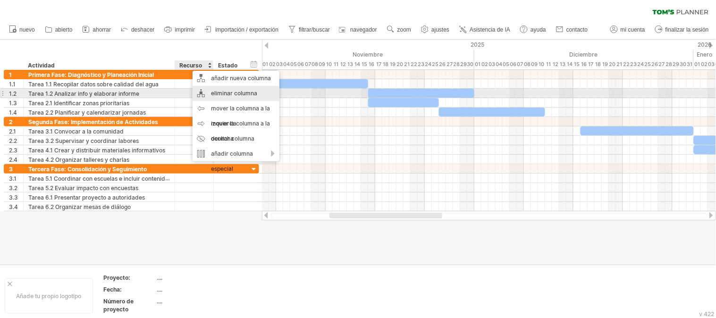
click at [240, 92] on font "eliminar columna" at bounding box center [234, 93] width 46 height 7
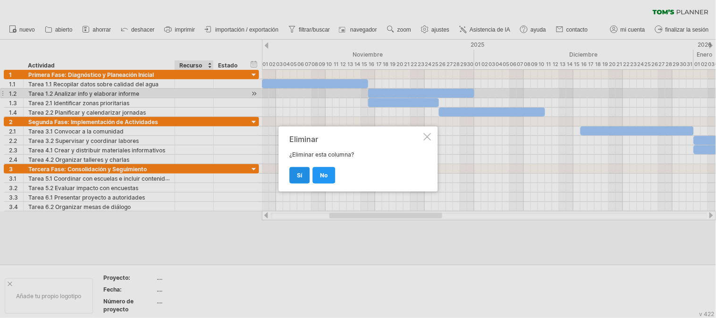
click at [297, 180] on link "Sí" at bounding box center [299, 175] width 20 height 17
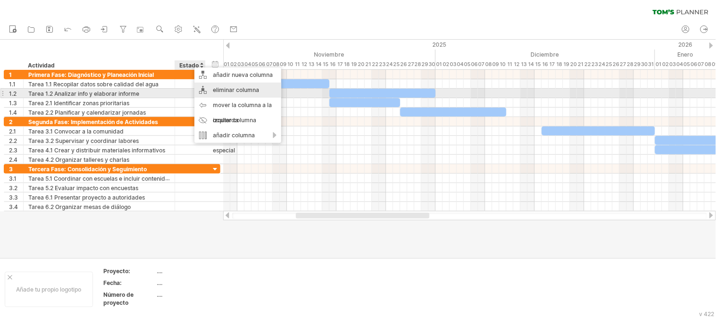
click at [237, 91] on font "eliminar columna" at bounding box center [236, 89] width 46 height 7
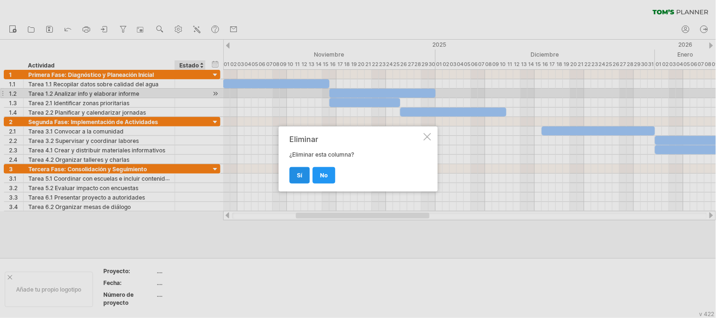
click at [297, 174] on font "Sí" at bounding box center [299, 175] width 5 height 7
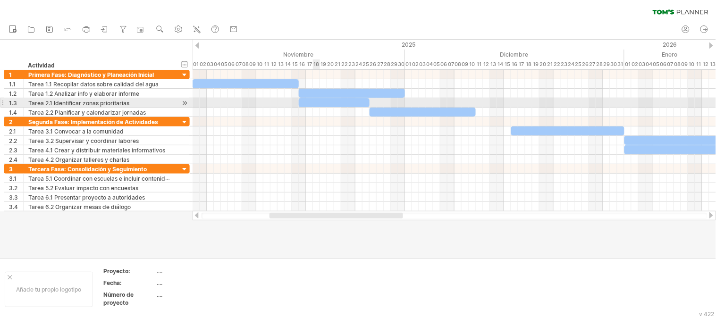
click at [314, 102] on div at bounding box center [334, 102] width 71 height 9
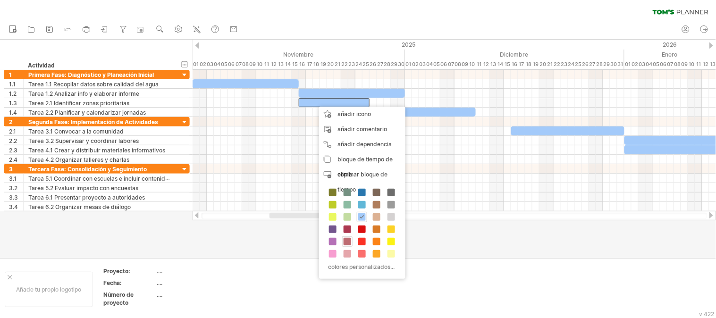
click at [349, 242] on span at bounding box center [348, 242] width 8 height 8
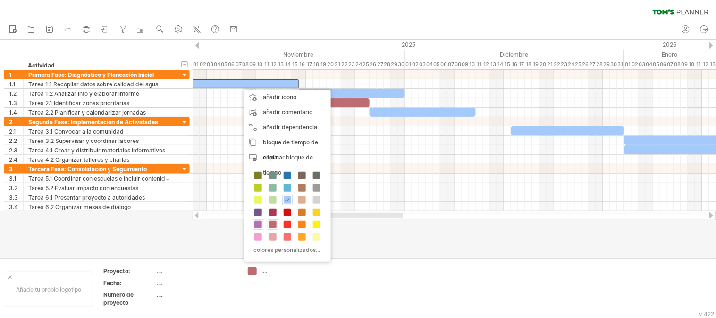
drag, startPoint x: 258, startPoint y: 223, endPoint x: 269, endPoint y: 217, distance: 12.9
click at [258, 223] on span at bounding box center [258, 225] width 8 height 8
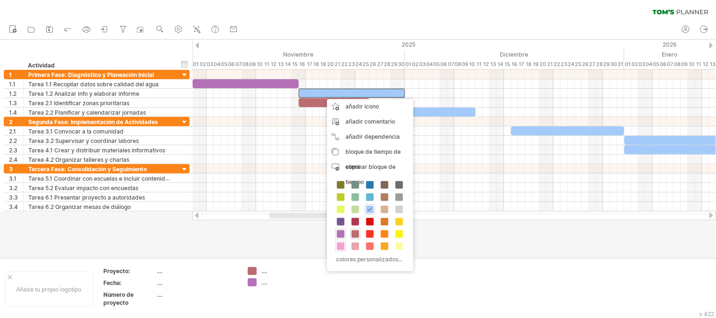
click at [337, 247] on span at bounding box center [341, 247] width 8 height 8
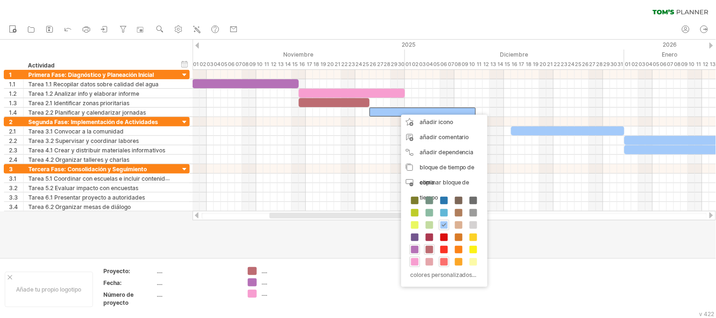
click at [445, 261] on span at bounding box center [444, 262] width 8 height 8
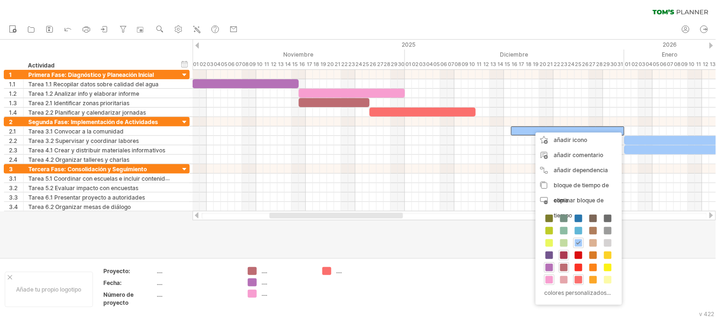
click at [562, 251] on div at bounding box center [564, 255] width 10 height 10
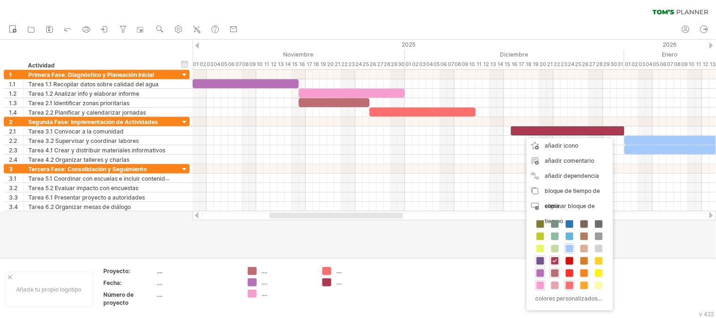
click at [542, 258] on span at bounding box center [541, 261] width 8 height 8
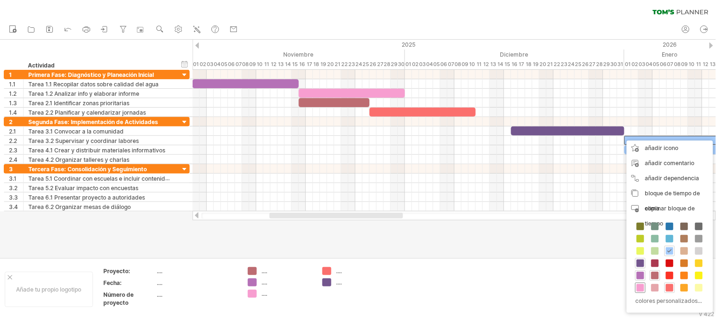
click at [644, 286] on div at bounding box center [640, 288] width 10 height 10
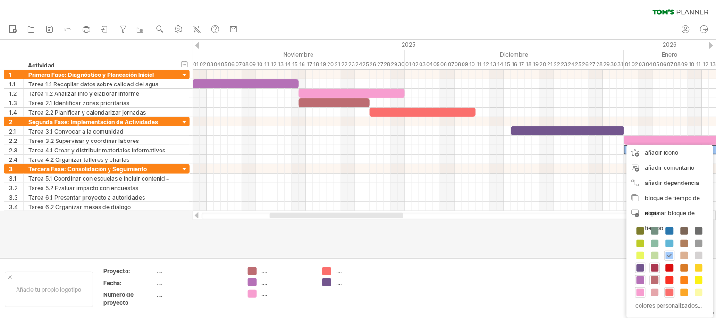
click at [654, 269] on span at bounding box center [655, 268] width 8 height 8
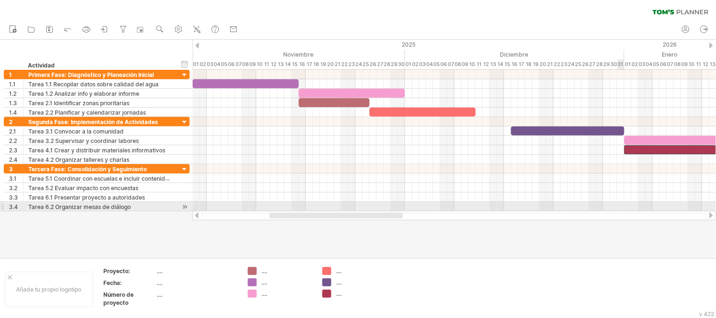
click at [621, 203] on div at bounding box center [454, 206] width 523 height 9
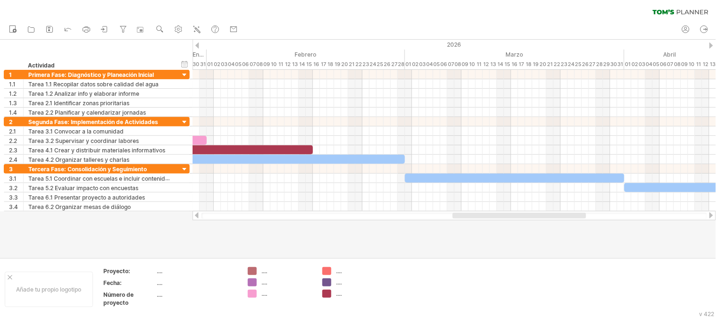
drag, startPoint x: 293, startPoint y: 218, endPoint x: 476, endPoint y: 212, distance: 183.2
click at [476, 213] on div at bounding box center [520, 216] width 134 height 6
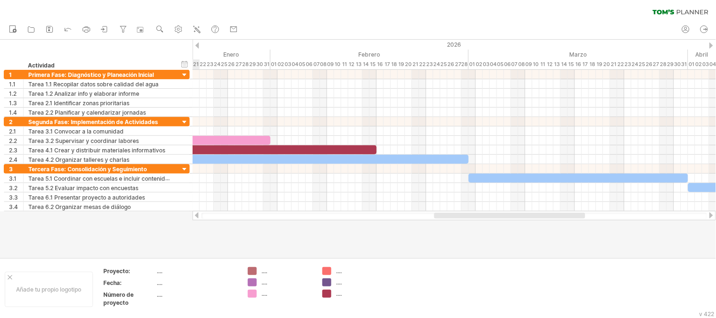
drag, startPoint x: 474, startPoint y: 216, endPoint x: 455, endPoint y: 217, distance: 18.9
click at [455, 217] on div at bounding box center [509, 216] width 151 height 6
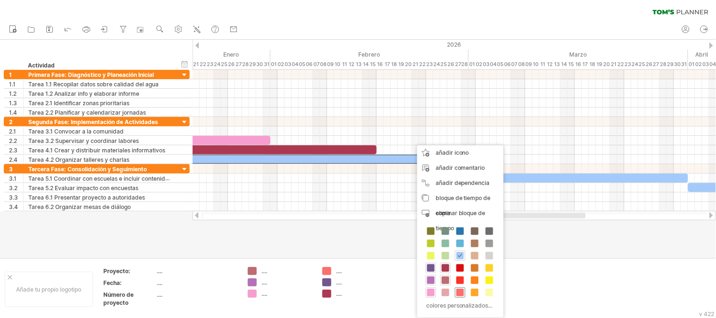
click at [461, 293] on span at bounding box center [460, 293] width 8 height 8
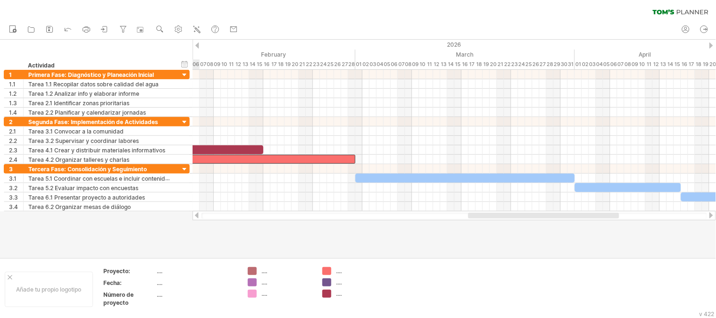
drag, startPoint x: 537, startPoint y: 215, endPoint x: 570, endPoint y: 222, distance: 34.3
click at [570, 222] on div "Trying to reach [DOMAIN_NAME] Connected again... 0% clear filter nuevo" at bounding box center [358, 159] width 716 height 318
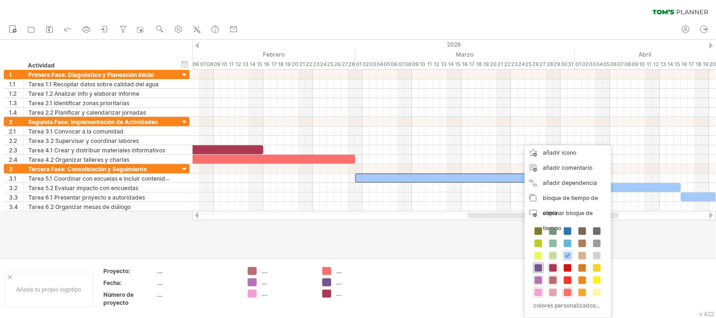
click at [539, 267] on span at bounding box center [539, 268] width 8 height 8
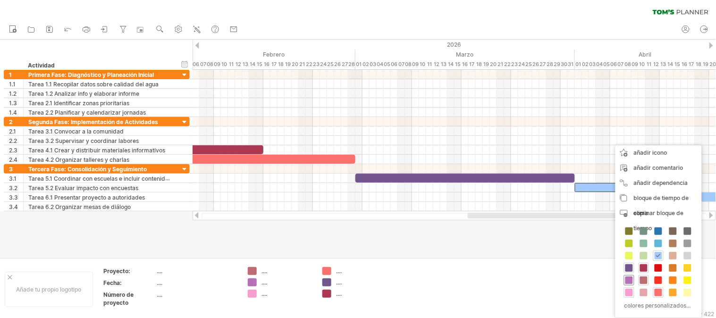
click at [629, 280] on span at bounding box center [629, 281] width 8 height 8
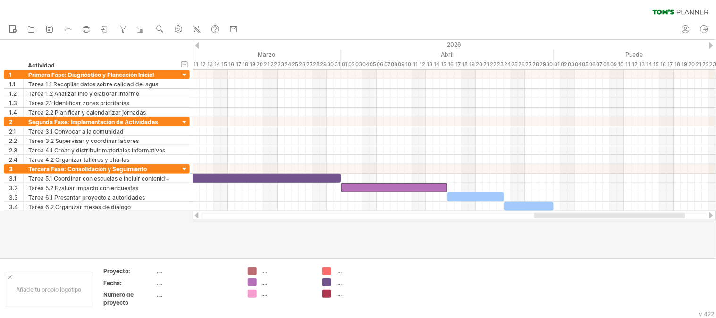
drag, startPoint x: 584, startPoint y: 218, endPoint x: 650, endPoint y: 221, distance: 66.6
click at [650, 221] on div "Trying to reach [DOMAIN_NAME] Connected again... 0% clear filter nuevo" at bounding box center [358, 159] width 716 height 318
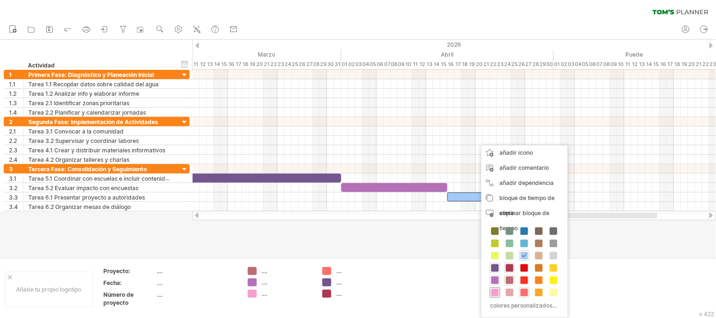
click at [494, 293] on span at bounding box center [495, 293] width 8 height 8
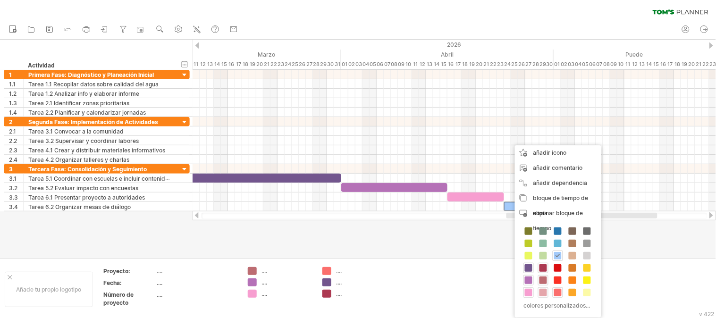
click at [540, 295] on span at bounding box center [543, 293] width 8 height 8
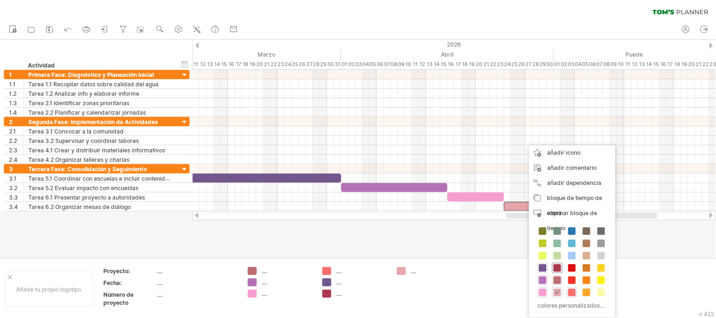
click at [555, 266] on span at bounding box center [558, 268] width 8 height 8
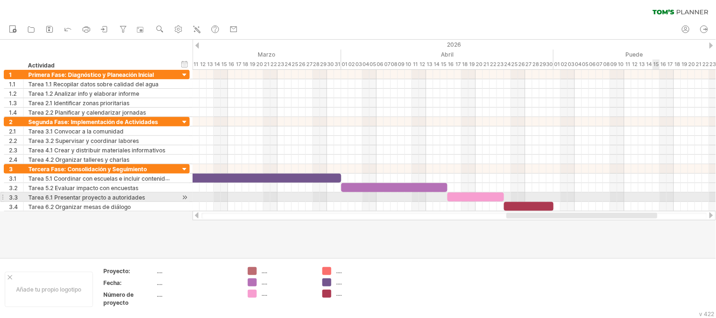
click at [654, 200] on div at bounding box center [454, 197] width 523 height 9
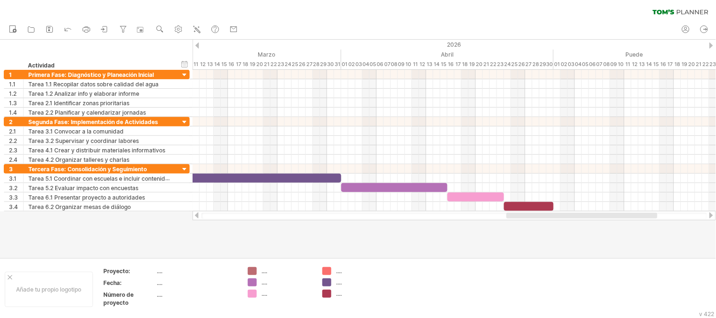
drag, startPoint x: 640, startPoint y: 219, endPoint x: 696, endPoint y: 222, distance: 55.8
click at [696, 222] on div "Trying to reach [DOMAIN_NAME] Connected again... 0% clear filter nuevo" at bounding box center [358, 159] width 716 height 318
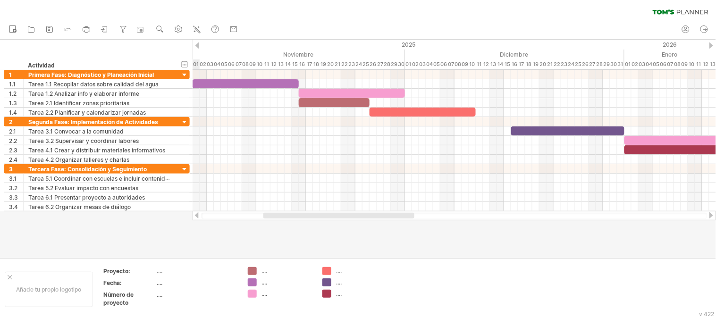
drag, startPoint x: 649, startPoint y: 216, endPoint x: 406, endPoint y: 218, distance: 243.1
click at [406, 218] on div at bounding box center [338, 216] width 151 height 6
drag, startPoint x: 387, startPoint y: 219, endPoint x: 444, endPoint y: 217, distance: 56.7
click at [444, 217] on div at bounding box center [454, 215] width 523 height 9
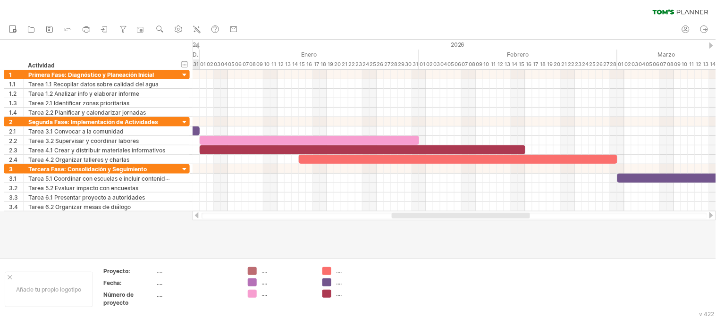
drag, startPoint x: 394, startPoint y: 214, endPoint x: 516, endPoint y: 219, distance: 122.3
click at [516, 219] on div at bounding box center [454, 215] width 523 height 9
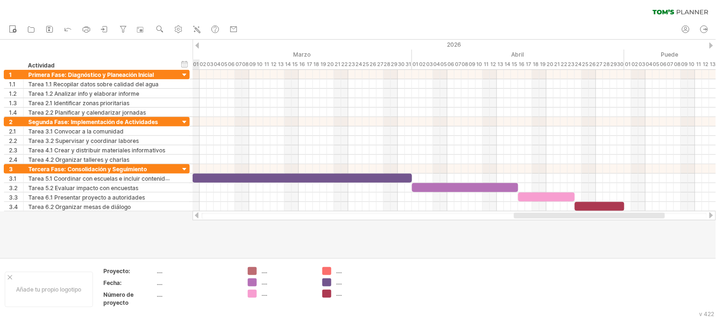
drag, startPoint x: 408, startPoint y: 218, endPoint x: 530, endPoint y: 224, distance: 121.9
click at [530, 224] on div "Trying to reach [DOMAIN_NAME] Connected again... 0% clear filter nuevo" at bounding box center [358, 159] width 716 height 318
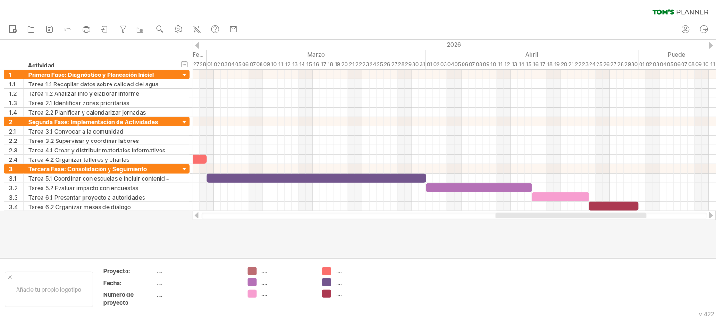
click at [523, 219] on div at bounding box center [454, 215] width 523 height 9
click at [97, 236] on div at bounding box center [358, 149] width 716 height 218
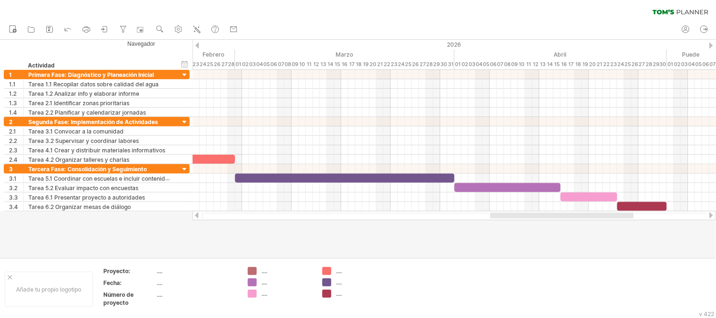
drag, startPoint x: 519, startPoint y: 214, endPoint x: 512, endPoint y: 214, distance: 7.1
click at [512, 214] on div at bounding box center [561, 216] width 143 height 6
click at [235, 56] on div "Marzo" at bounding box center [344, 55] width 219 height 10
drag, startPoint x: 234, startPoint y: 55, endPoint x: 242, endPoint y: 54, distance: 7.7
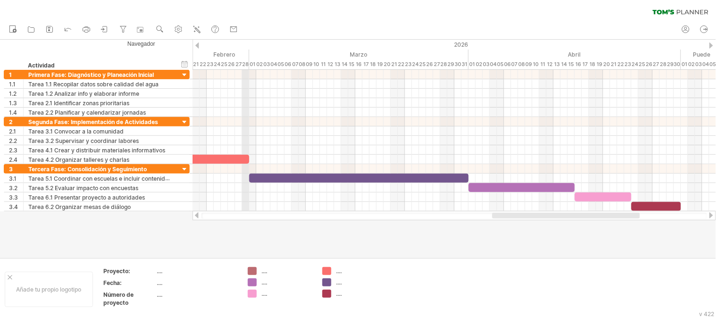
drag, startPoint x: 238, startPoint y: 47, endPoint x: 246, endPoint y: 50, distance: 8.5
click at [105, 30] on icon at bounding box center [104, 29] width 9 height 9
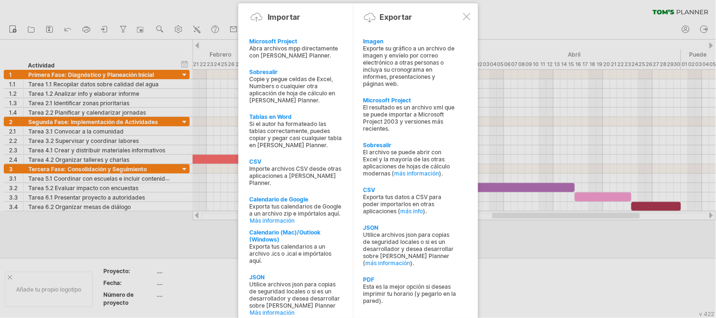
click at [78, 7] on div at bounding box center [358, 159] width 716 height 318
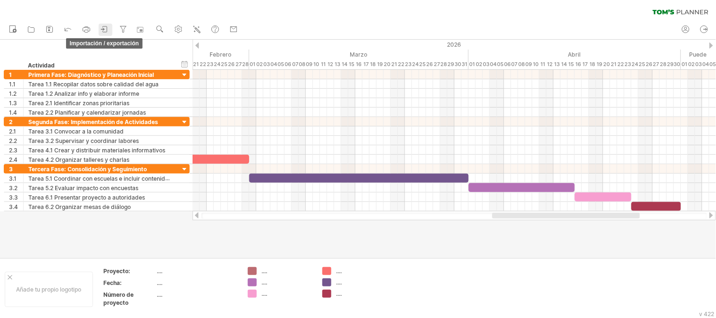
click at [106, 29] on icon at bounding box center [104, 29] width 9 height 9
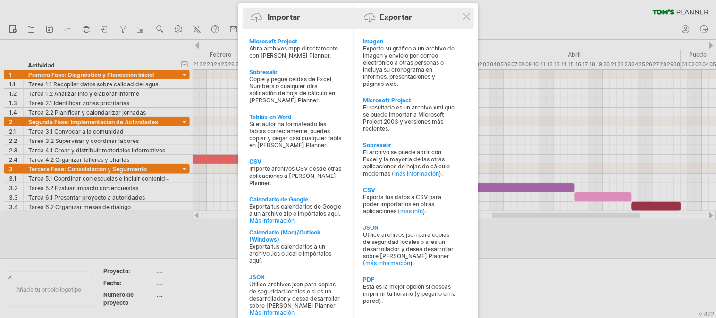
click at [368, 20] on div at bounding box center [372, 21] width 16 height 16
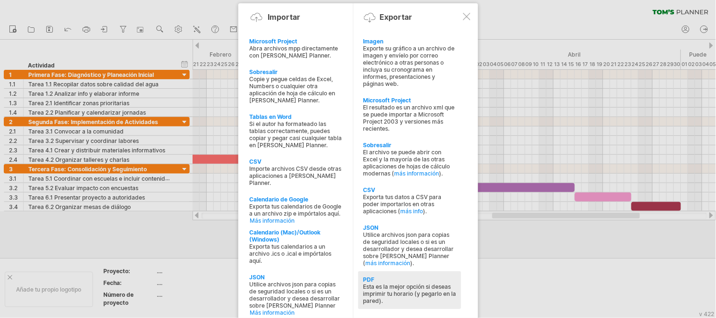
click at [385, 283] on font "Esta es la mejor opción si deseas imprimir tu horario (y pegarlo en la pared)." at bounding box center [409, 293] width 93 height 21
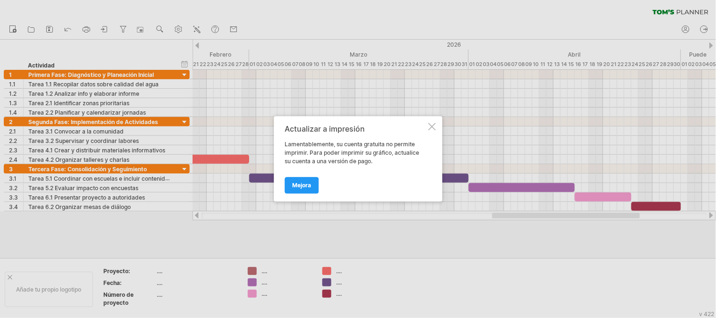
drag, startPoint x: 304, startPoint y: 180, endPoint x: 437, endPoint y: 143, distance: 137.3
click at [432, 150] on div "Actualizar a impresión Lamentablemente, su cuenta gratuita no permite imprimir.…" at bounding box center [358, 159] width 168 height 85
click at [434, 126] on div at bounding box center [432, 127] width 8 height 8
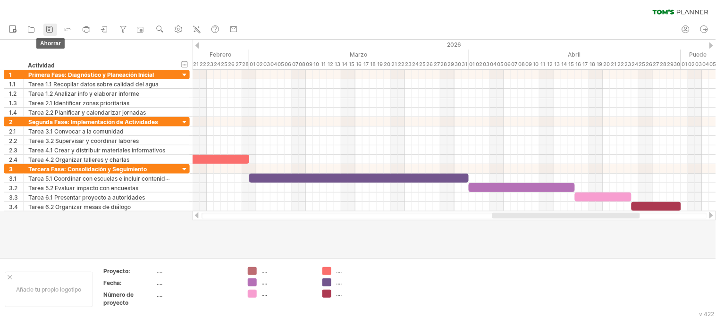
click at [48, 30] on icon at bounding box center [49, 29] width 9 height 9
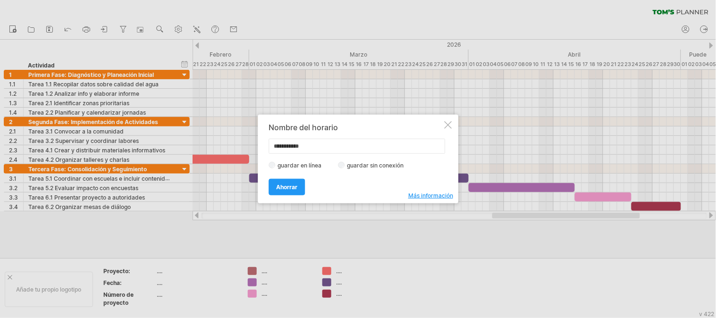
click at [446, 125] on div at bounding box center [448, 125] width 8 height 8
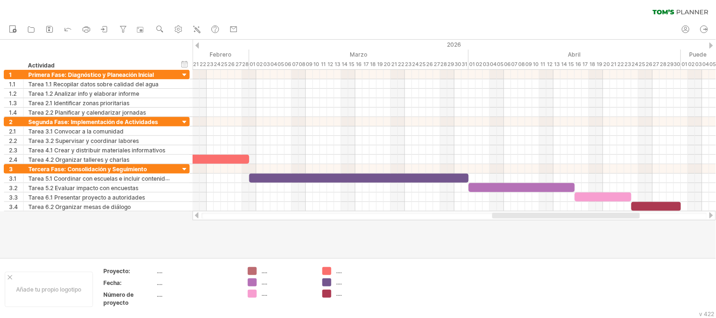
drag, startPoint x: 21, startPoint y: 0, endPoint x: 76, endPoint y: 52, distance: 75.4
click at [76, 52] on div "hide start/end/duration mostrar inicio/fin/duración ******** Actividad" at bounding box center [96, 55] width 193 height 30
click at [33, 32] on icon at bounding box center [30, 29] width 9 height 9
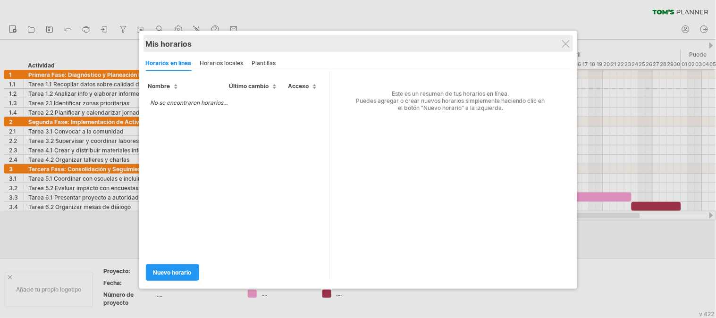
click at [562, 49] on div "Mis horarios share/collaborate online" at bounding box center [358, 43] width 425 height 17
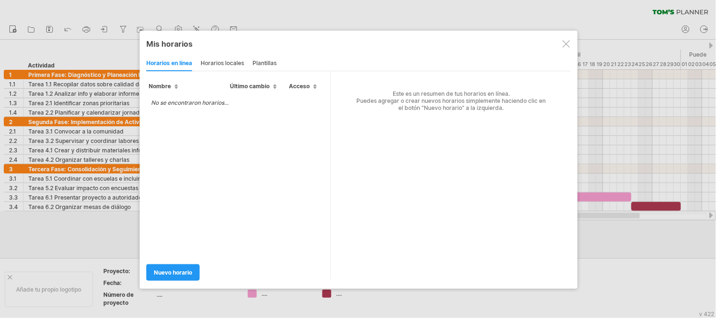
click at [564, 44] on div at bounding box center [567, 44] width 8 height 8
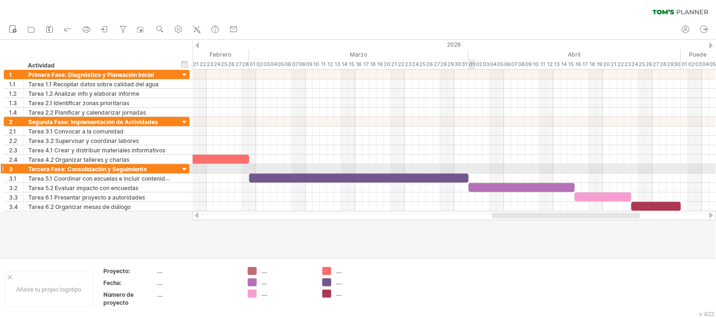
click at [473, 166] on div at bounding box center [454, 168] width 523 height 9
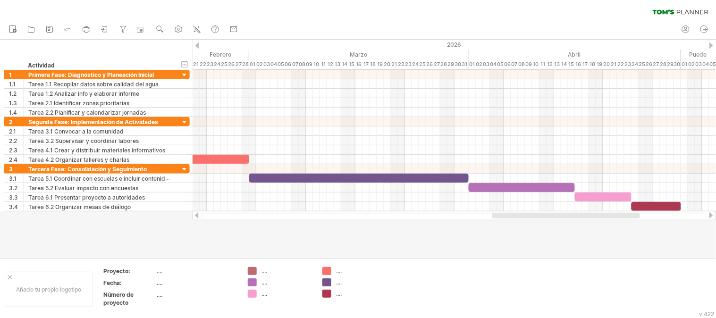
click at [471, 218] on div at bounding box center [454, 216] width 505 height 6
click at [452, 241] on div at bounding box center [358, 149] width 716 height 218
click at [235, 221] on div at bounding box center [358, 149] width 716 height 218
click at [87, 225] on div at bounding box center [358, 149] width 716 height 218
click at [87, 224] on div at bounding box center [358, 149] width 716 height 218
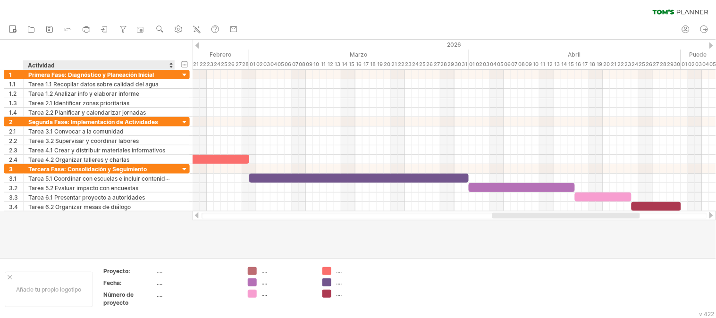
click at [87, 224] on div at bounding box center [358, 149] width 716 height 218
click at [284, 24] on div "nuevo share" at bounding box center [358, 30] width 716 height 20
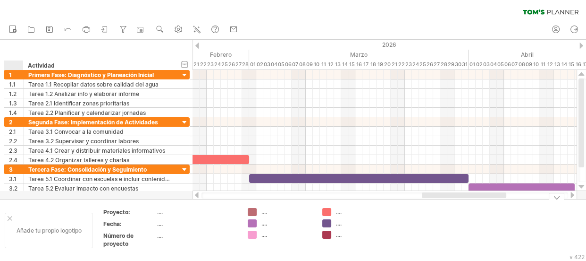
click at [13, 219] on div "Añade tu propio logotipo" at bounding box center [49, 229] width 88 height 35
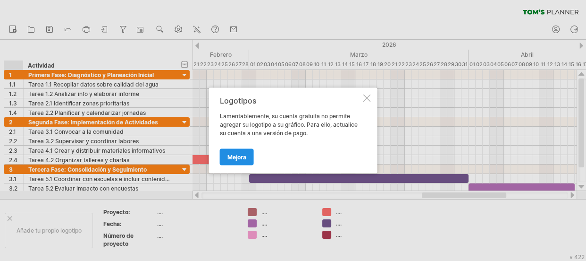
click at [239, 159] on font "Mejora" at bounding box center [236, 156] width 19 height 7
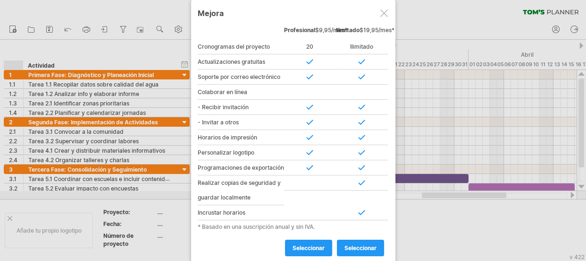
click at [384, 9] on div at bounding box center [384, 13] width 8 height 8
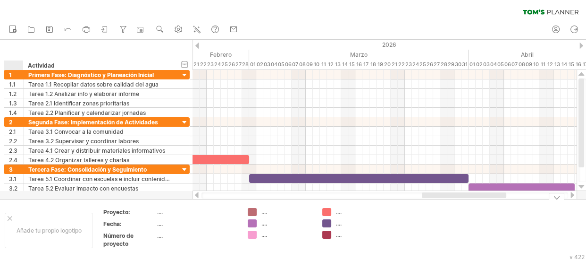
drag, startPoint x: 28, startPoint y: 197, endPoint x: 318, endPoint y: 258, distance: 296.1
click at [28, 211] on div "Trying to reach [DOMAIN_NAME] Connected again... 0% clear filter nuevo" at bounding box center [293, 130] width 586 height 261
drag, startPoint x: 561, startPoint y: 215, endPoint x: 560, endPoint y: 240, distance: 25.0
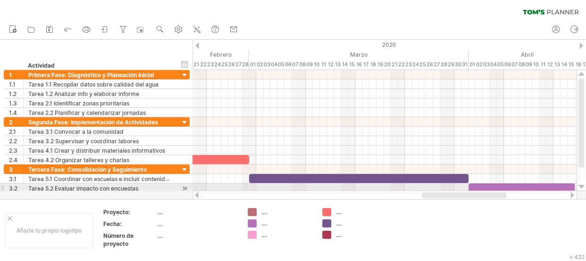
click at [582, 187] on div at bounding box center [582, 187] width 6 height 8
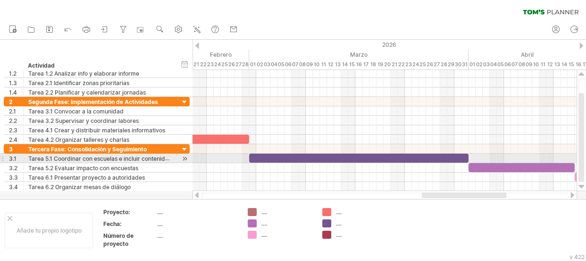
drag, startPoint x: 583, startPoint y: 151, endPoint x: 582, endPoint y: 159, distance: 8.1
click at [582, 159] on div at bounding box center [582, 137] width 6 height 89
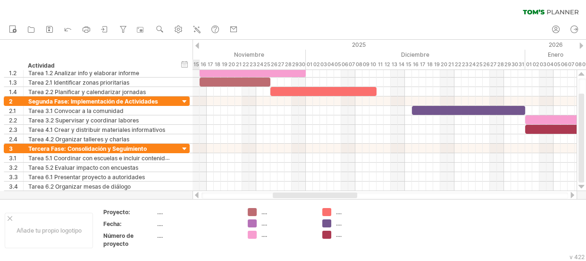
drag, startPoint x: 463, startPoint y: 195, endPoint x: 313, endPoint y: 198, distance: 149.2
click at [313, 198] on div at bounding box center [385, 195] width 367 height 6
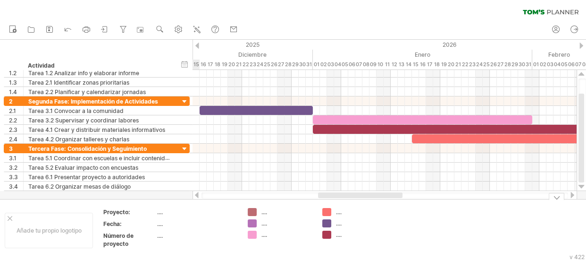
drag, startPoint x: 286, startPoint y: 197, endPoint x: 330, endPoint y: 200, distance: 44.9
click at [330, 200] on div "Trying to reach [DOMAIN_NAME] Connected again... 0% clear filter nuevo" at bounding box center [293, 130] width 586 height 261
drag, startPoint x: 330, startPoint y: 198, endPoint x: 356, endPoint y: 196, distance: 26.5
click at [356, 196] on div at bounding box center [385, 195] width 367 height 6
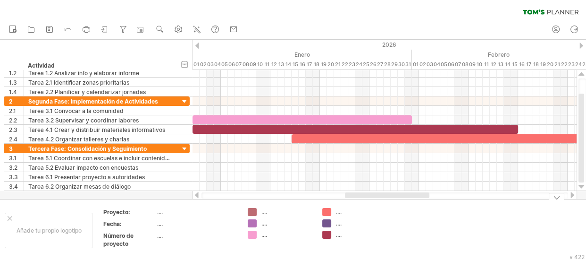
drag, startPoint x: 348, startPoint y: 195, endPoint x: 374, endPoint y: 201, distance: 26.7
click at [374, 201] on div "Trying to reach [DOMAIN_NAME] Connected again... 0% clear filter nuevo" at bounding box center [293, 130] width 586 height 261
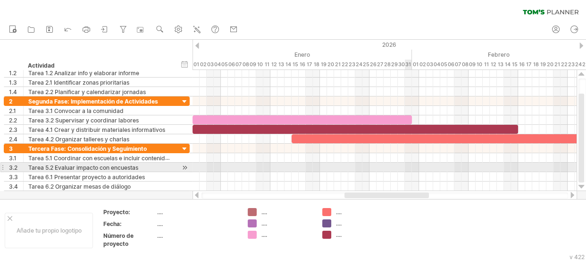
click at [409, 172] on div at bounding box center [385, 176] width 384 height 9
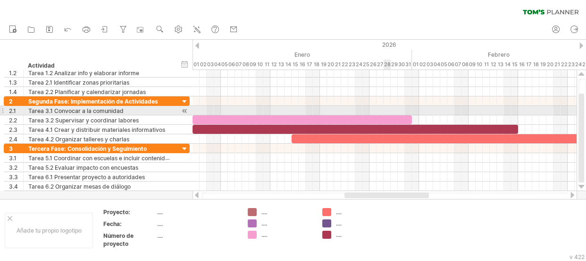
click at [386, 113] on div at bounding box center [385, 110] width 384 height 9
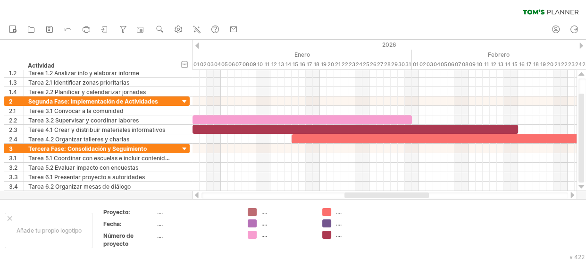
click at [329, 18] on div "clear filter reapply filter" at bounding box center [293, 10] width 586 height 20
drag, startPoint x: 329, startPoint y: 18, endPoint x: 362, endPoint y: 20, distance: 33.1
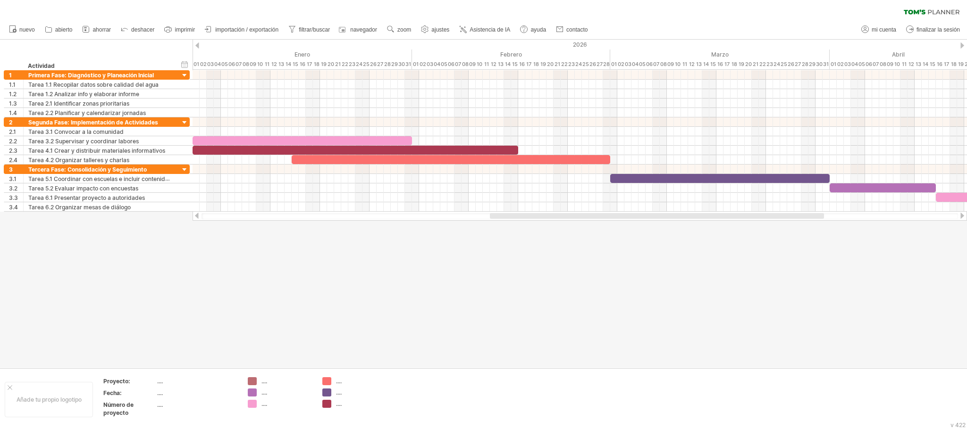
drag, startPoint x: 568, startPoint y: 219, endPoint x: 496, endPoint y: 221, distance: 72.2
click at [496, 221] on div "Trying to reach [DOMAIN_NAME] Connected again... 0% clear filter nuevo" at bounding box center [483, 214] width 967 height 429
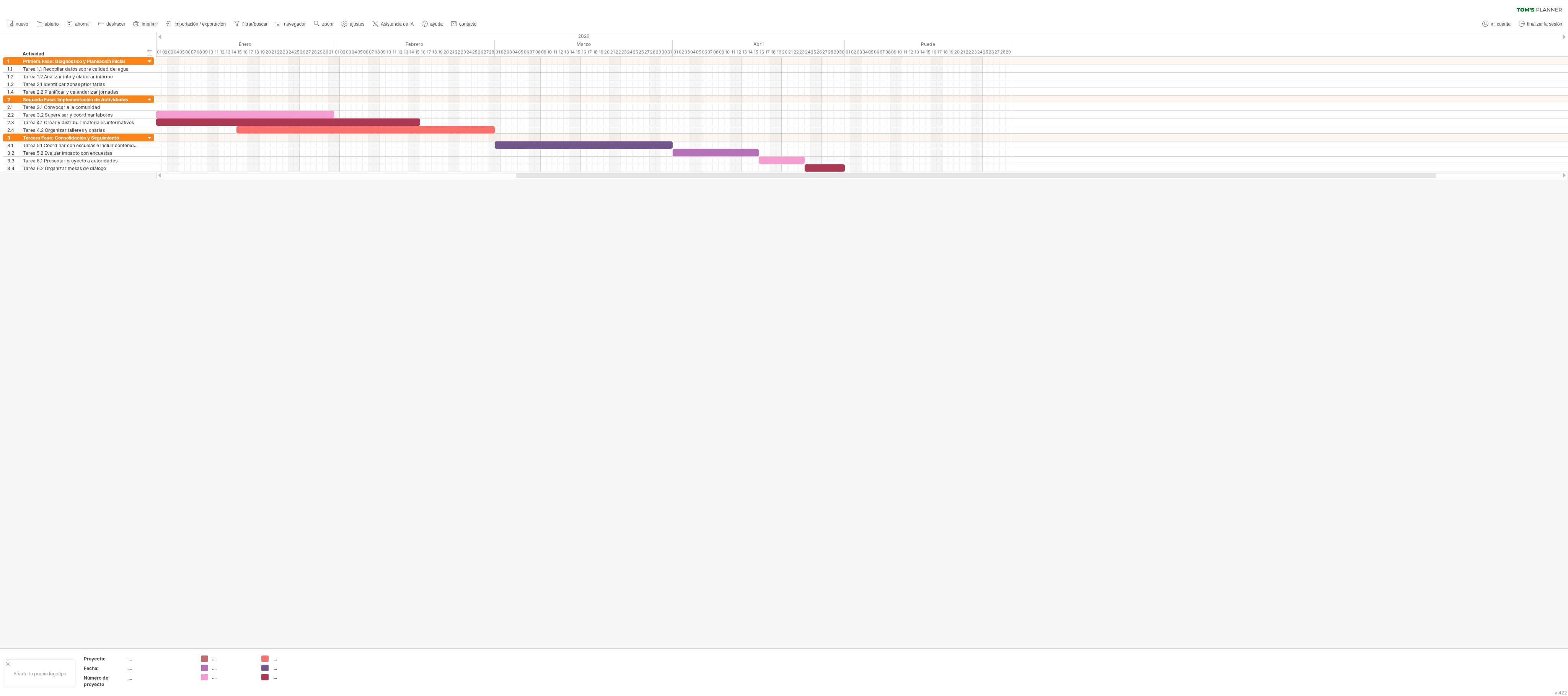
drag, startPoint x: 478, startPoint y: 173, endPoint x: 349, endPoint y: 172, distance: 129.0
click at [349, 173] on div at bounding box center [863, 176] width 1398 height 5
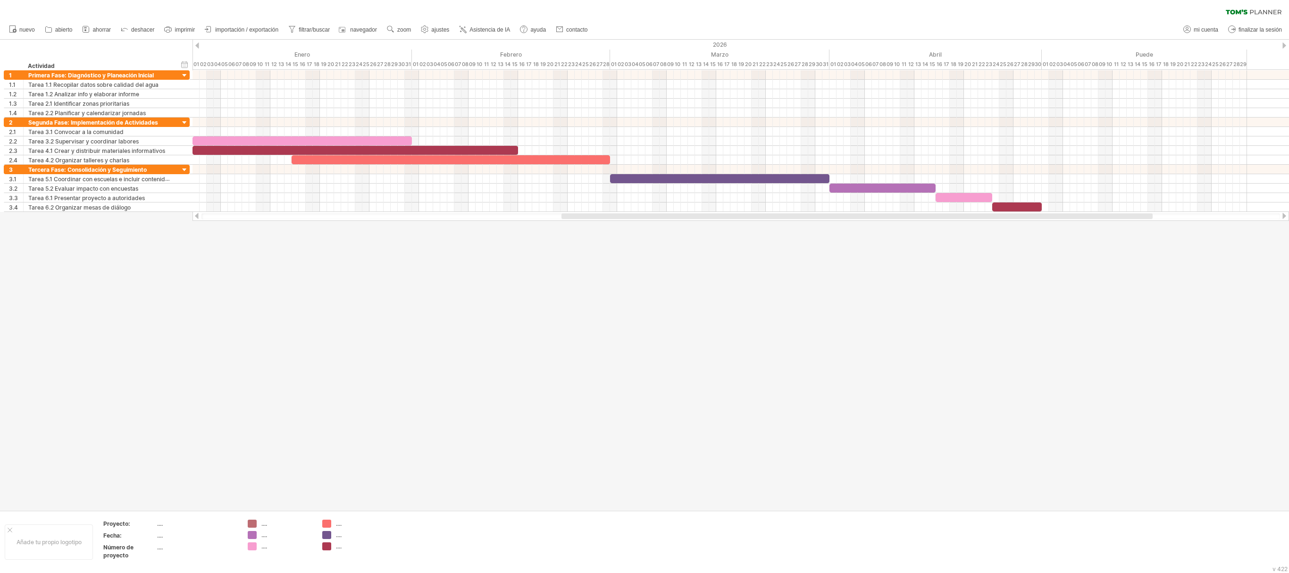
click at [715, 310] on div at bounding box center [644, 275] width 1289 height 471
click at [715, 201] on div at bounding box center [741, 197] width 1097 height 9
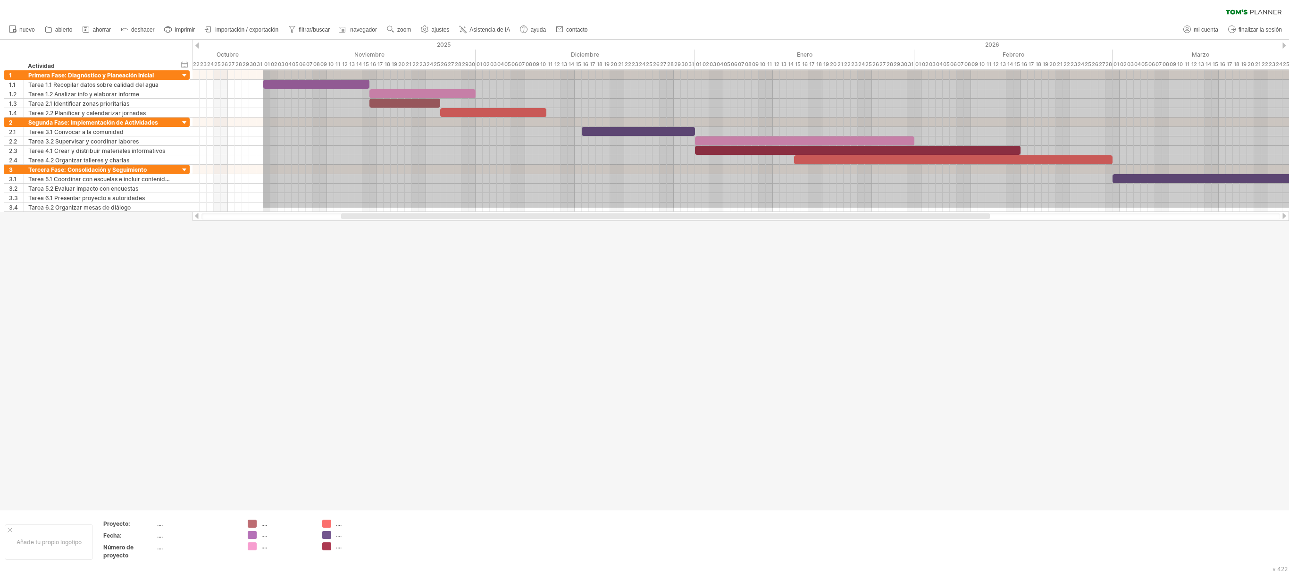
drag, startPoint x: 1035, startPoint y: 208, endPoint x: 263, endPoint y: 40, distance: 789.3
click at [263, 40] on div "Trying to reach [DOMAIN_NAME] Connected again... 0% clear filter nuevo" at bounding box center [644, 286] width 1289 height 573
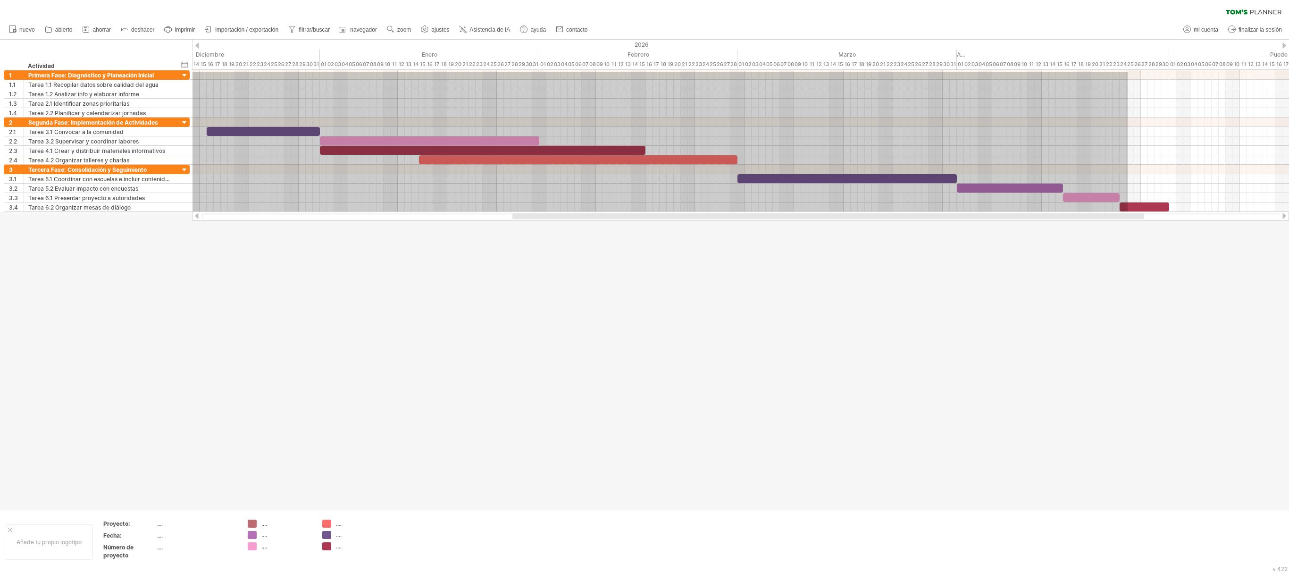
drag, startPoint x: 268, startPoint y: 72, endPoint x: 1128, endPoint y: 218, distance: 872.3
click at [715, 218] on div "Trying to reach [DOMAIN_NAME] Connected again... 0% clear filter nuevo" at bounding box center [644, 286] width 1289 height 573
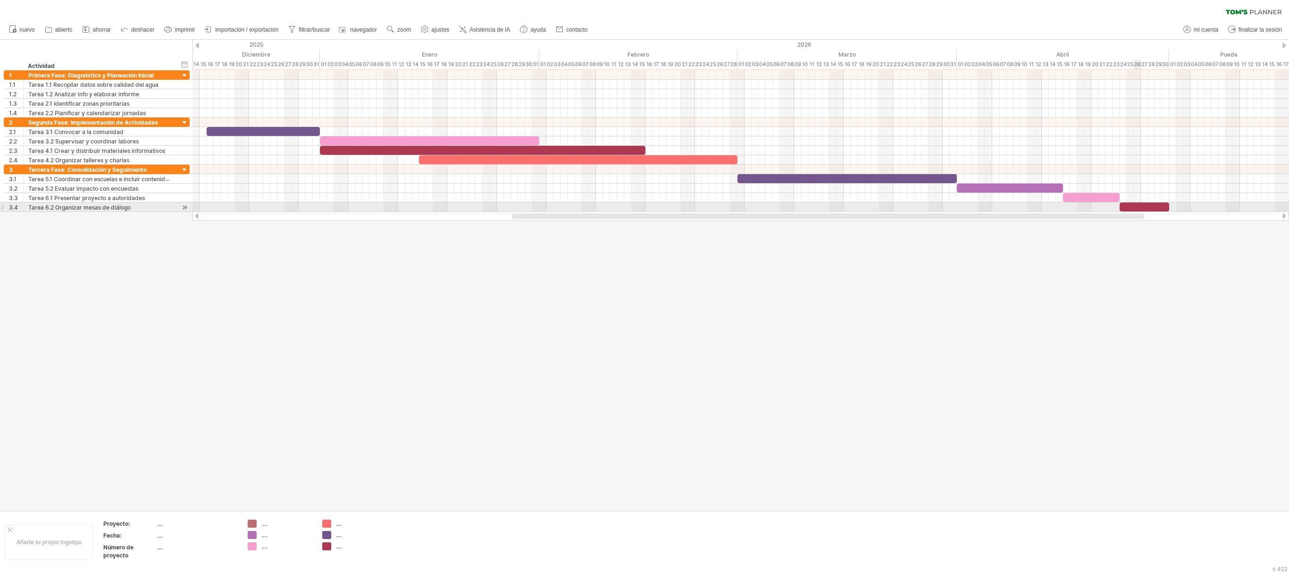
click at [715, 202] on div at bounding box center [741, 197] width 1097 height 9
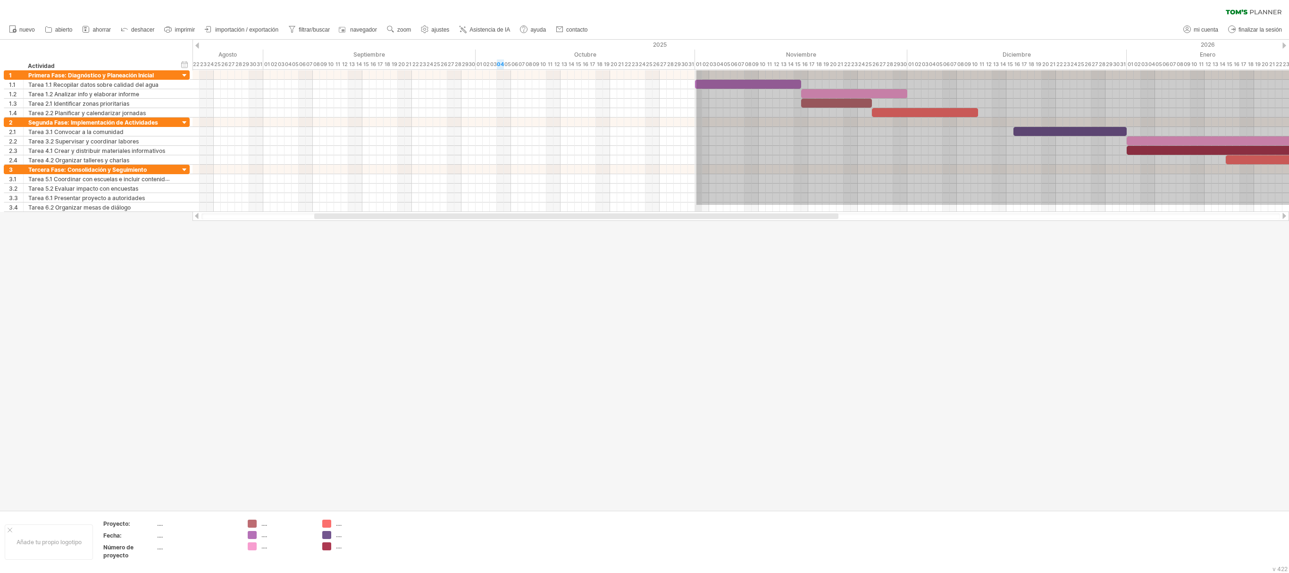
drag, startPoint x: 1139, startPoint y: 205, endPoint x: 697, endPoint y: 60, distance: 465.7
click at [697, 60] on div "Trying to reach [DOMAIN_NAME] Connected again... 0% clear filter nuevo" at bounding box center [644, 286] width 1289 height 573
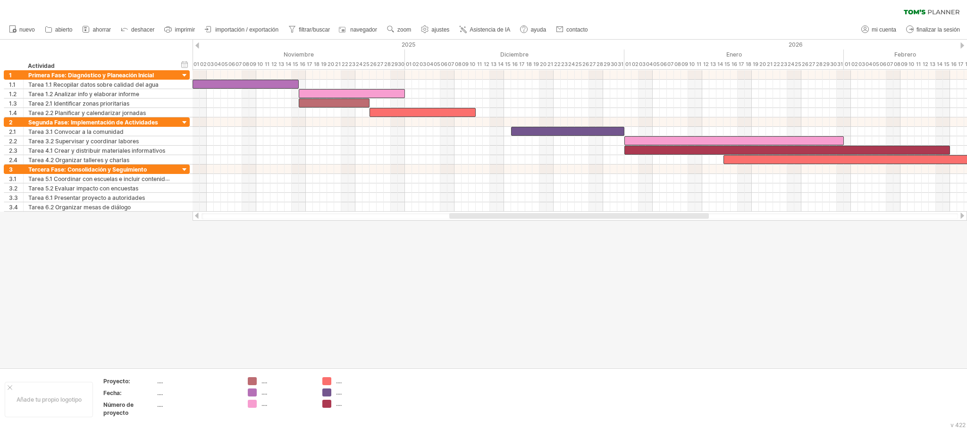
drag, startPoint x: 505, startPoint y: 216, endPoint x: 674, endPoint y: 234, distance: 169.4
click at [674, 234] on div "Trying to reach [DOMAIN_NAME] Connected again... 0% clear filter nuevo" at bounding box center [483, 214] width 967 height 429
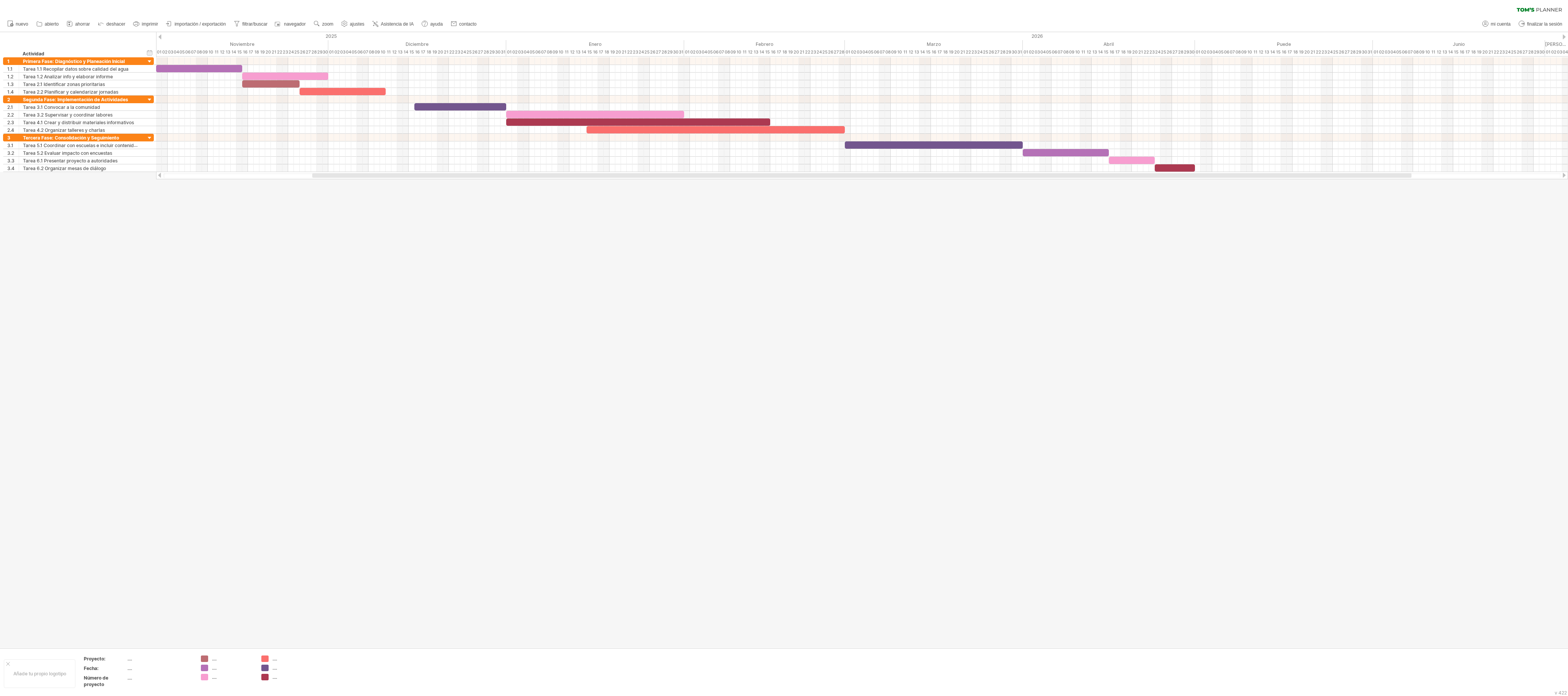
click at [580, 231] on div at bounding box center [784, 340] width 1568 height 616
click at [580, 258] on div at bounding box center [784, 340] width 1568 height 616
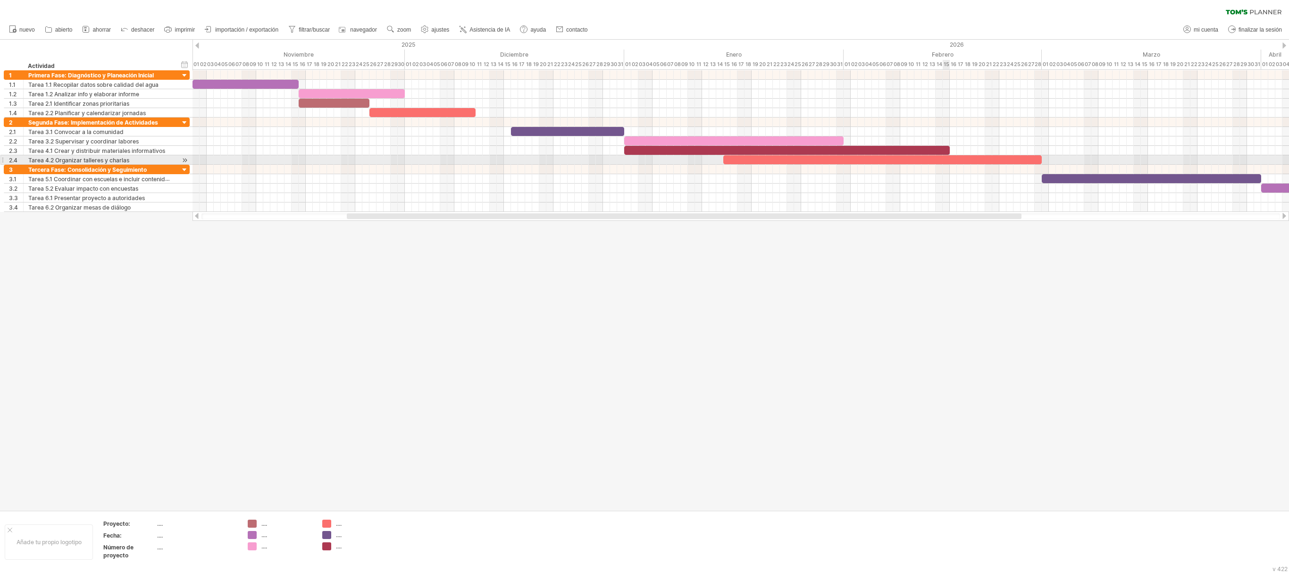
drag, startPoint x: 76, startPoint y: 65, endPoint x: 946, endPoint y: 165, distance: 876.0
click at [715, 165] on div "Trying to reach [DOMAIN_NAME] Connected again... 0% clear filter nuevo" at bounding box center [644, 286] width 1289 height 573
drag, startPoint x: 1166, startPoint y: 217, endPoint x: 909, endPoint y: 185, distance: 258.7
click at [715, 185] on div "Trying to reach [DOMAIN_NAME] Connected again... 0% clear filter nuevo" at bounding box center [644, 286] width 1289 height 573
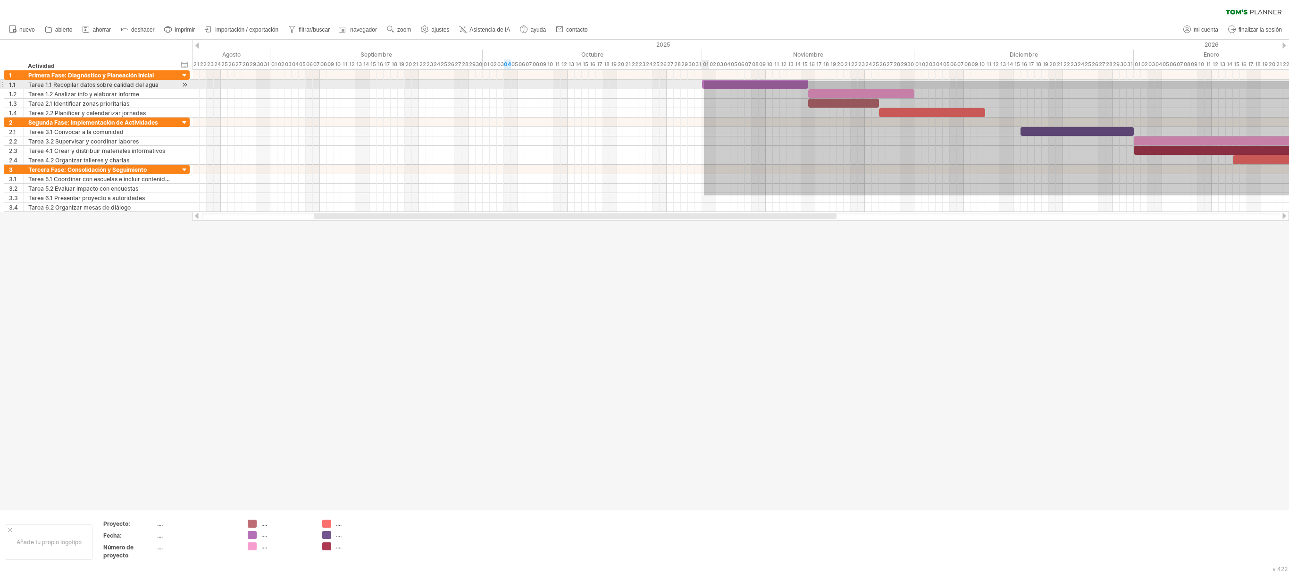
drag, startPoint x: 1183, startPoint y: 195, endPoint x: 704, endPoint y: 81, distance: 492.0
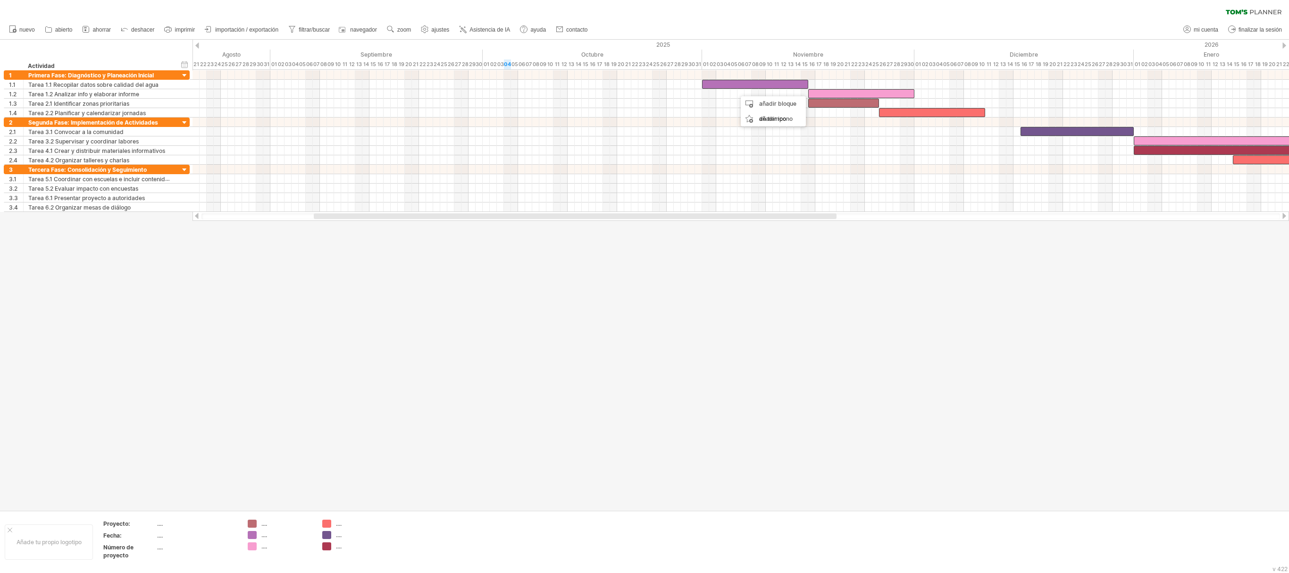
click at [715, 268] on div at bounding box center [644, 275] width 1289 height 471
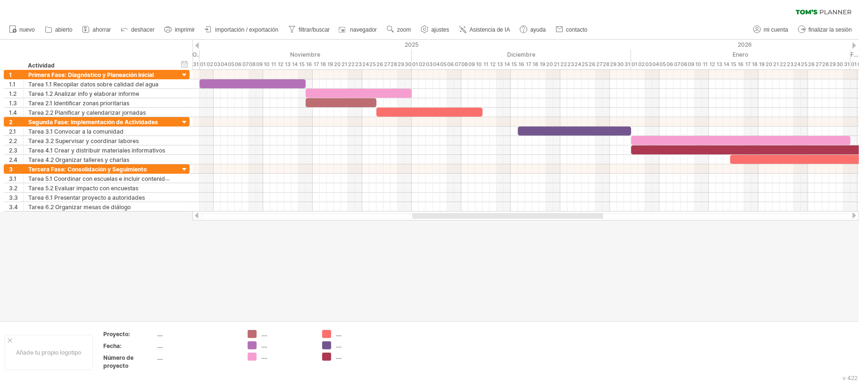
drag, startPoint x: 423, startPoint y: 215, endPoint x: 566, endPoint y: 223, distance: 143.7
click at [566, 223] on div "Trying to reach [DOMAIN_NAME] Connected again... 0% clear filter nuevo" at bounding box center [429, 191] width 859 height 382
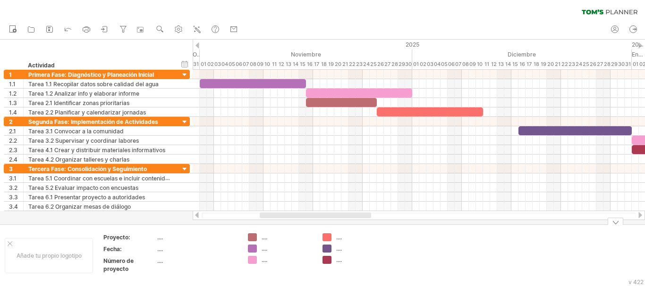
drag, startPoint x: 343, startPoint y: 212, endPoint x: 398, endPoint y: 219, distance: 55.6
click at [398, 219] on div at bounding box center [419, 215] width 452 height 9
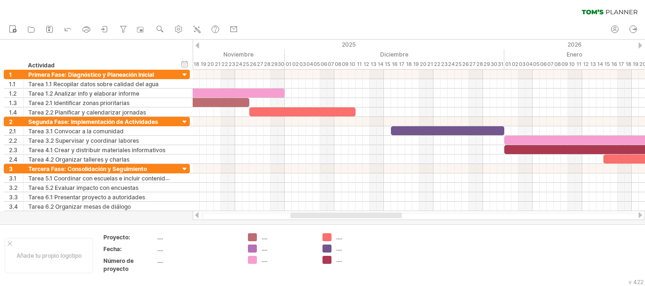
drag, startPoint x: 357, startPoint y: 214, endPoint x: 387, endPoint y: 213, distance: 30.7
click at [387, 213] on div at bounding box center [345, 216] width 111 height 6
drag, startPoint x: 380, startPoint y: 212, endPoint x: 416, endPoint y: 214, distance: 35.4
click at [416, 214] on div at bounding box center [419, 215] width 452 height 9
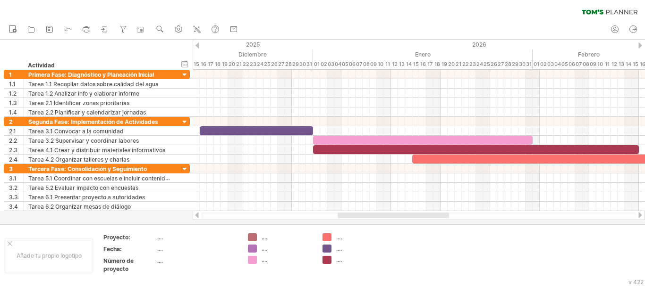
drag, startPoint x: 357, startPoint y: 214, endPoint x: 405, endPoint y: 213, distance: 47.7
click at [405, 213] on div at bounding box center [392, 216] width 111 height 6
click at [31, 240] on div "Añade tu propio logotipo" at bounding box center [49, 255] width 88 height 35
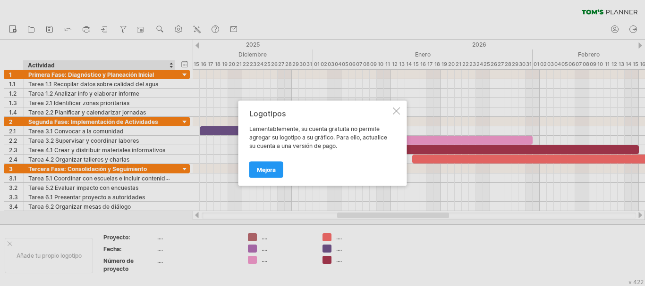
click at [397, 113] on div at bounding box center [397, 111] width 8 height 8
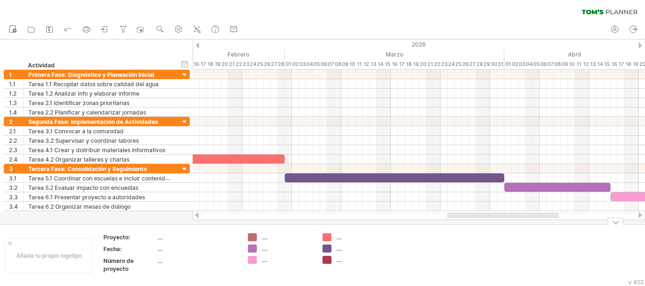
drag, startPoint x: 355, startPoint y: 218, endPoint x: 465, endPoint y: 227, distance: 110.3
click at [465, 227] on div "Trying to reach [DOMAIN_NAME] Connected again... 0% clear filter nuevo" at bounding box center [322, 143] width 645 height 286
click at [38, 229] on div "Añade tu propio logotipo Proyecto: .... Fecha: .... Número de proyecto .... ...…" at bounding box center [322, 256] width 645 height 62
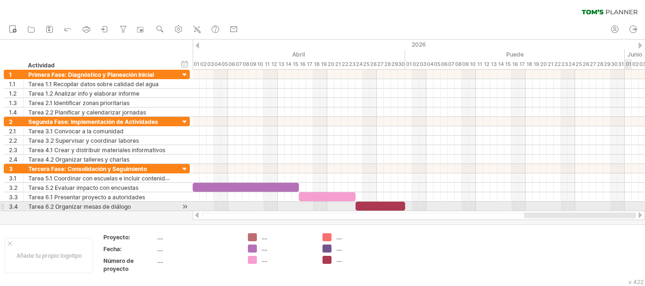
drag, startPoint x: 510, startPoint y: 217, endPoint x: 629, endPoint y: 203, distance: 119.7
click at [629, 203] on div "Trying to reach [DOMAIN_NAME] Connected again... 0% clear filter nuevo" at bounding box center [322, 143] width 645 height 286
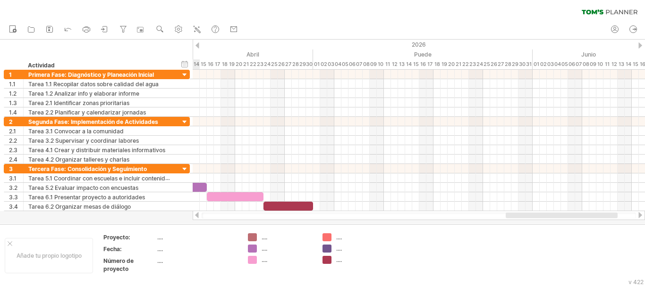
drag, startPoint x: 505, startPoint y: 218, endPoint x: 525, endPoint y: 220, distance: 20.0
click at [525, 220] on div at bounding box center [419, 215] width 452 height 9
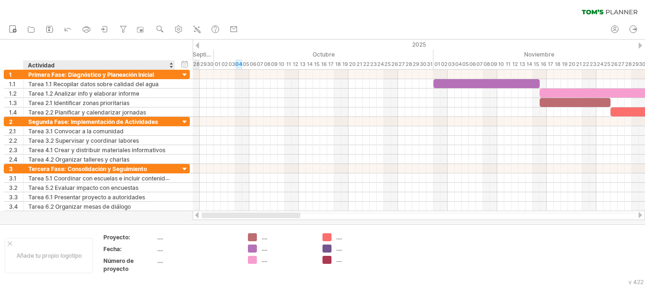
drag, startPoint x: 528, startPoint y: 217, endPoint x: 173, endPoint y: 215, distance: 354.9
click at [173, 215] on div "Trying to reach [DOMAIN_NAME] Connected again... 0% clear filter nuevo" at bounding box center [322, 143] width 645 height 286
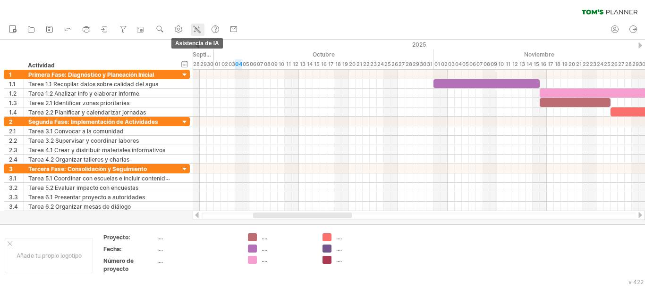
click at [197, 30] on icon at bounding box center [197, 29] width 5 height 5
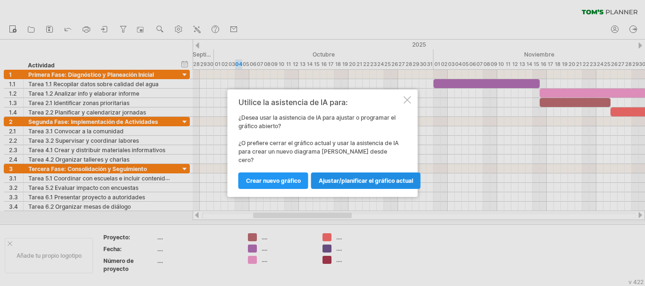
click at [346, 178] on font "Ajustar/planificar el gráfico actual" at bounding box center [366, 180] width 94 height 7
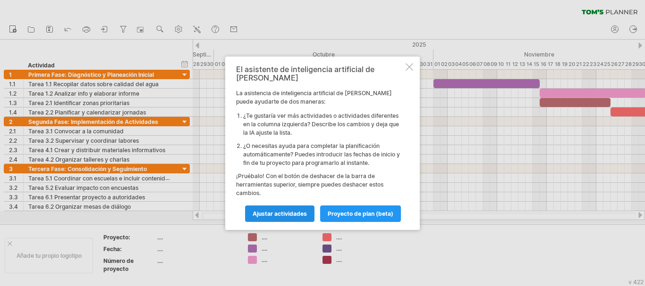
click at [294, 216] on link "Ajustar actividades" at bounding box center [279, 214] width 69 height 17
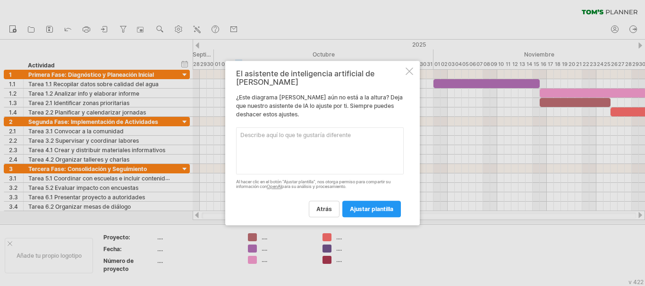
click at [274, 133] on textarea at bounding box center [320, 150] width 168 height 47
type textarea "agregar porcentaje de avance"
click at [377, 208] on font "ajustar plantilla" at bounding box center [371, 209] width 43 height 7
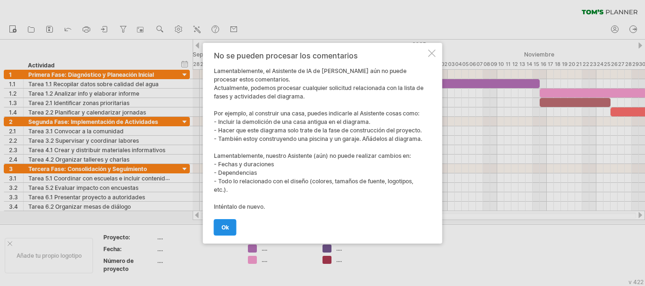
click at [232, 232] on link "OK" at bounding box center [225, 227] width 23 height 17
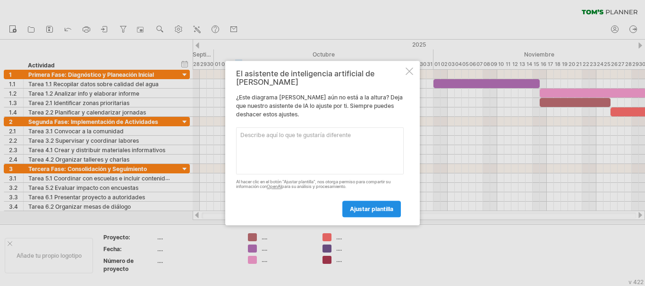
click at [364, 206] on font "ajustar plantilla" at bounding box center [371, 209] width 43 height 7
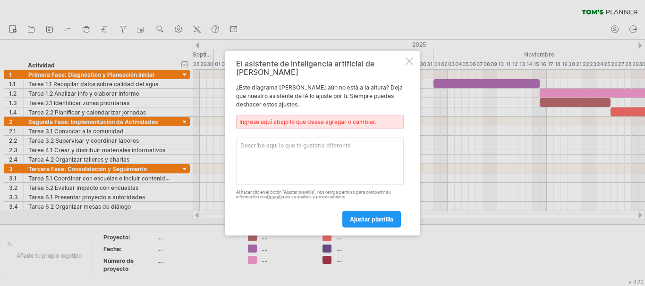
click at [299, 160] on textarea at bounding box center [320, 160] width 168 height 47
type textarea "con procentaje de avance de las tareas"
click at [363, 216] on font "ajustar plantilla" at bounding box center [371, 219] width 43 height 7
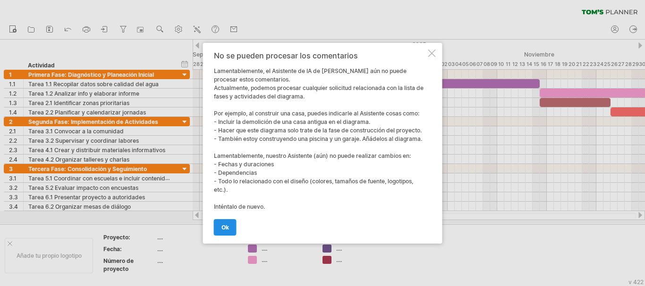
click at [227, 229] on font "OK" at bounding box center [225, 227] width 8 height 7
